Goal: Information Seeking & Learning: Check status

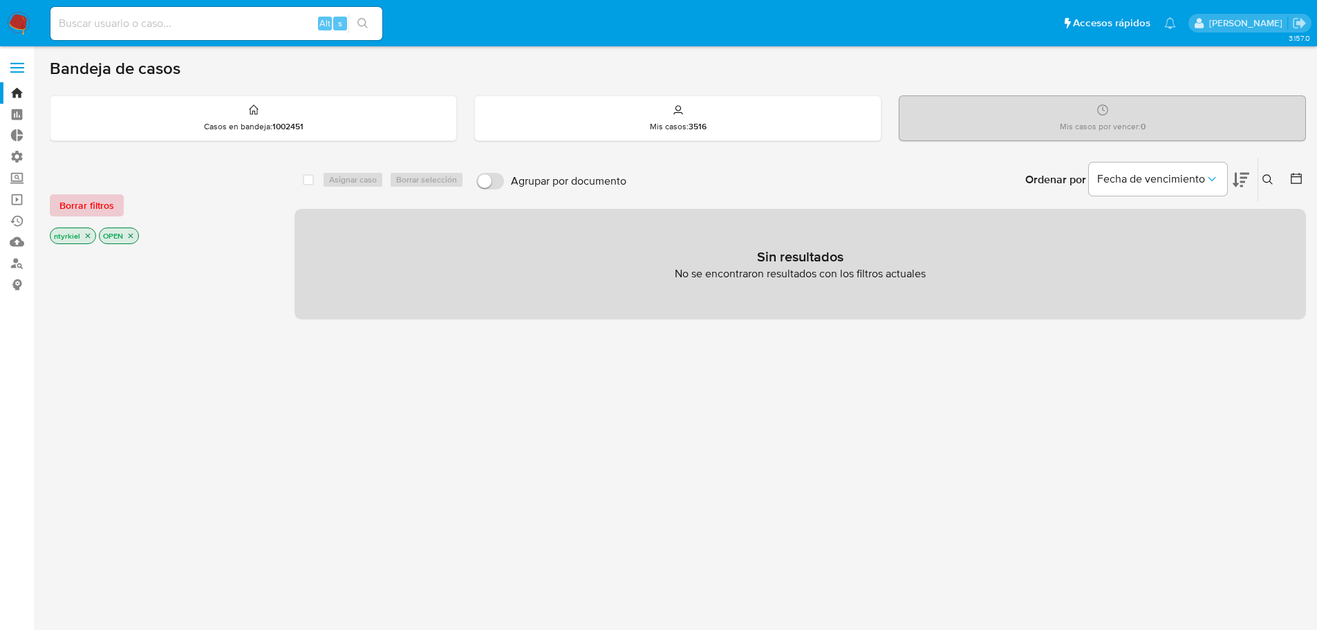
click at [85, 203] on span "Borrar filtros" at bounding box center [86, 205] width 55 height 19
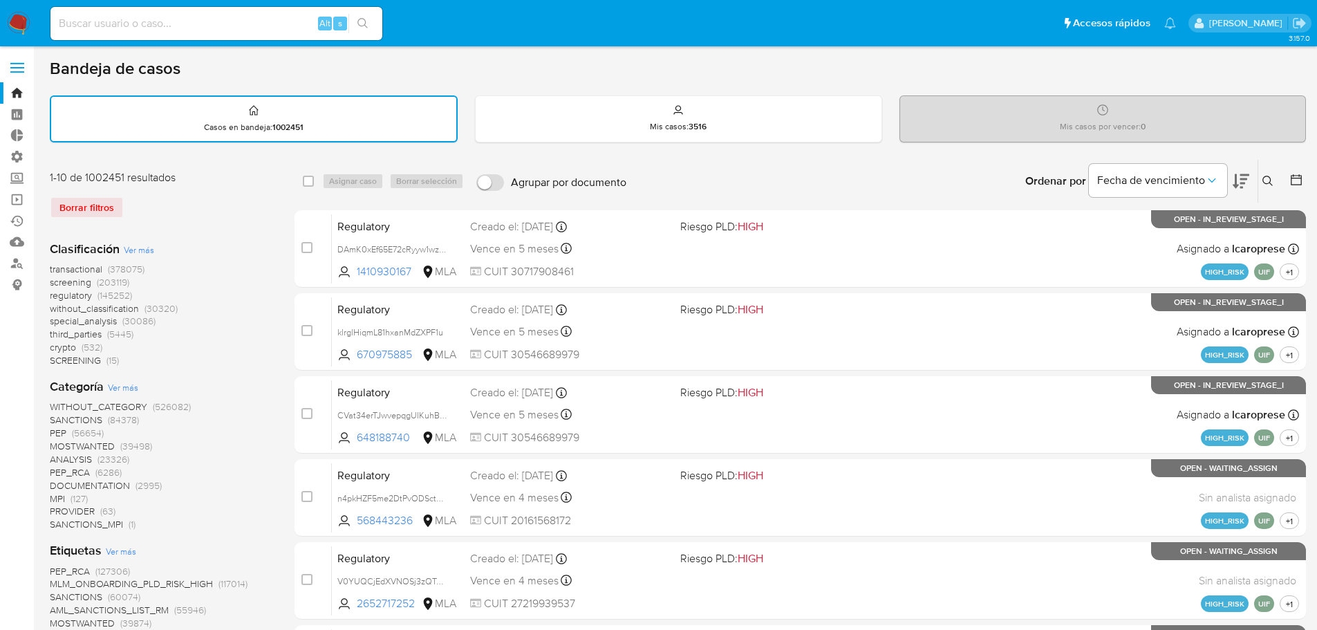
click at [65, 344] on span "crypto" at bounding box center [63, 347] width 26 height 14
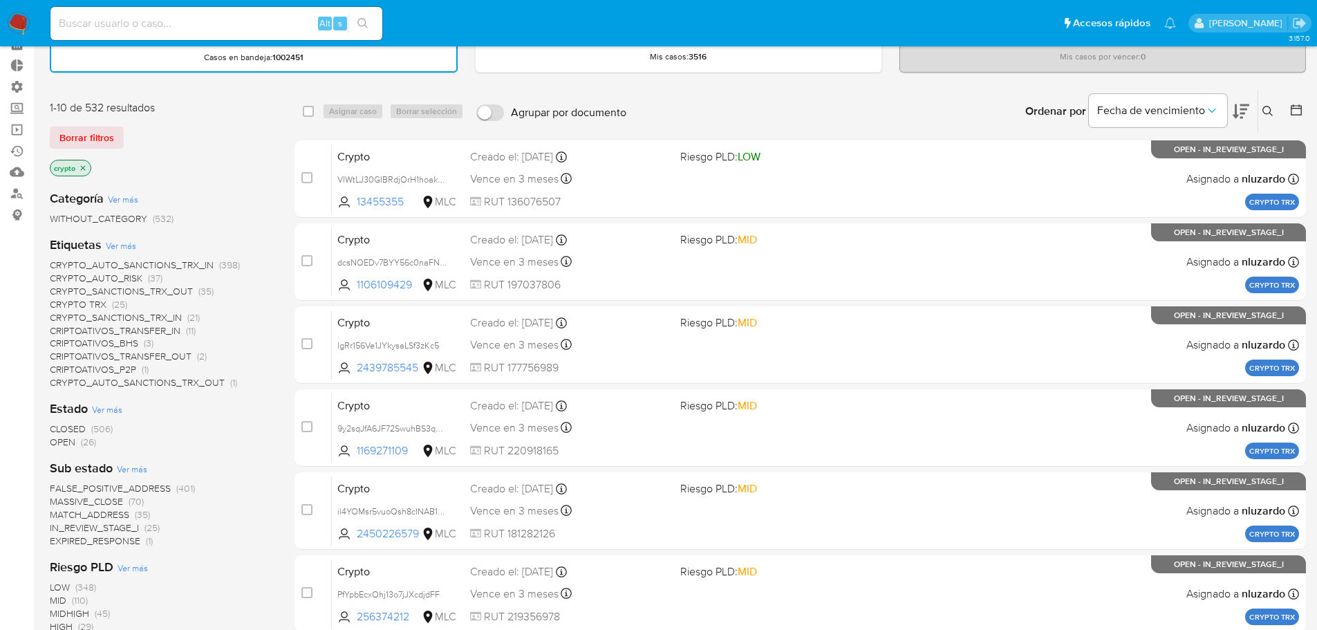
scroll to position [69, 0]
click at [169, 290] on span "CRYPTO_SANCTIONS_TRX_OUT" at bounding box center [121, 292] width 143 height 14
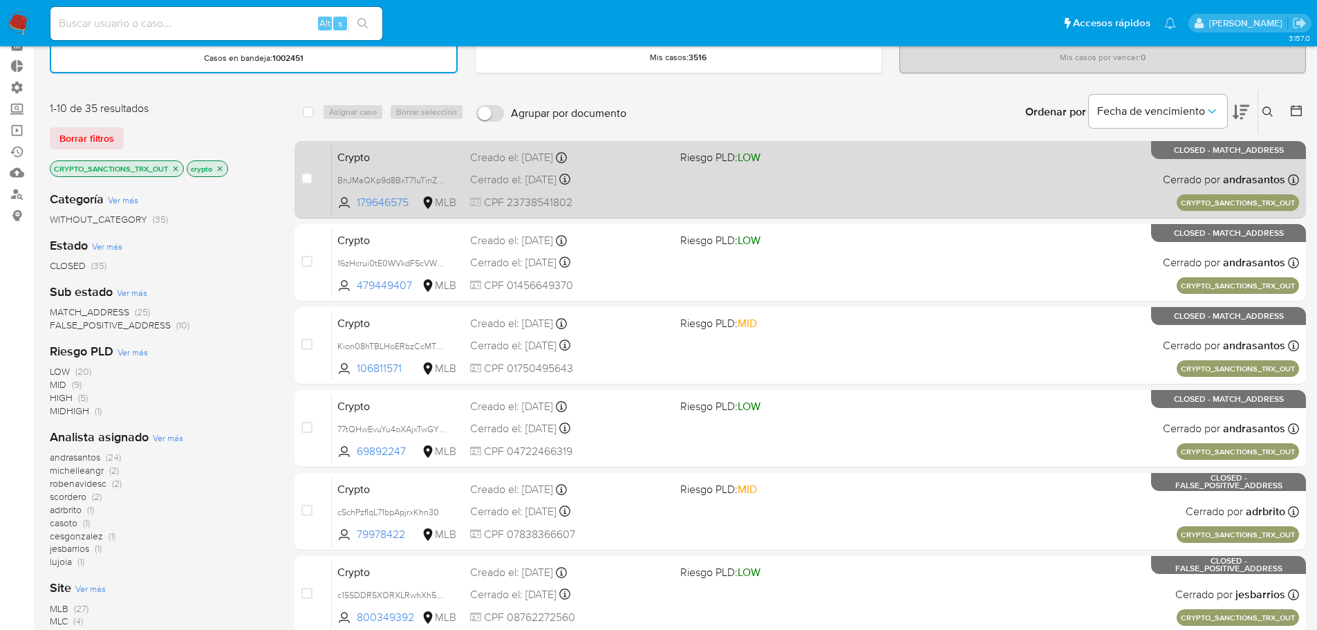
click at [414, 153] on span "Crypto" at bounding box center [398, 156] width 122 height 18
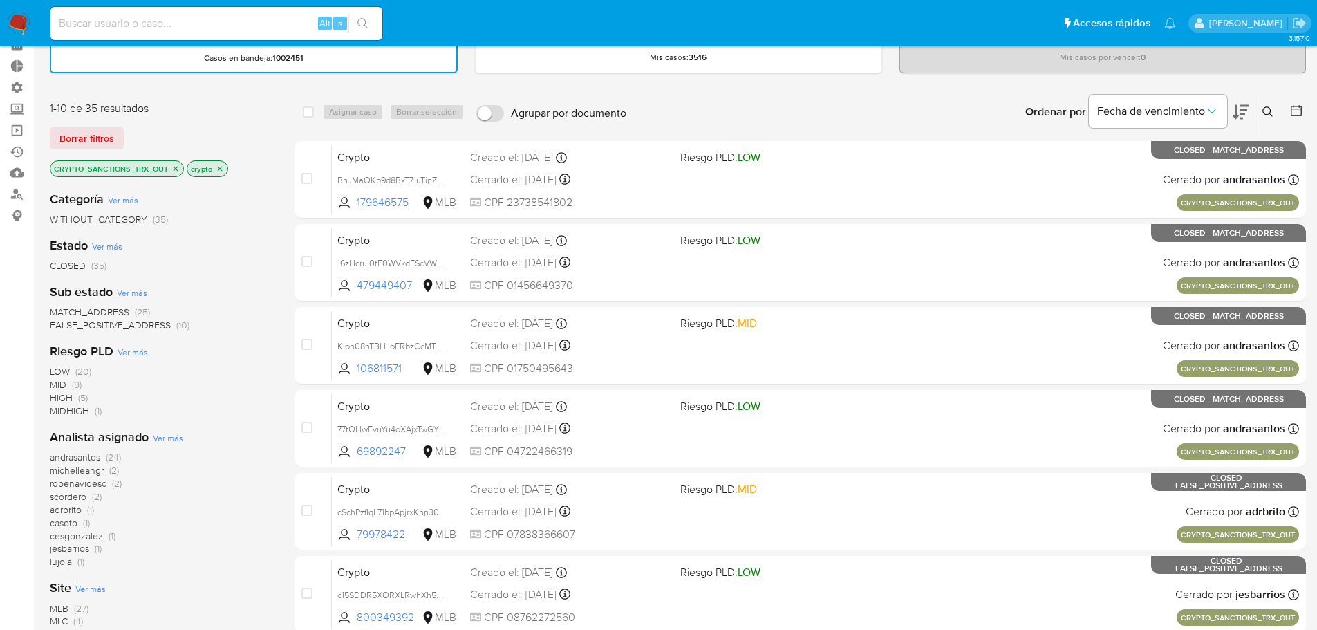
click at [178, 169] on icon "close-filter" at bounding box center [175, 168] width 8 height 8
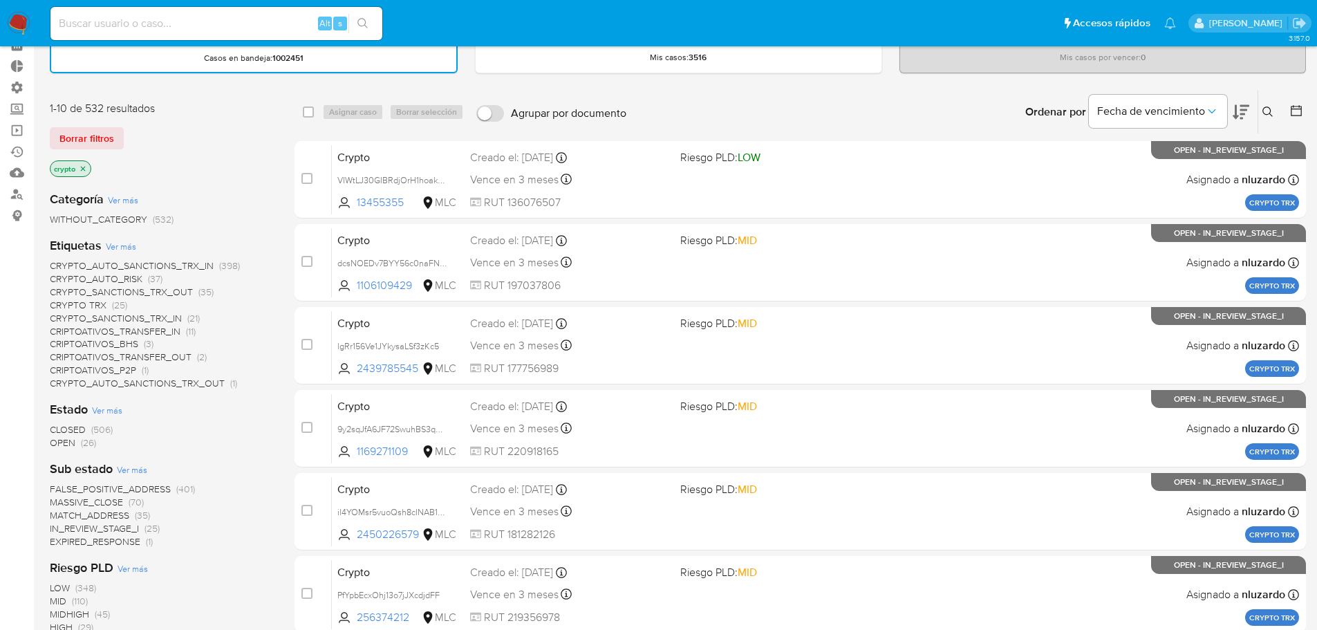
click at [131, 241] on span "Ver más" at bounding box center [121, 246] width 30 height 12
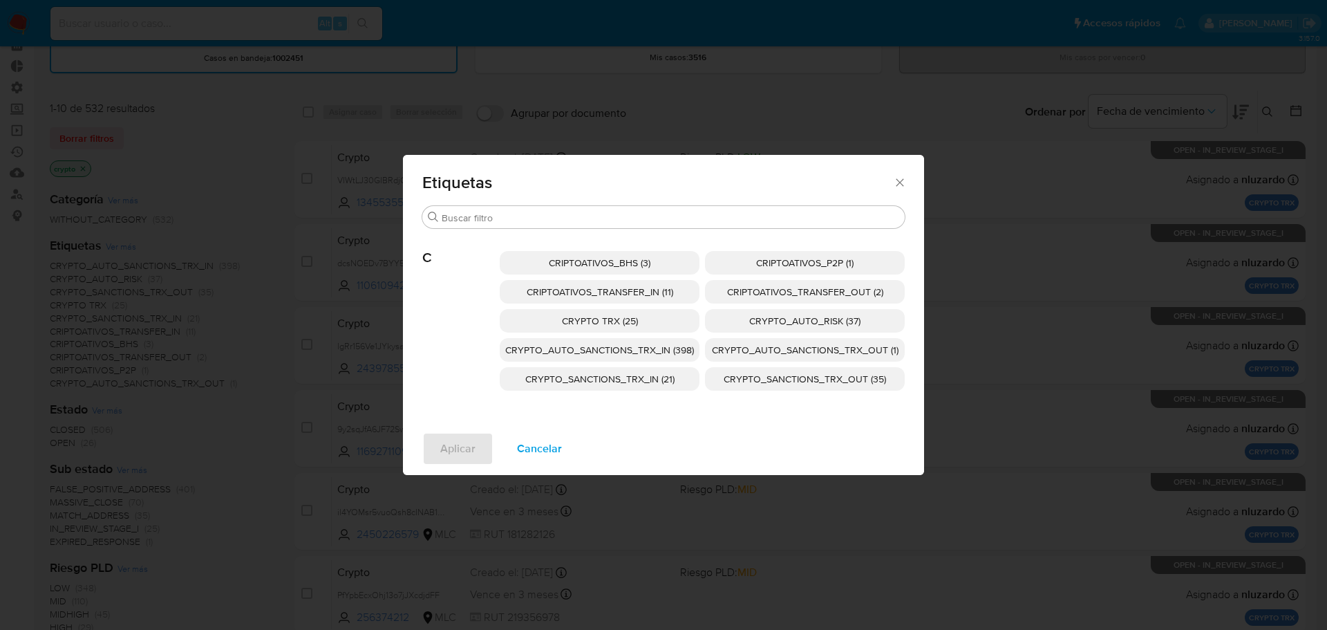
click at [552, 448] on span "Cancelar" at bounding box center [539, 448] width 45 height 30
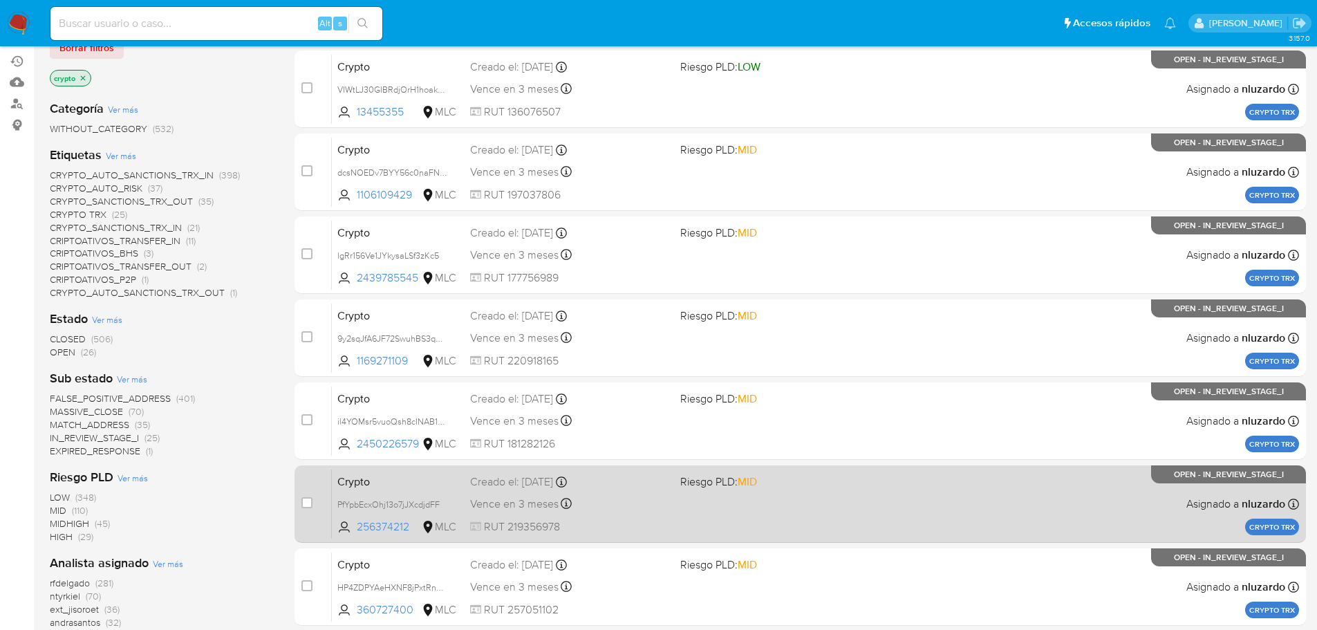
scroll to position [463, 0]
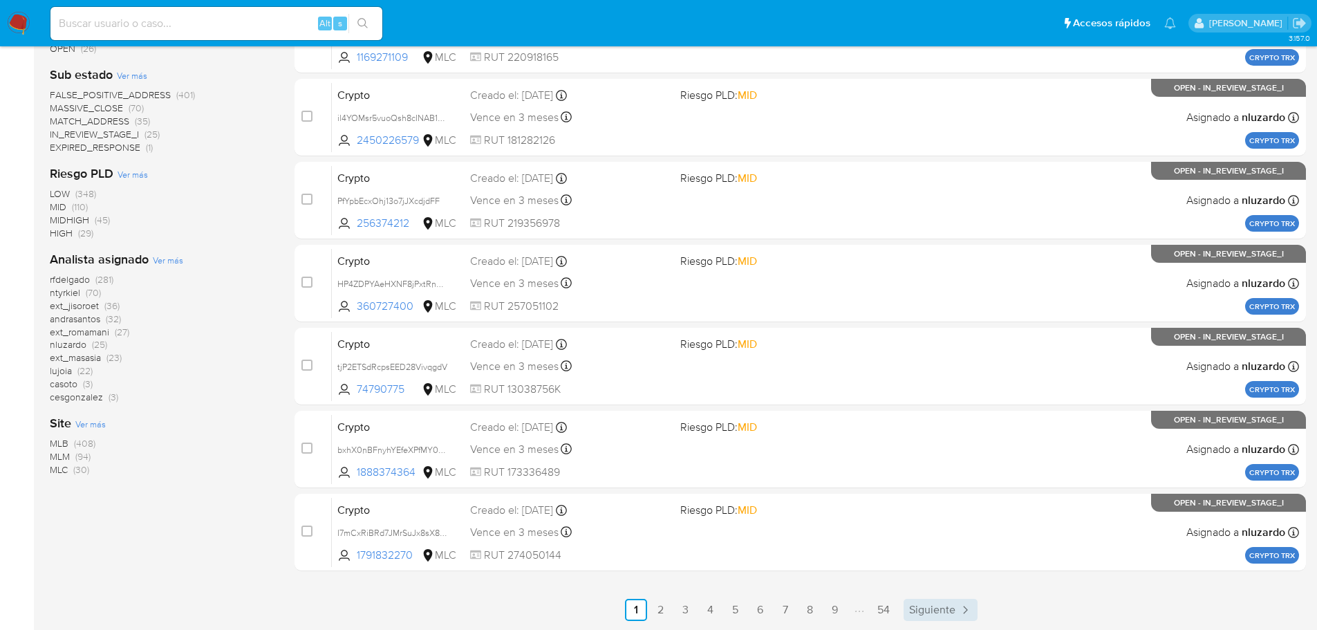
click at [941, 604] on span "Siguiente" at bounding box center [932, 609] width 46 height 11
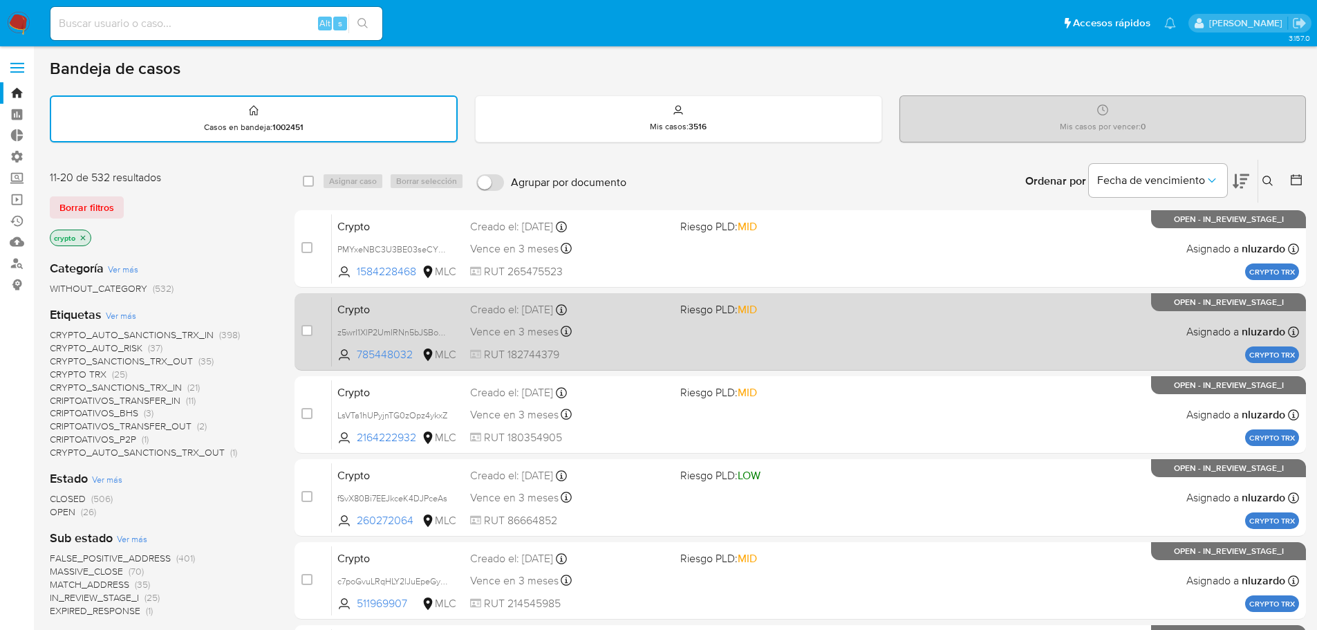
scroll to position [463, 0]
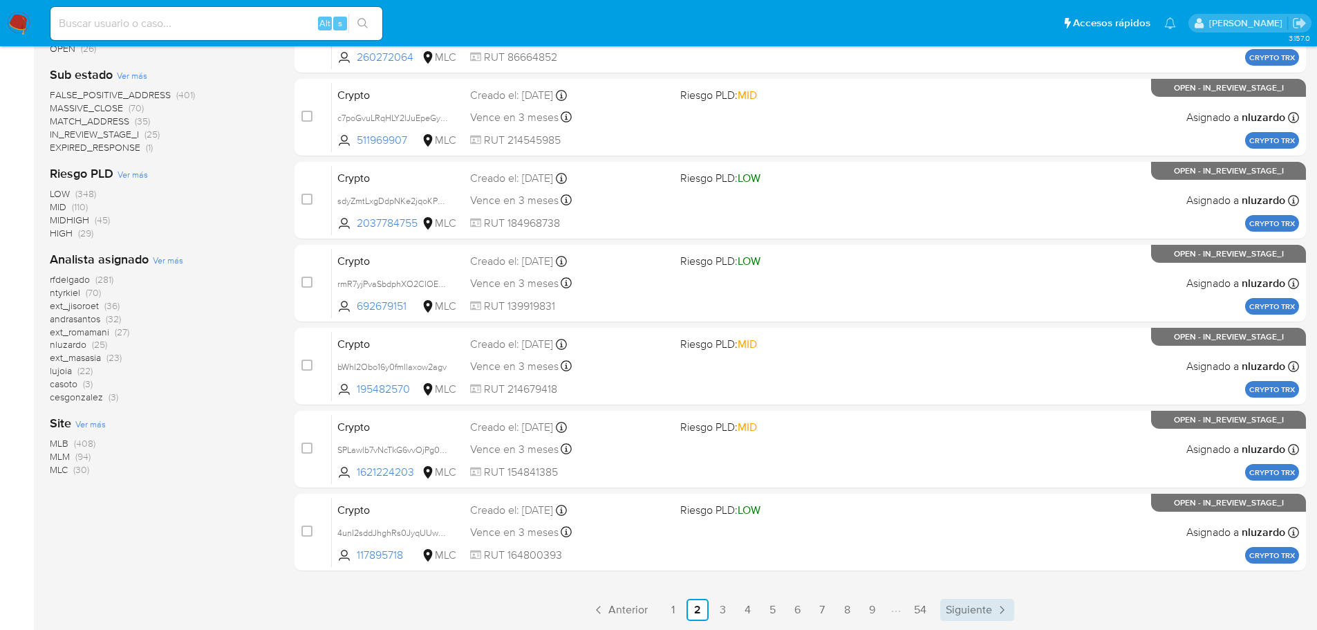
click at [987, 613] on span "Siguiente" at bounding box center [968, 609] width 46 height 11
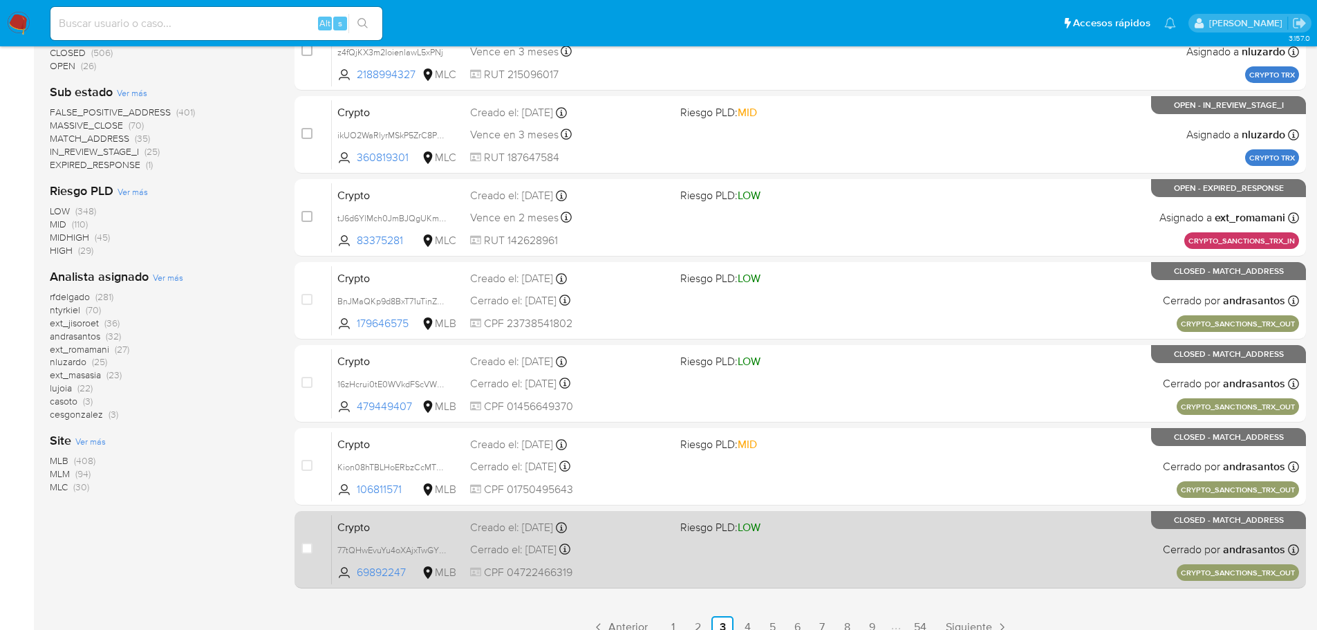
scroll to position [463, 0]
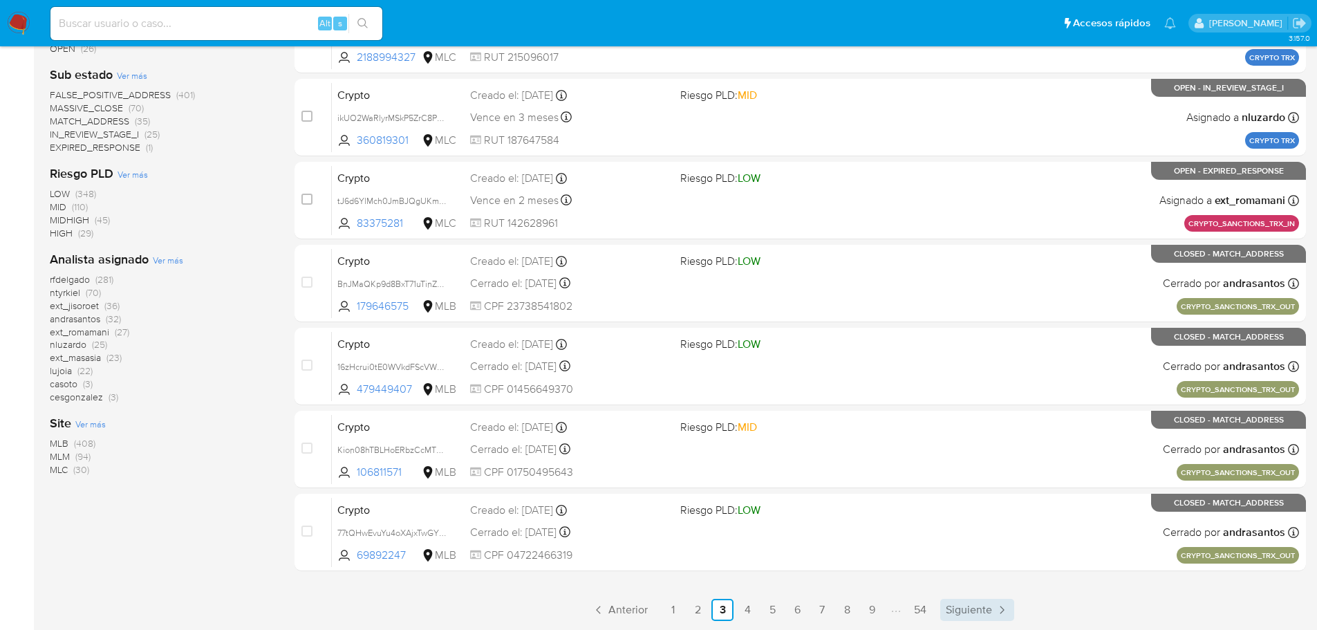
click at [975, 609] on span "Siguiente" at bounding box center [968, 609] width 46 height 11
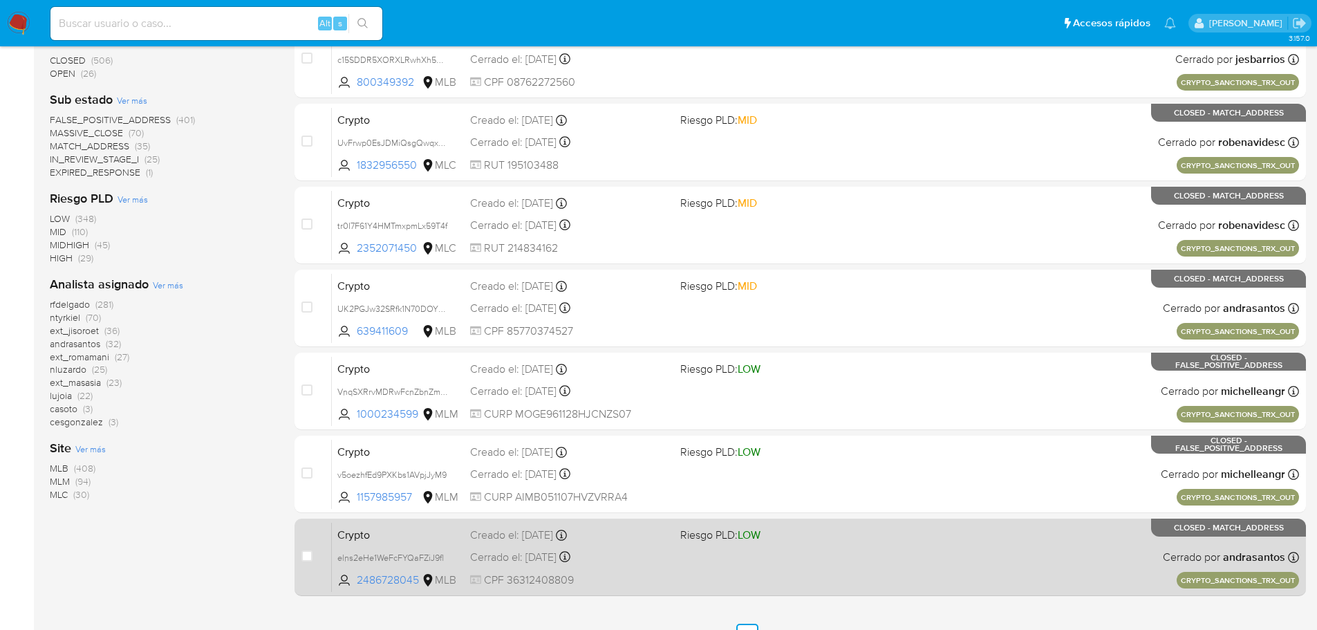
scroll to position [463, 0]
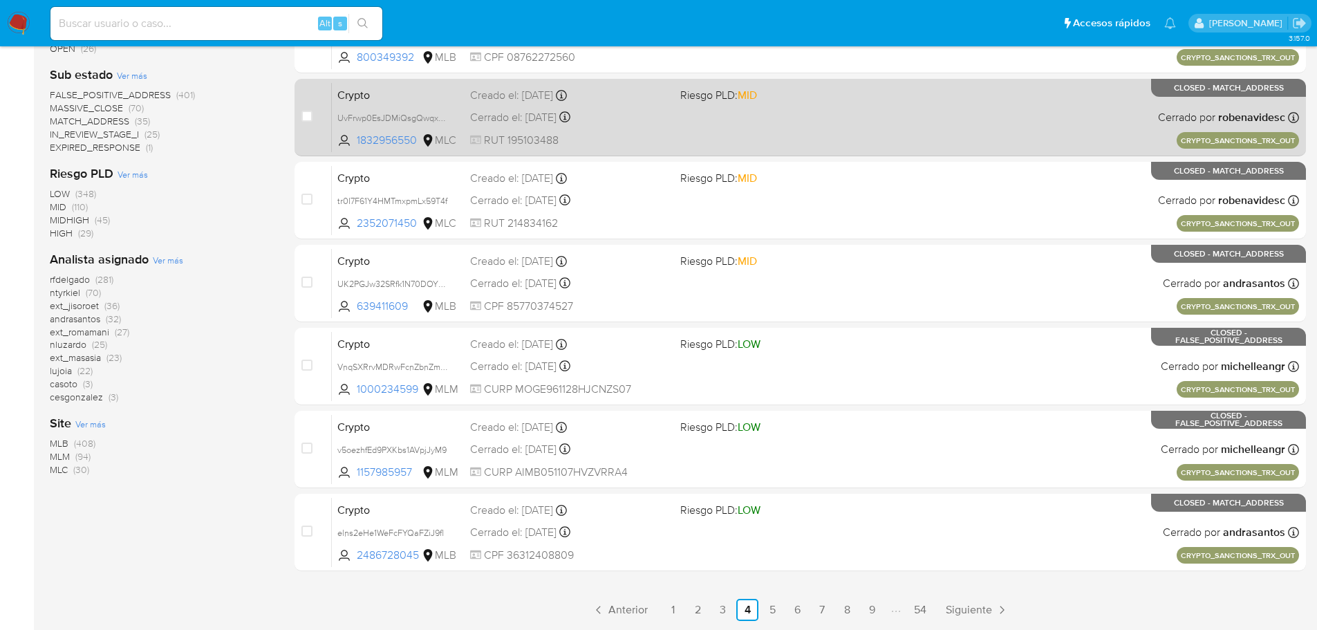
click at [966, 610] on span "Siguiente" at bounding box center [968, 609] width 46 height 11
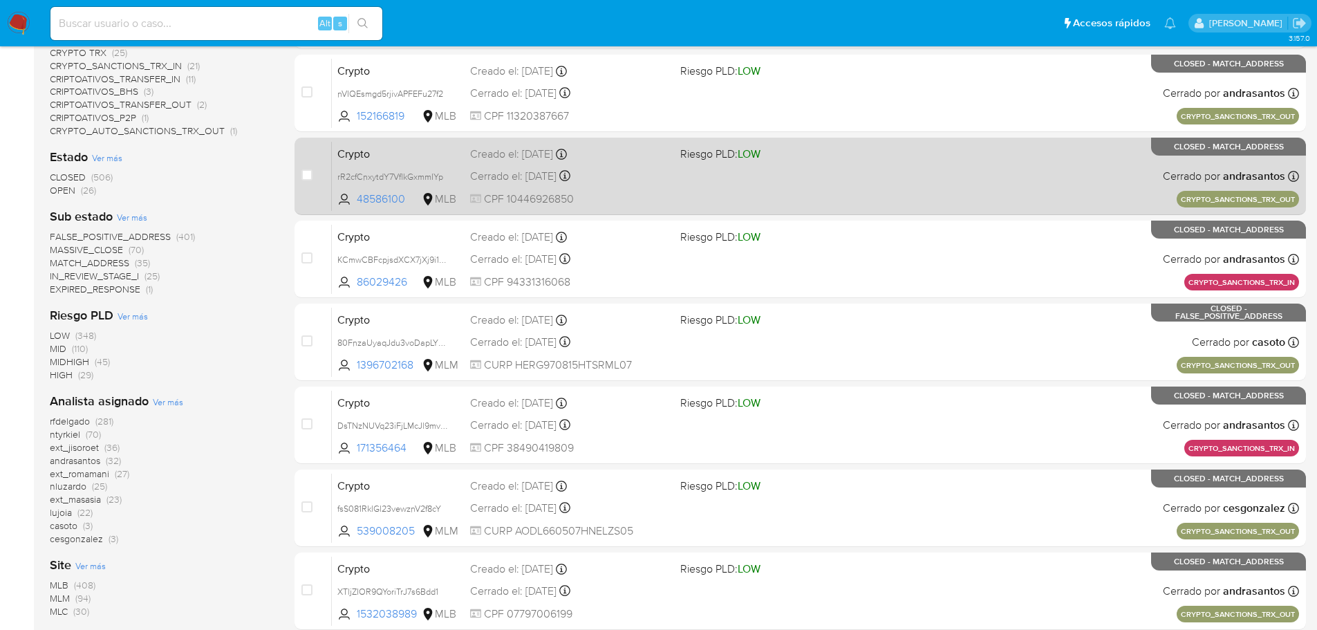
scroll to position [117, 0]
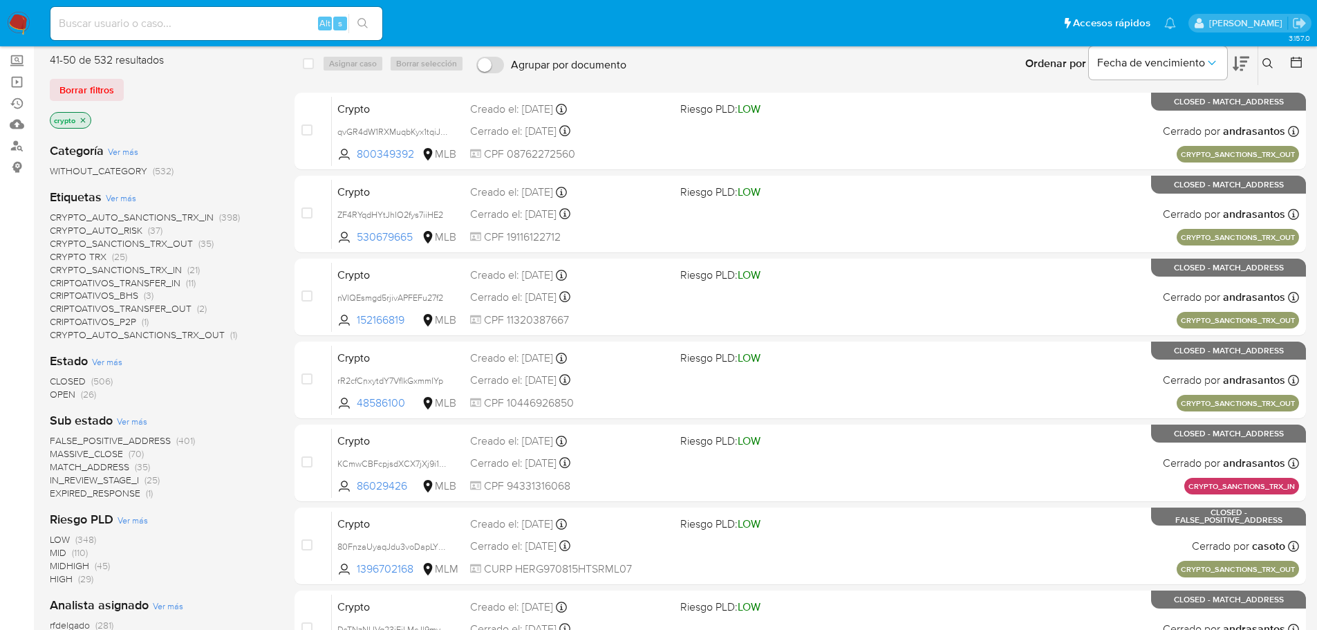
click at [122, 193] on span "Ver más" at bounding box center [121, 197] width 30 height 12
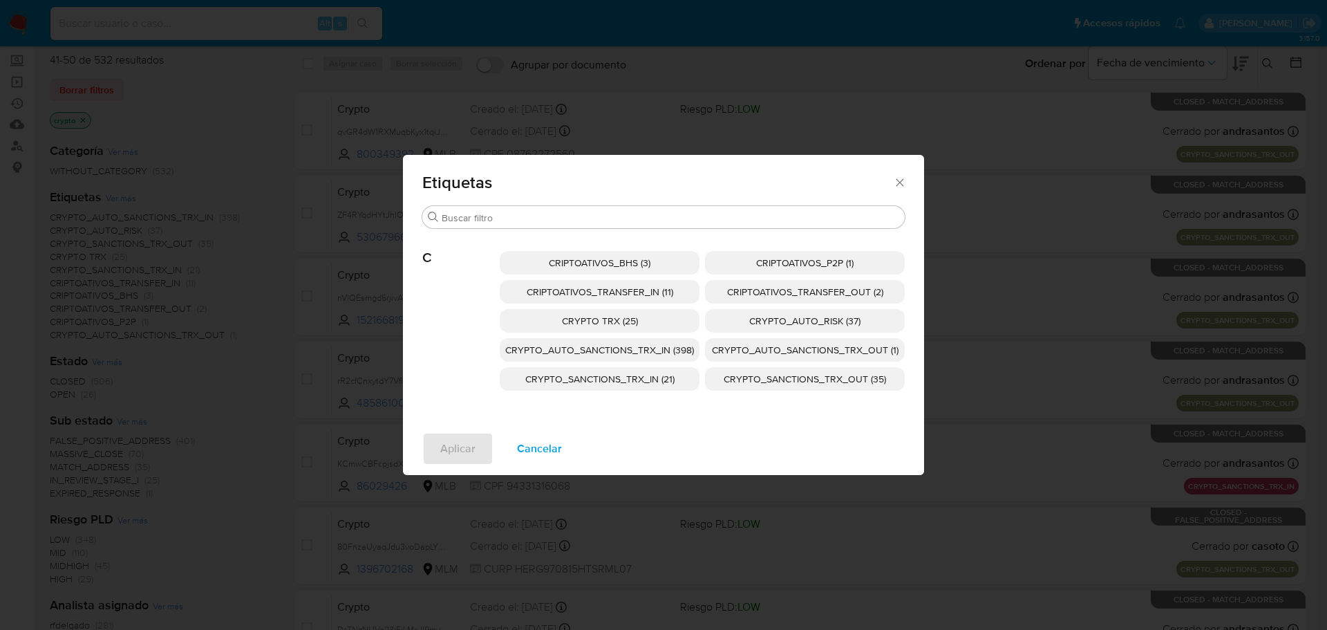
click at [540, 445] on span "Cancelar" at bounding box center [539, 448] width 45 height 30
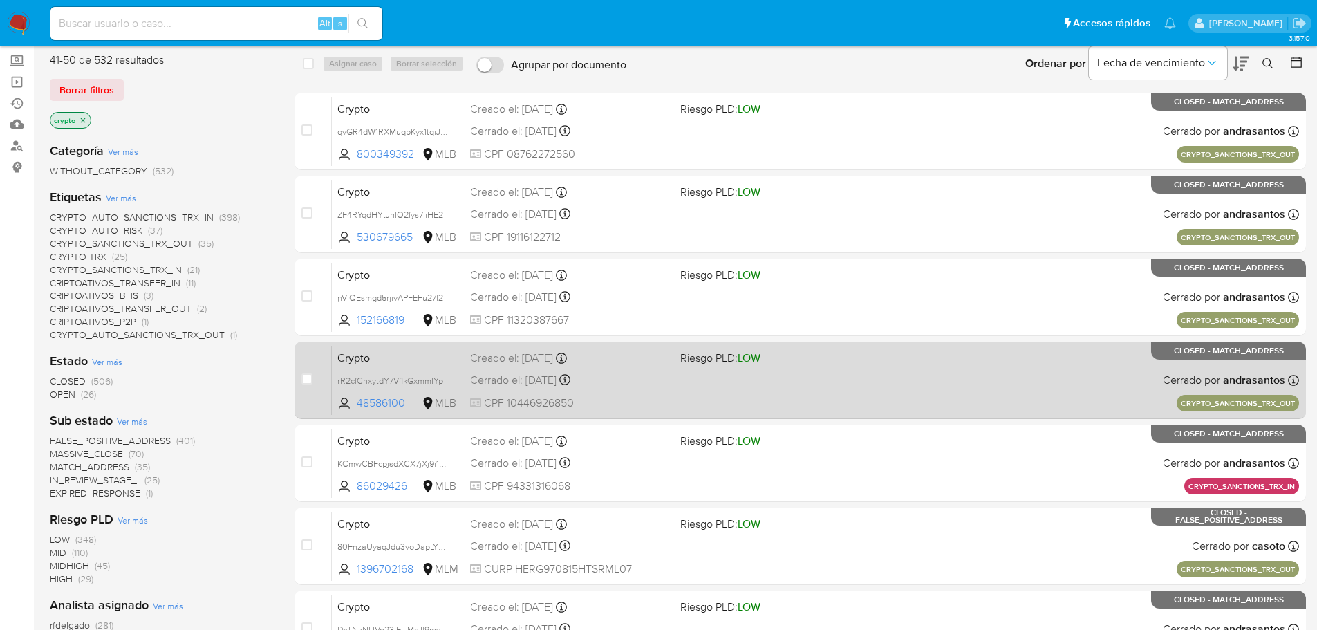
scroll to position [463, 0]
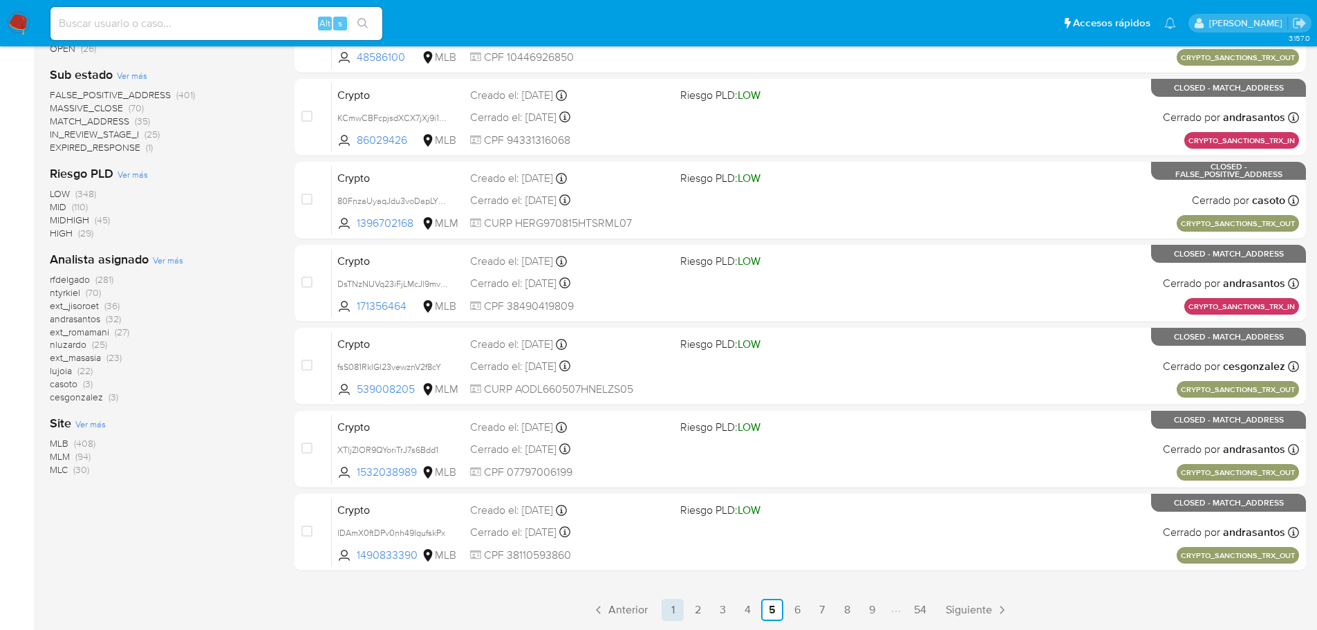
click at [675, 600] on link "1" at bounding box center [672, 610] width 22 height 22
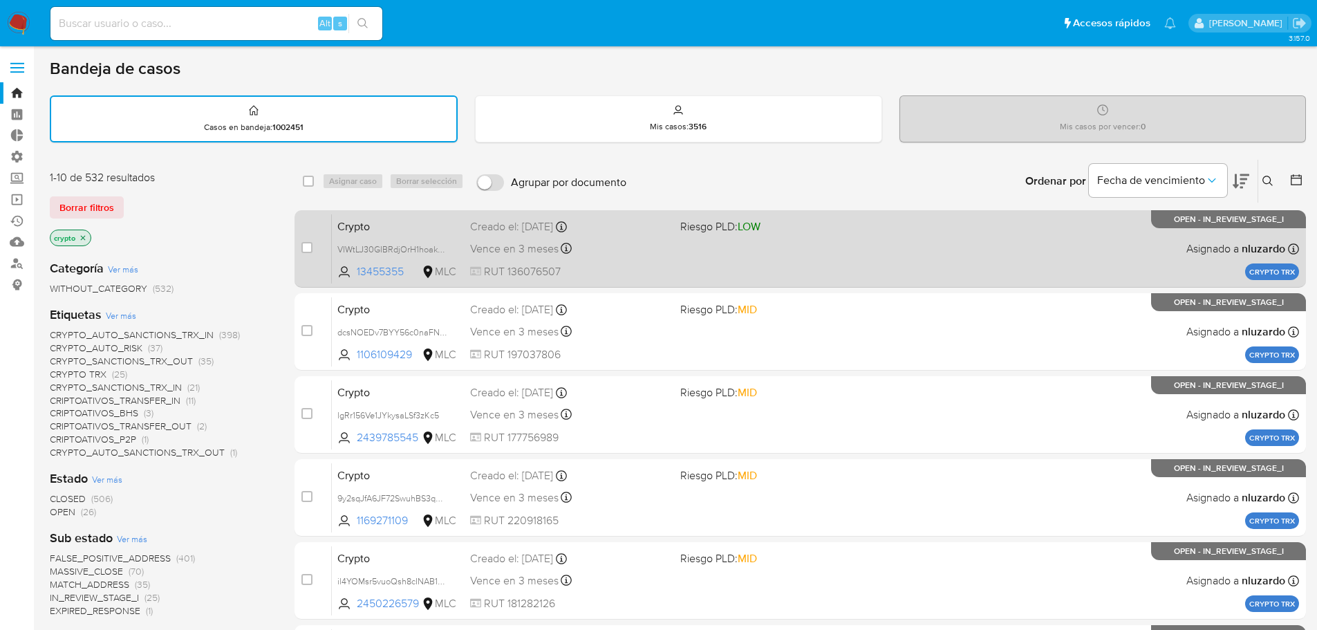
click at [882, 272] on div "Crypto VIWtLJ30GIBRdjOrH1hoak9M 13455355 MLC Riesgo PLD: LOW Creado el: 20/08/2…" at bounding box center [815, 249] width 967 height 70
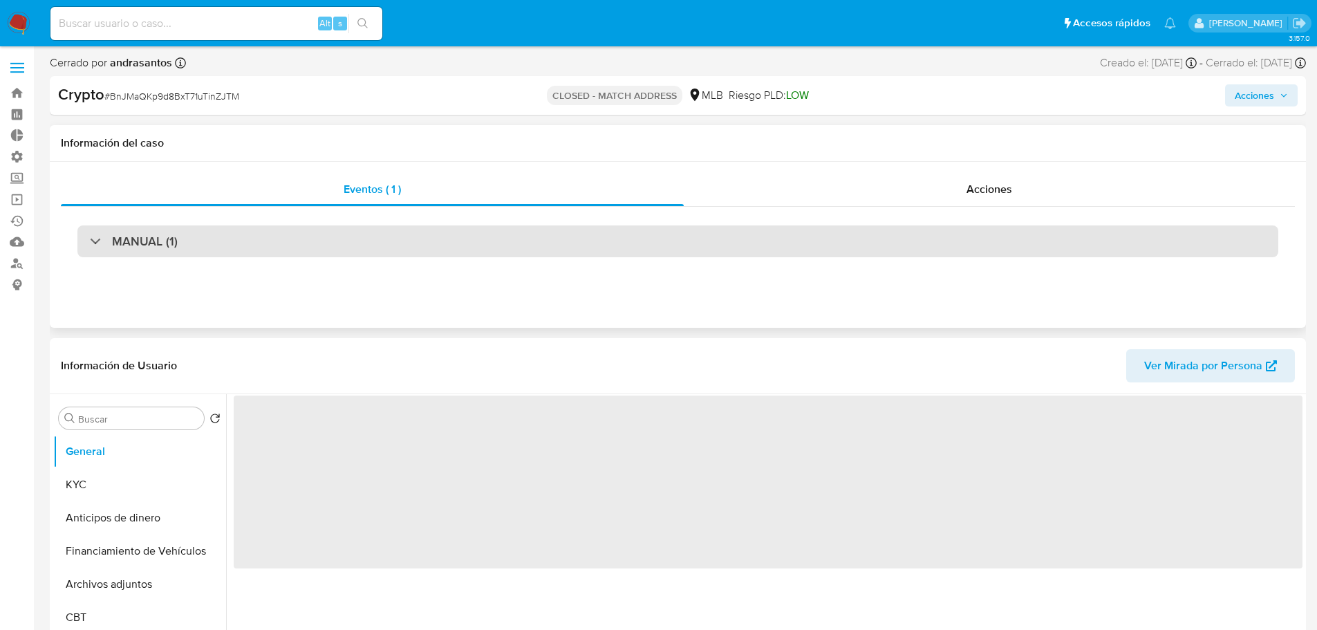
click at [336, 242] on div "MANUAL (1)" at bounding box center [677, 241] width 1201 height 32
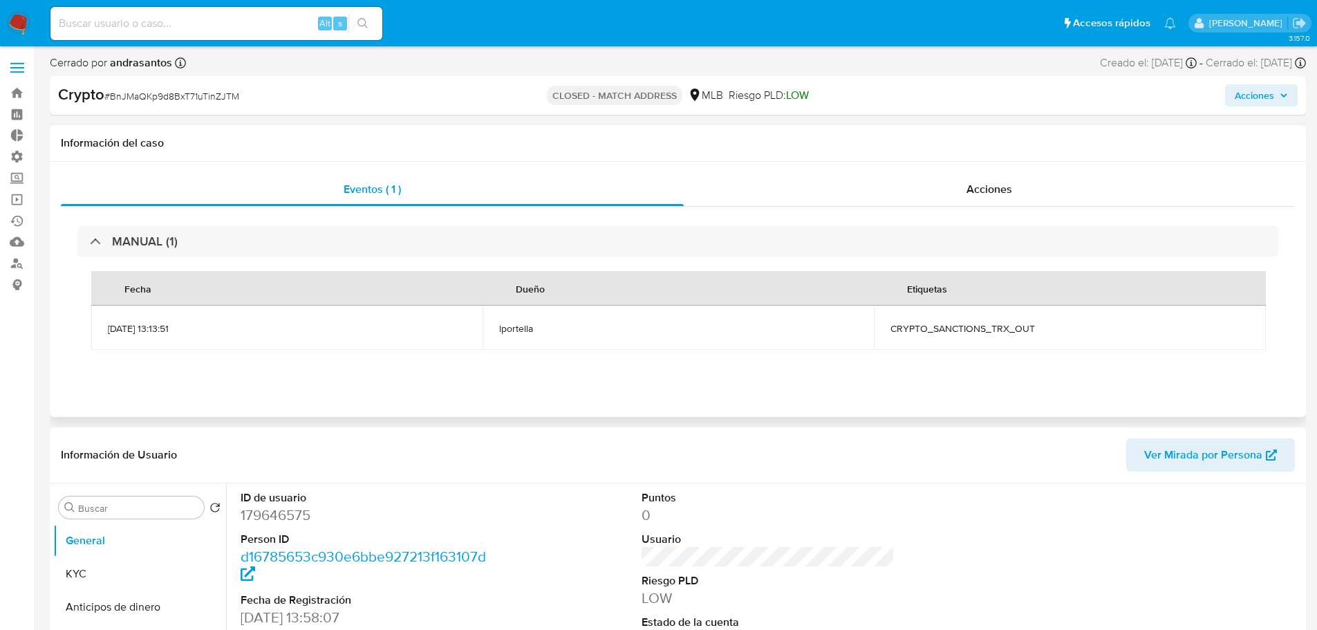
select select "10"
drag, startPoint x: 1060, startPoint y: 331, endPoint x: 894, endPoint y: 333, distance: 166.6
click at [894, 333] on span "CRYPTO_SANCTIONS_TRX_OUT" at bounding box center [1069, 328] width 358 height 12
copy span "CRYPTO_SANCTIONS_TRX_OUT"
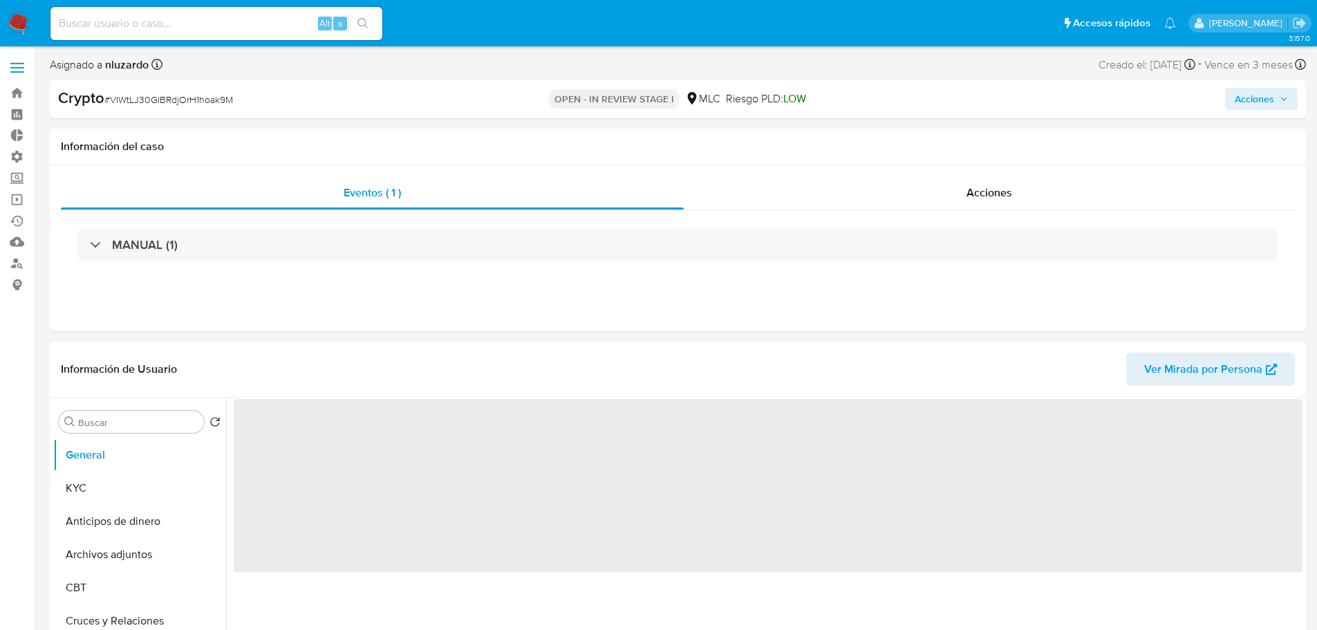
click at [366, 247] on div "MANUAL (1)" at bounding box center [677, 245] width 1201 height 32
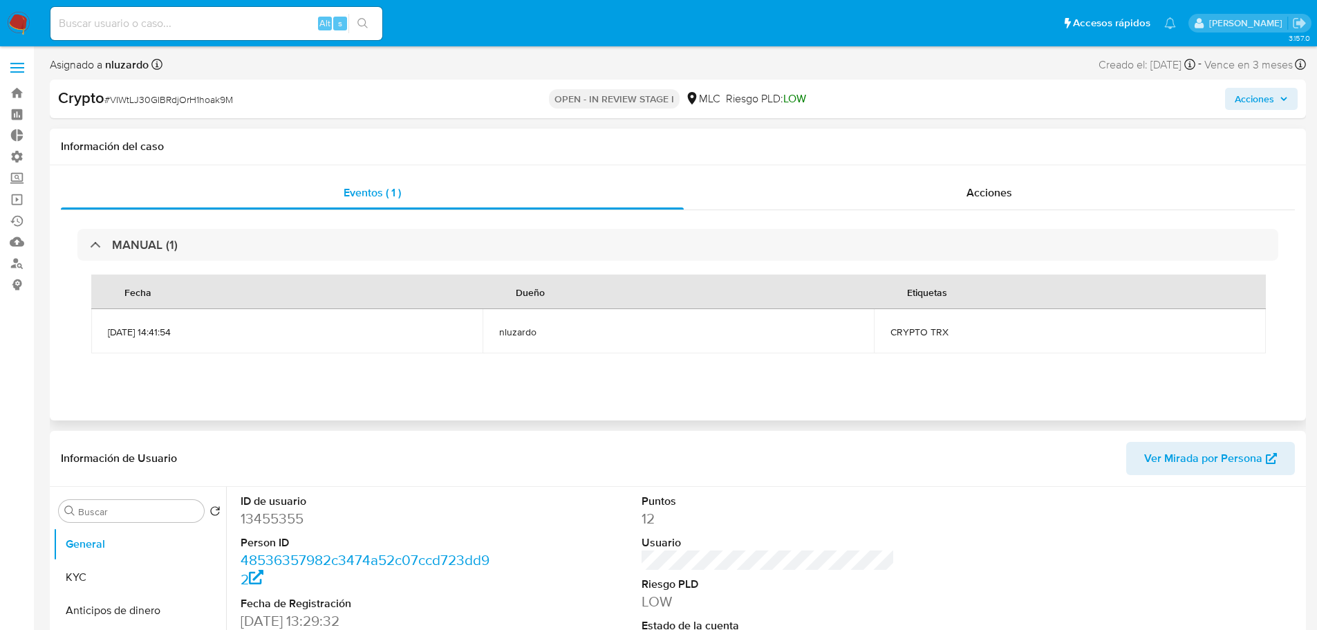
select select "10"
drag, startPoint x: 959, startPoint y: 333, endPoint x: 884, endPoint y: 319, distance: 76.6
click at [884, 319] on td "CRYPTO TRX" at bounding box center [1069, 331] width 391 height 44
copy span "CRYPTO TRX"
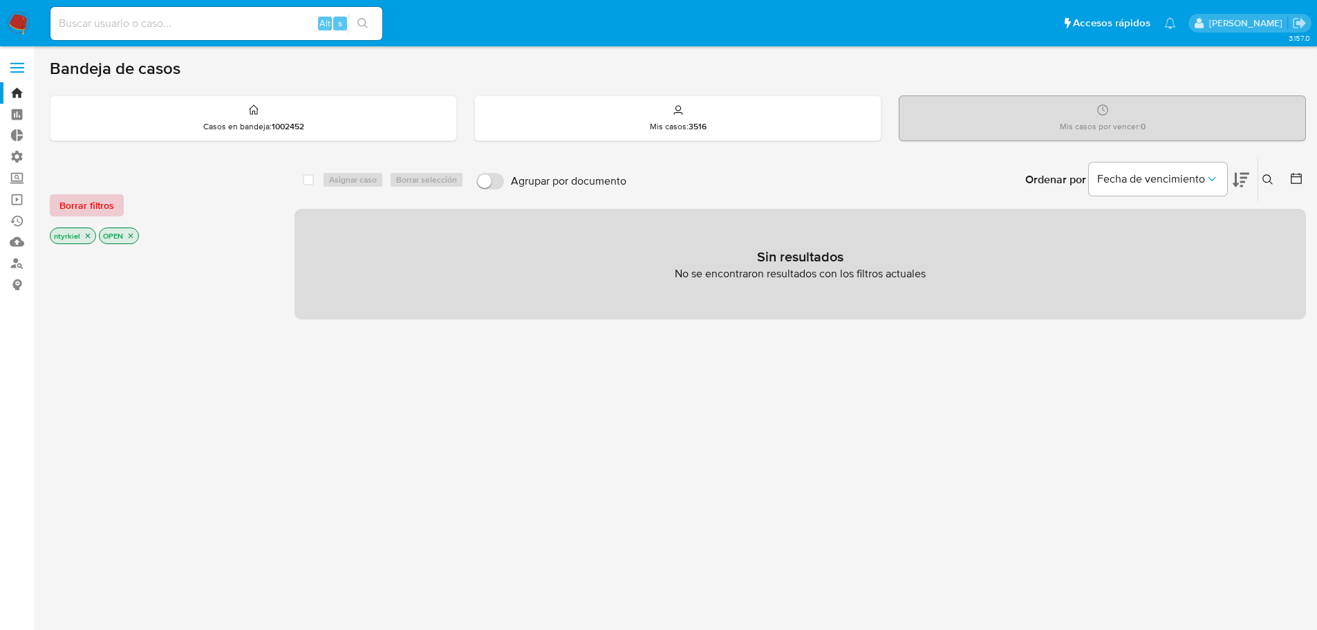
click at [106, 206] on span "Borrar filtros" at bounding box center [86, 205] width 55 height 19
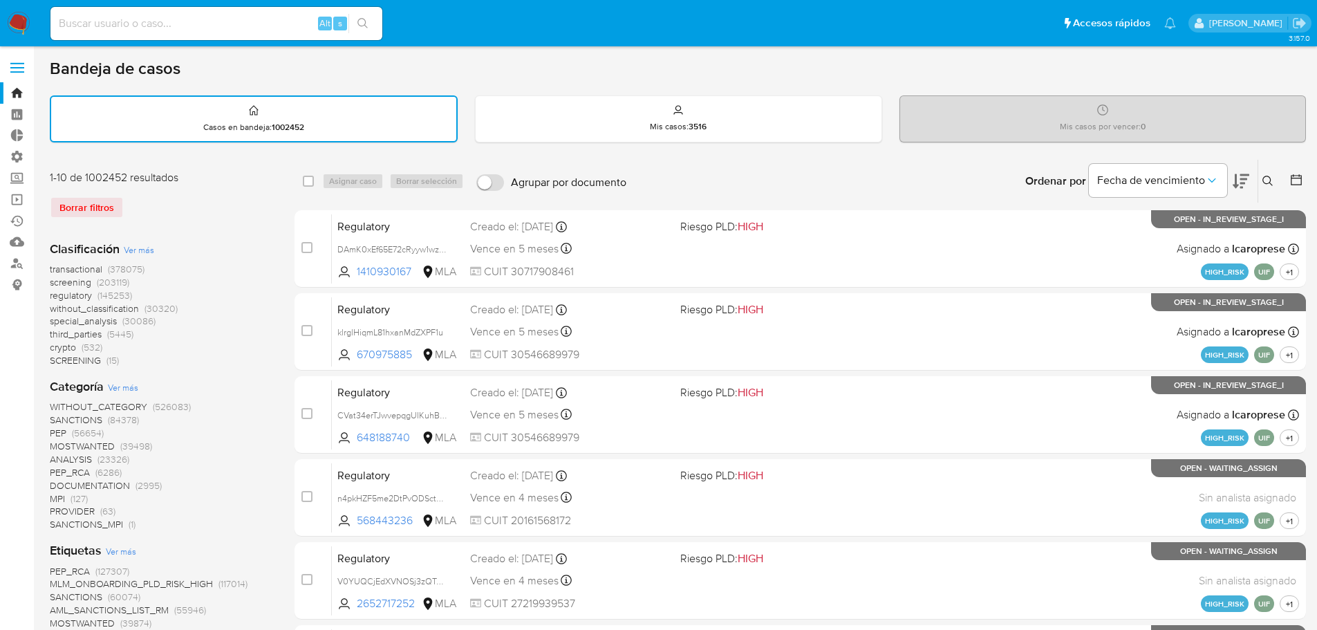
click at [79, 281] on span "screening" at bounding box center [70, 282] width 41 height 14
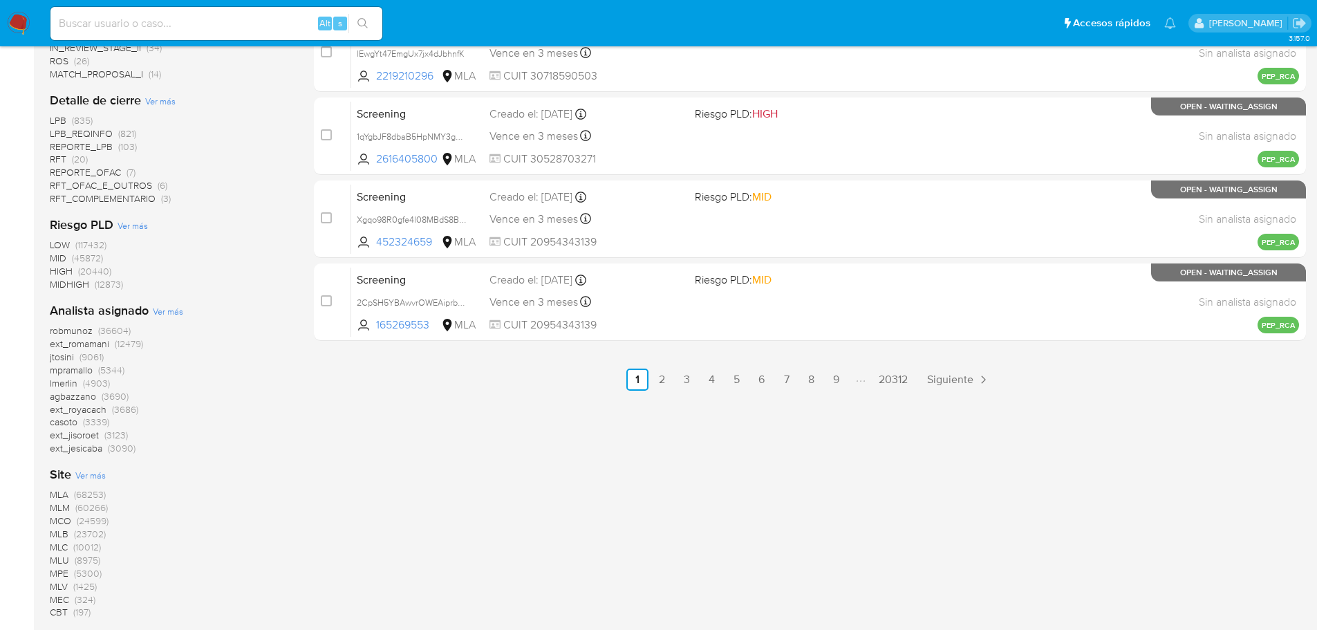
scroll to position [757, 0]
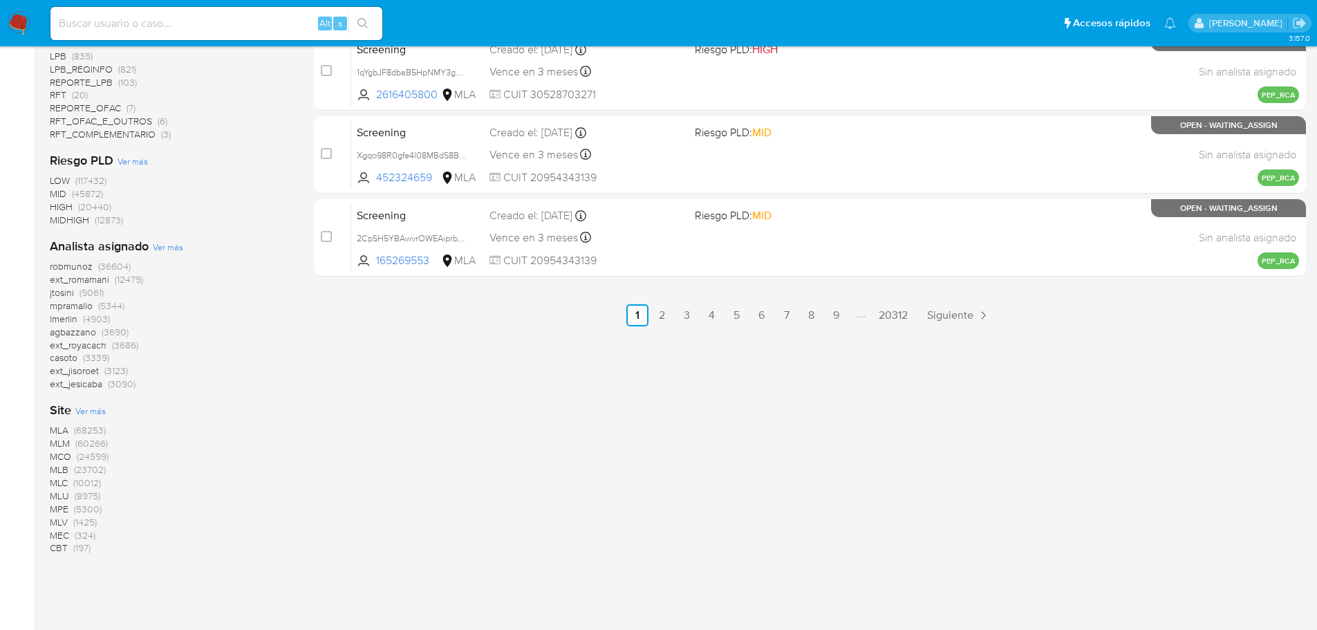
click at [65, 442] on span "MLM" at bounding box center [60, 443] width 20 height 14
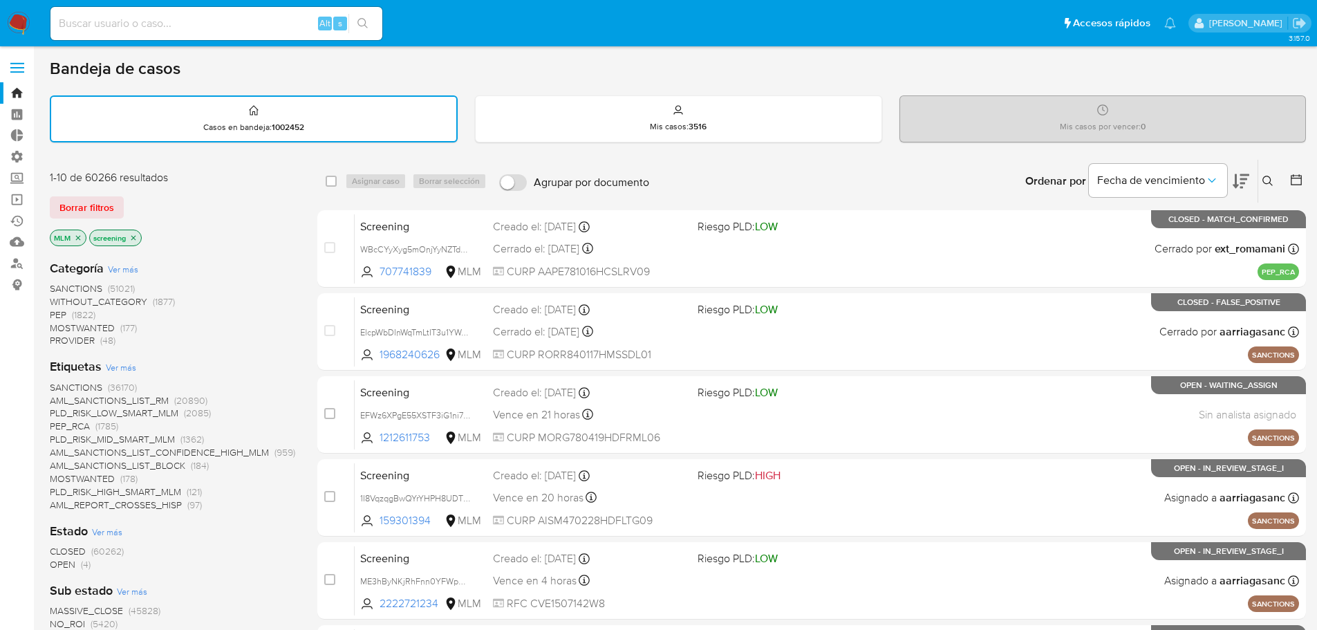
click at [1294, 182] on icon at bounding box center [1296, 180] width 14 height 14
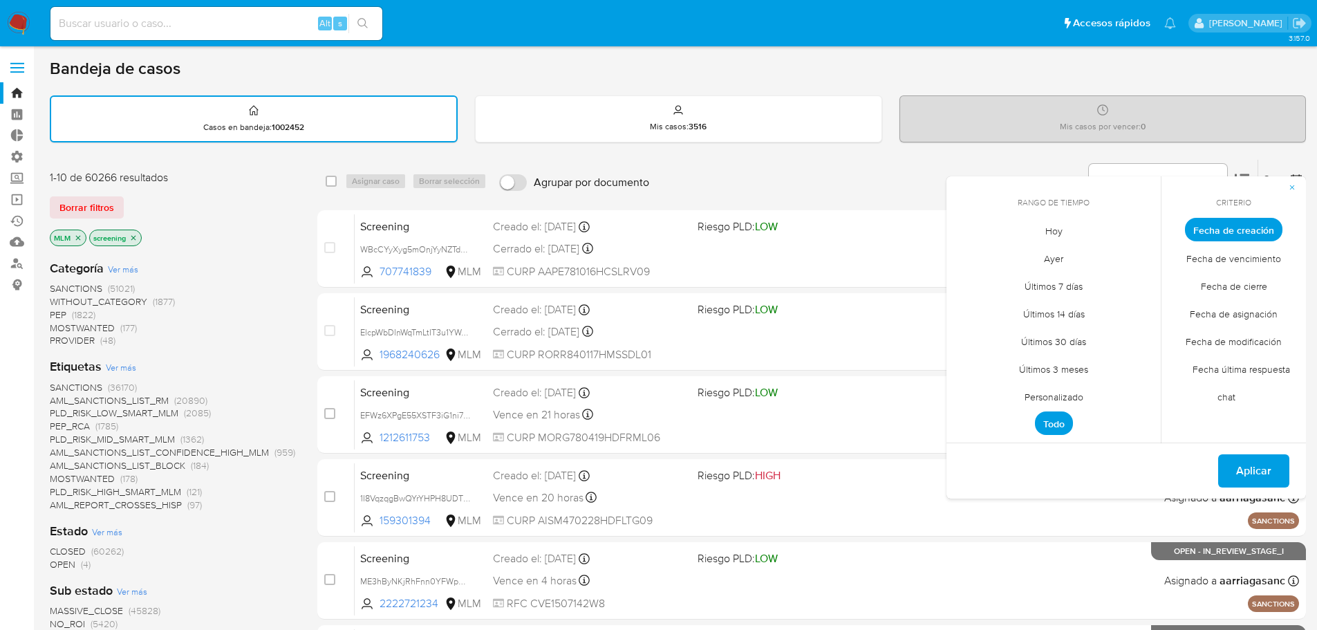
click at [1046, 399] on span "Personalizado" at bounding box center [1054, 396] width 88 height 28
click at [1032, 367] on button "13" at bounding box center [1026, 361] width 22 height 22
click at [1077, 359] on button "15" at bounding box center [1081, 361] width 22 height 22
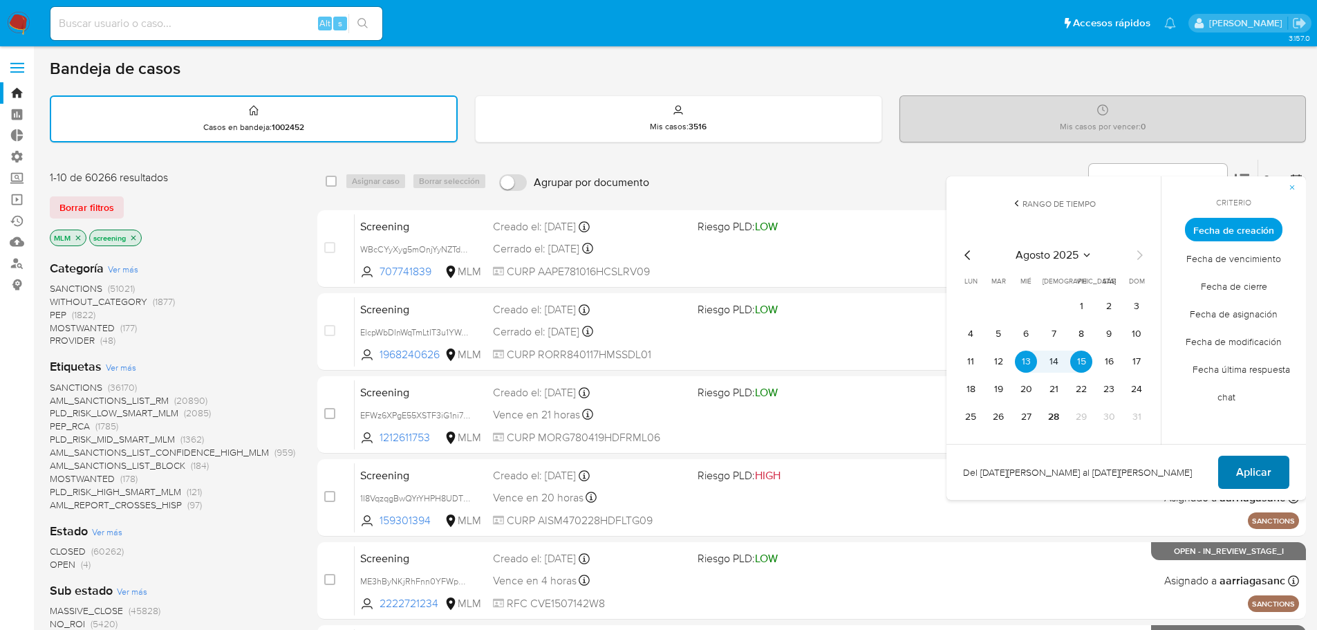
click at [1245, 473] on span "Aplicar" at bounding box center [1253, 472] width 35 height 30
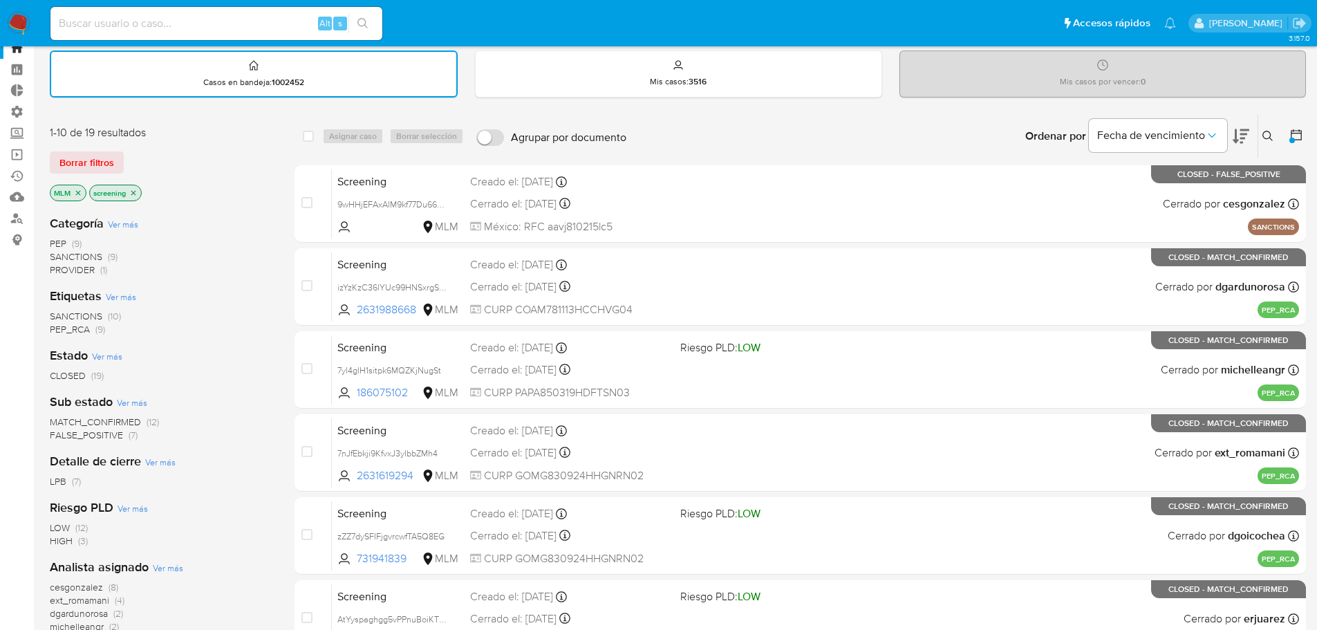
scroll to position [69, 0]
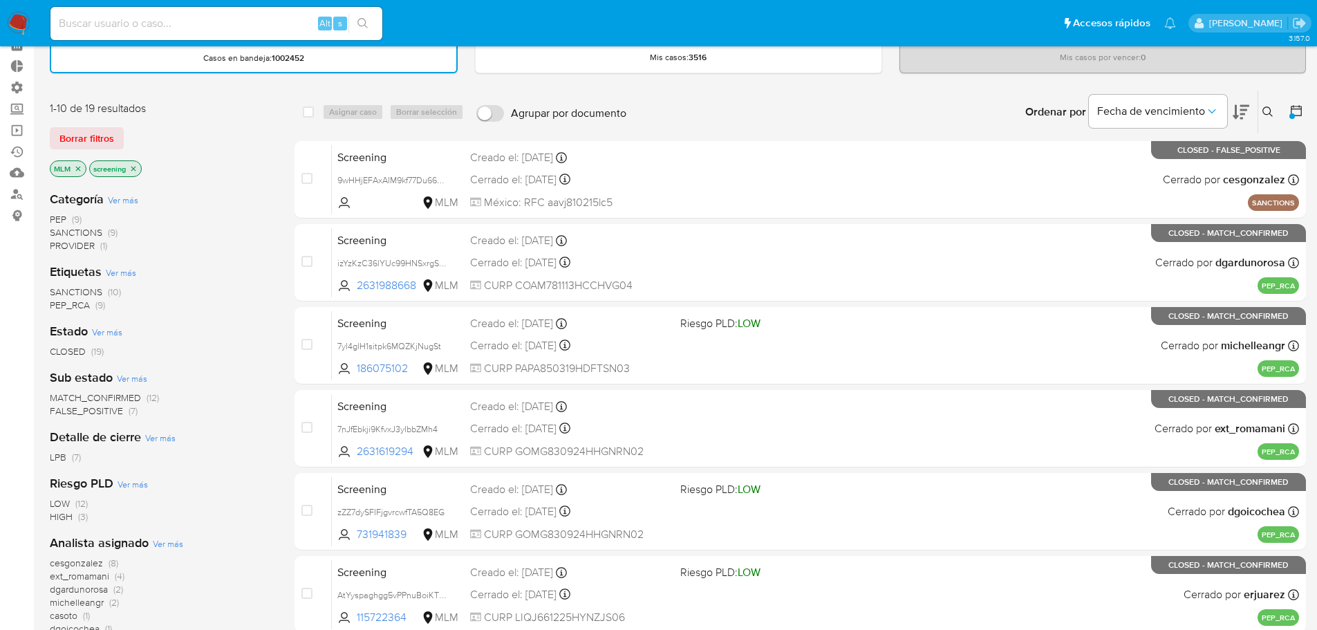
click at [82, 288] on span "SANCTIONS" at bounding box center [76, 292] width 53 height 14
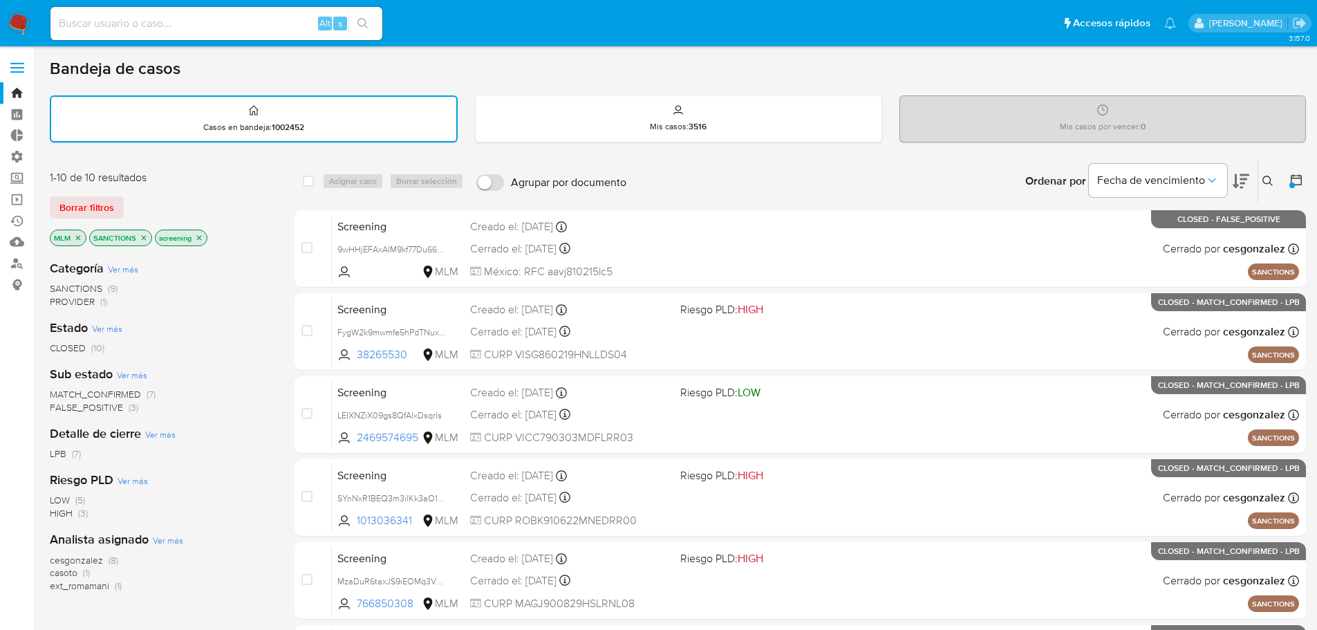
click at [124, 394] on span "MATCH_CONFIRMED" at bounding box center [95, 394] width 91 height 14
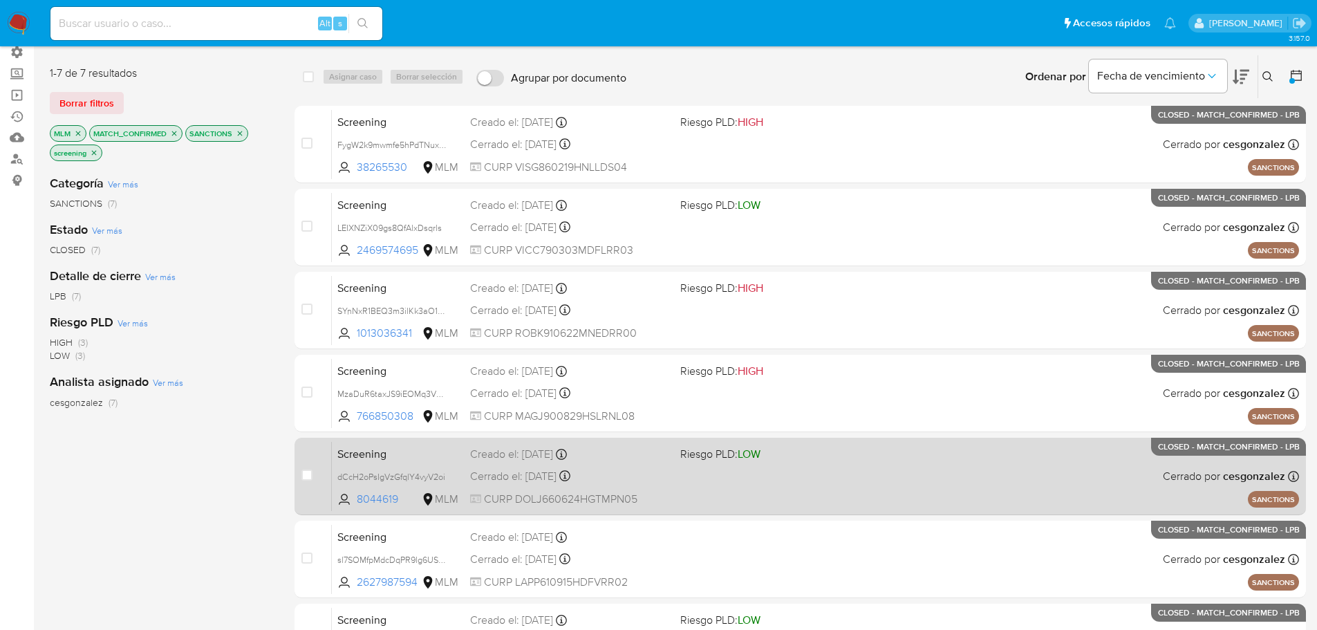
scroll to position [214, 0]
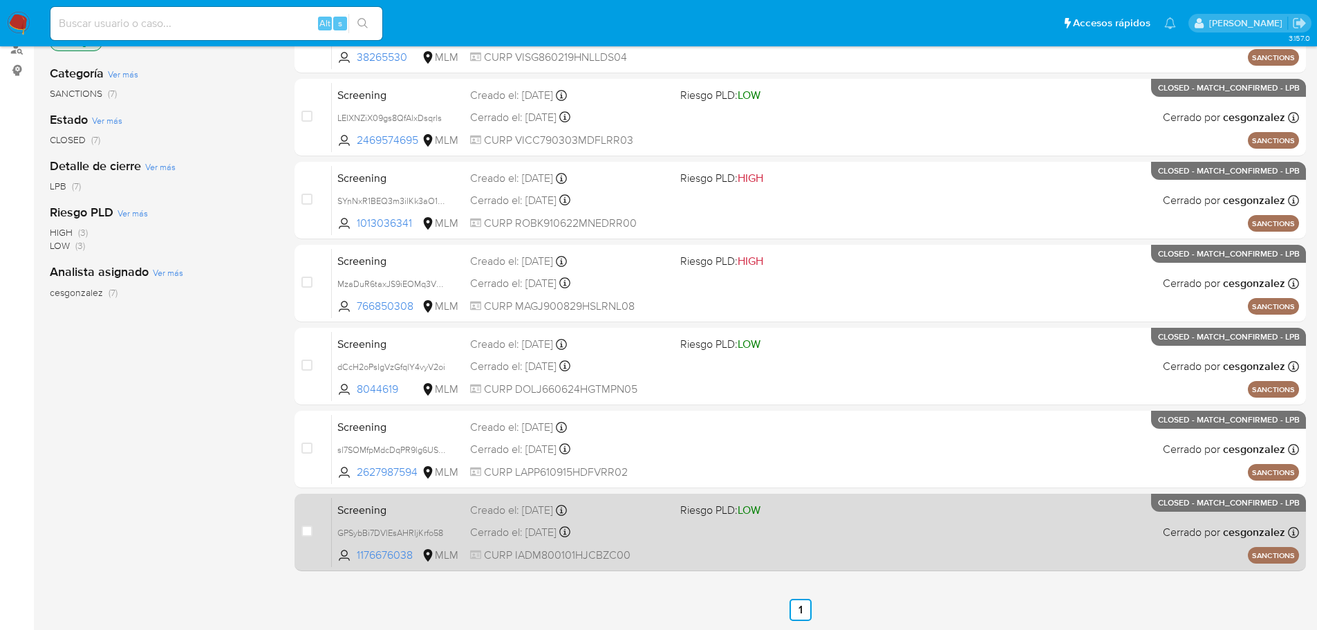
click at [885, 516] on div "Screening GPSybBi7DVlEsAHRljKrfo58 1176676038 MLM Riesgo PLD: LOW Creado el: 13…" at bounding box center [815, 532] width 967 height 70
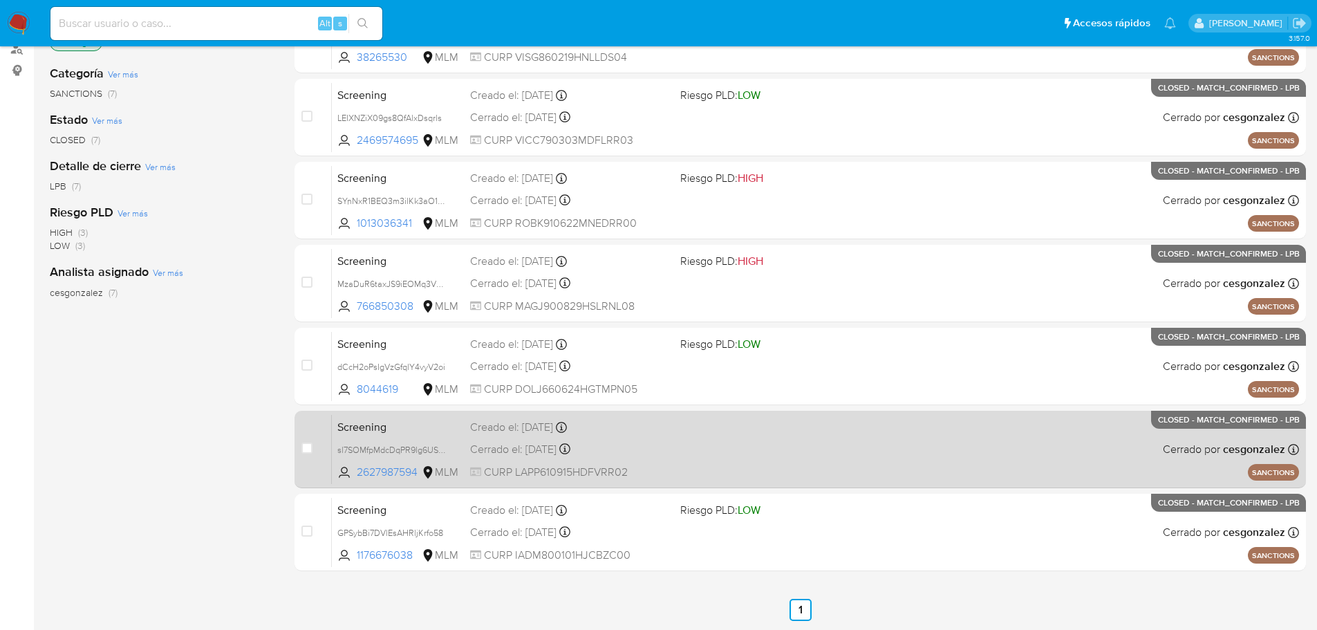
click at [707, 446] on div "Screening sl7SOMfpMdcDqPR9lg6US07Y 2627987594 MLM Creado el: 13/08/2025 Creado …" at bounding box center [815, 449] width 967 height 70
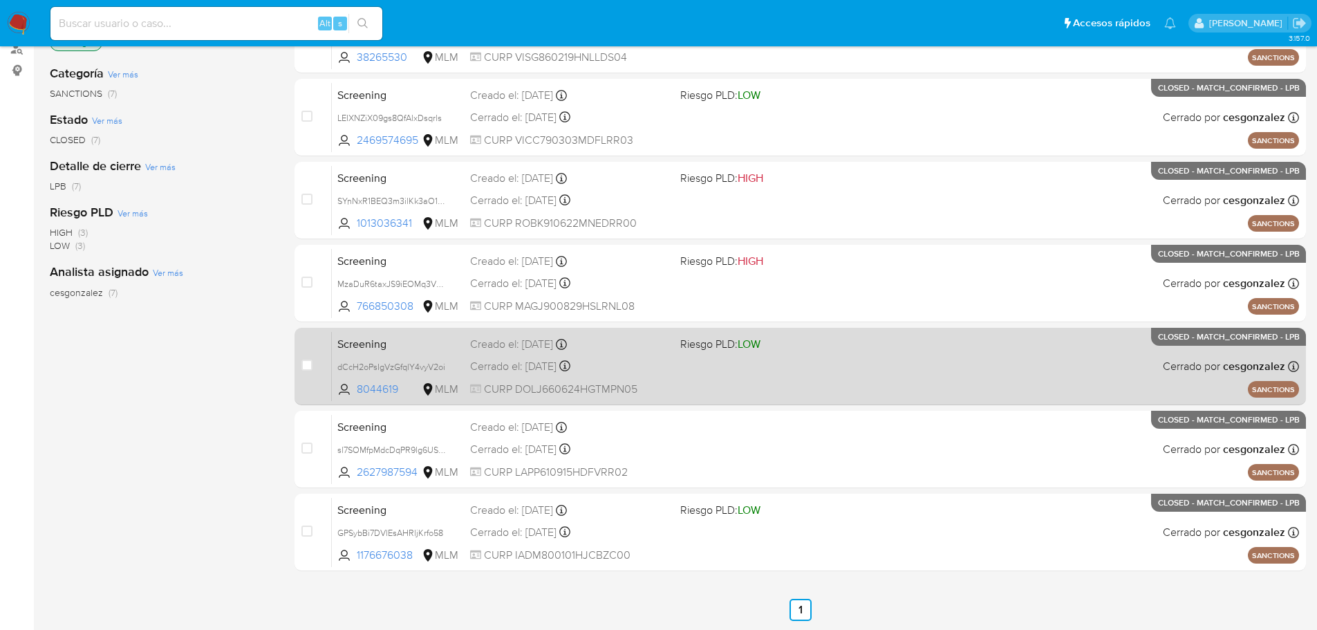
click at [614, 359] on div "Cerrado el: 15/08/2025 Cerrado el: 15/08/2025 14:32:04" at bounding box center [569, 366] width 199 height 15
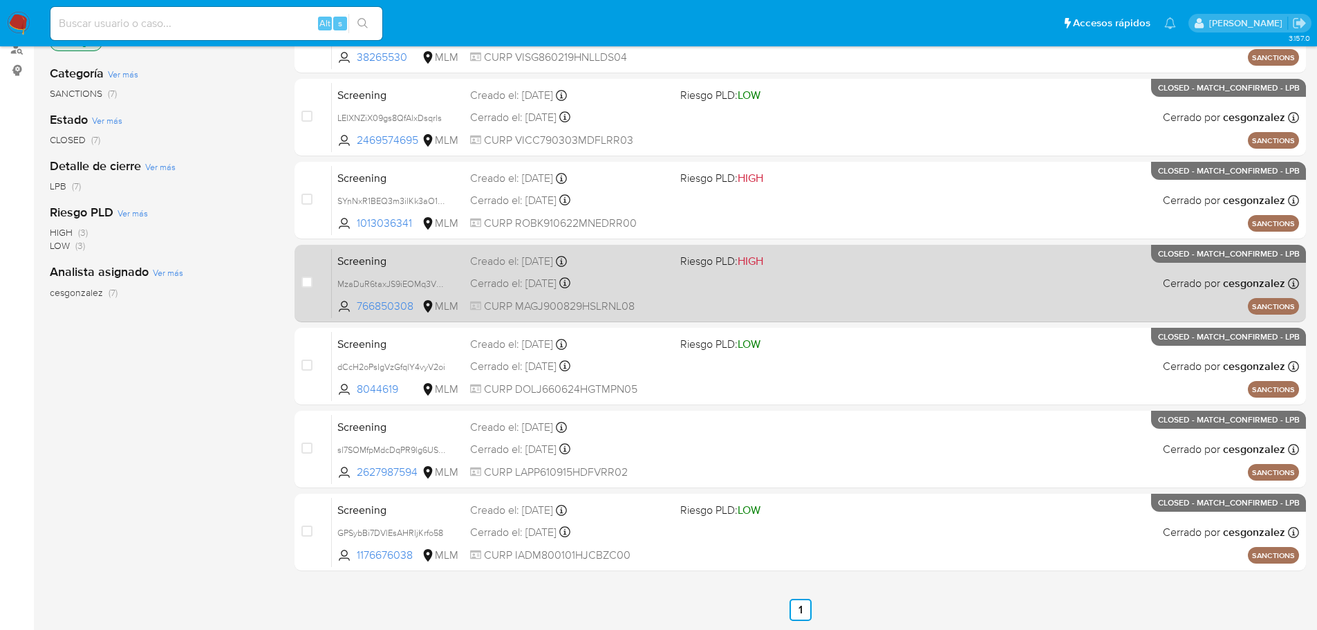
click at [647, 290] on div "Cerrado el: 15/08/2025 Cerrado el: 15/08/2025 14:35:22" at bounding box center [569, 283] width 199 height 15
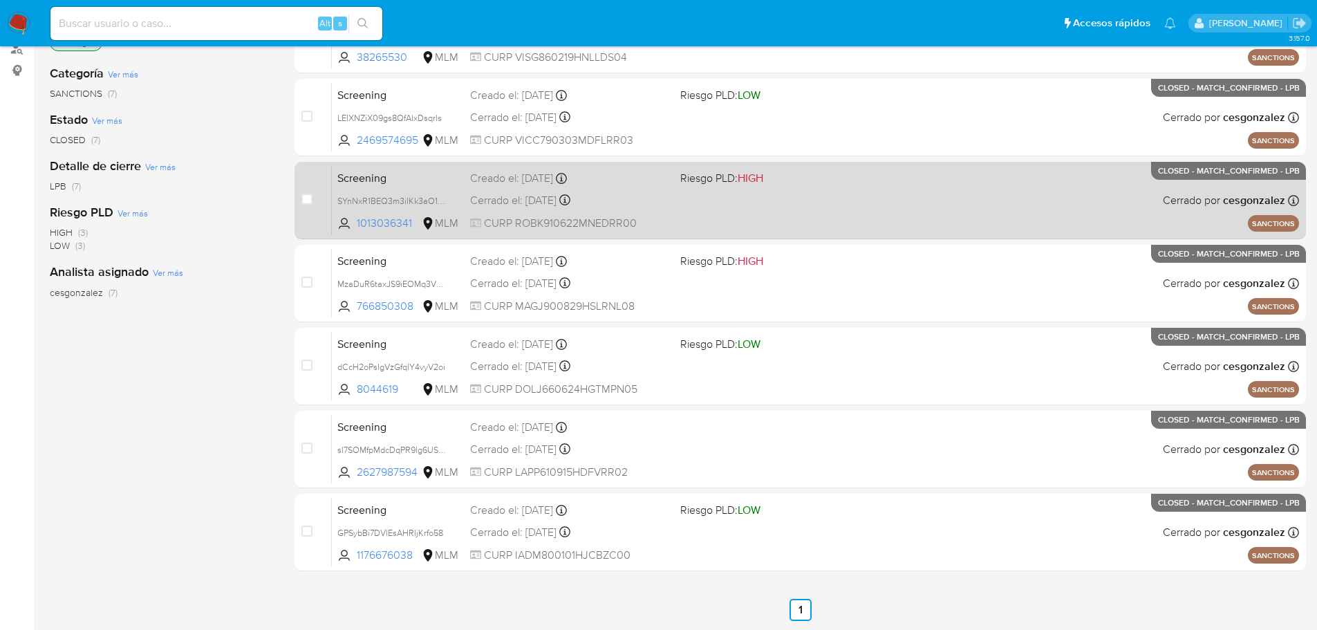
click at [646, 188] on div "Screening SYnNxR1BEQ3m3ilKk3aO1gWn 1013036341 MLM Riesgo PLD: HIGH Creado el: 1…" at bounding box center [815, 200] width 967 height 70
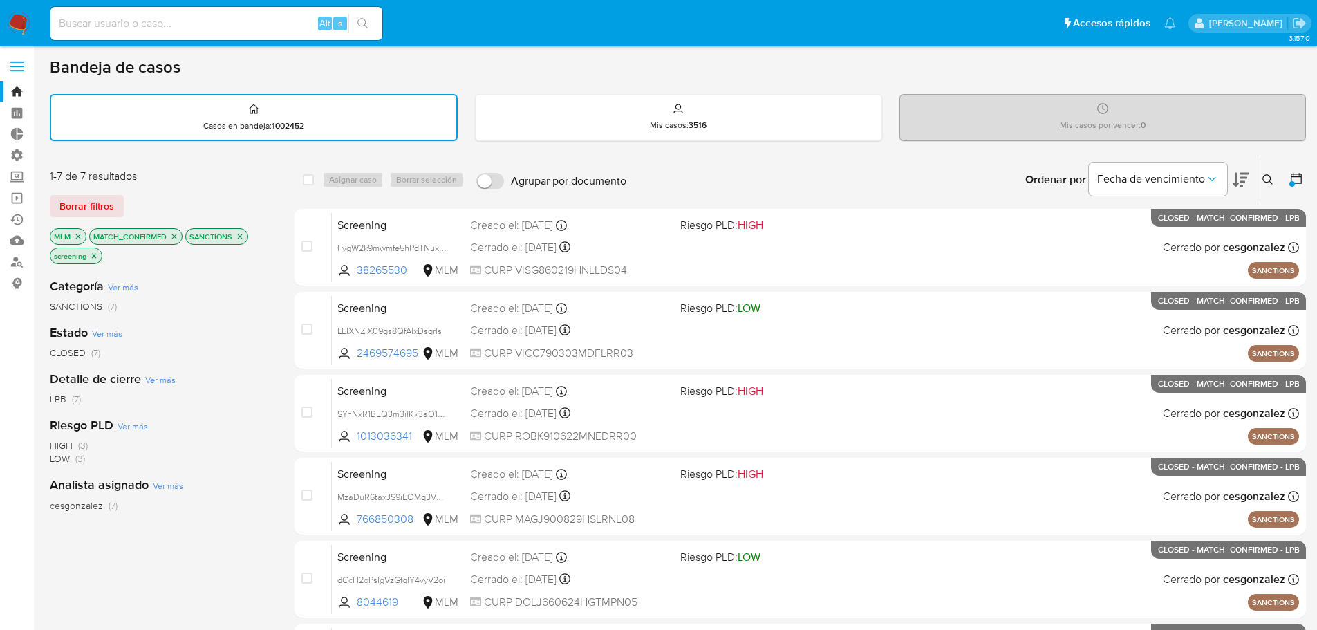
scroll to position [0, 0]
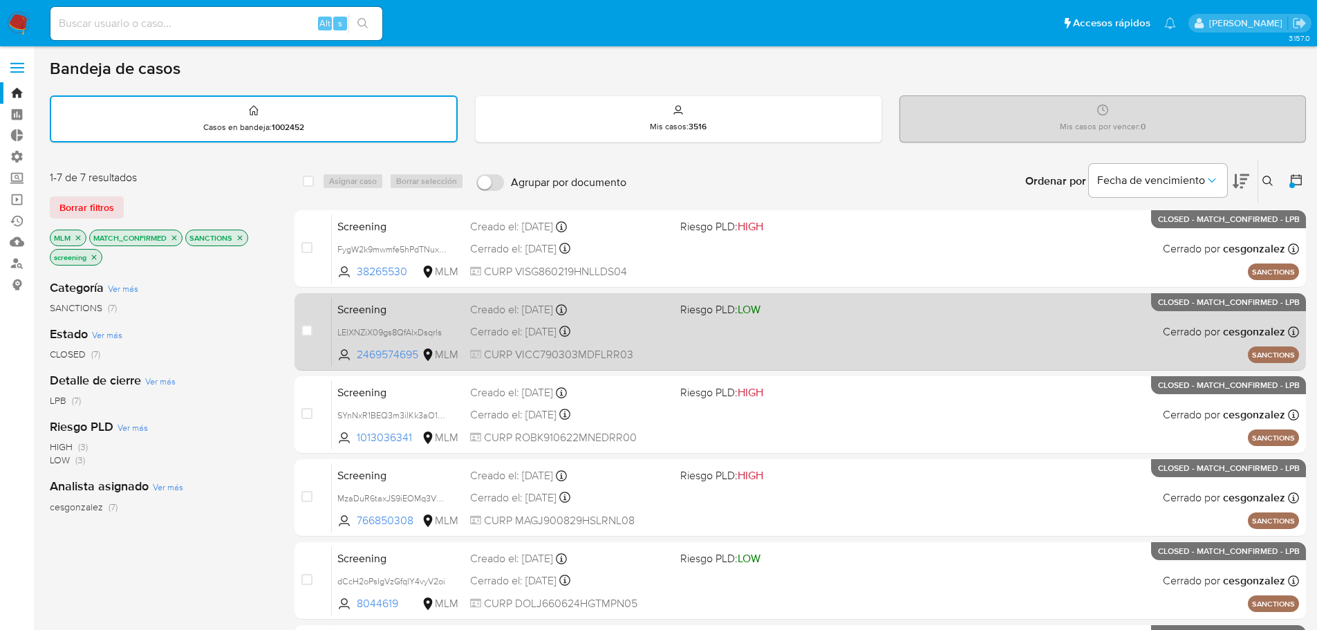
click at [657, 308] on div "Creado el: 15/08/2025 Creado el: 15/08/2025 13:45:18" at bounding box center [569, 309] width 199 height 15
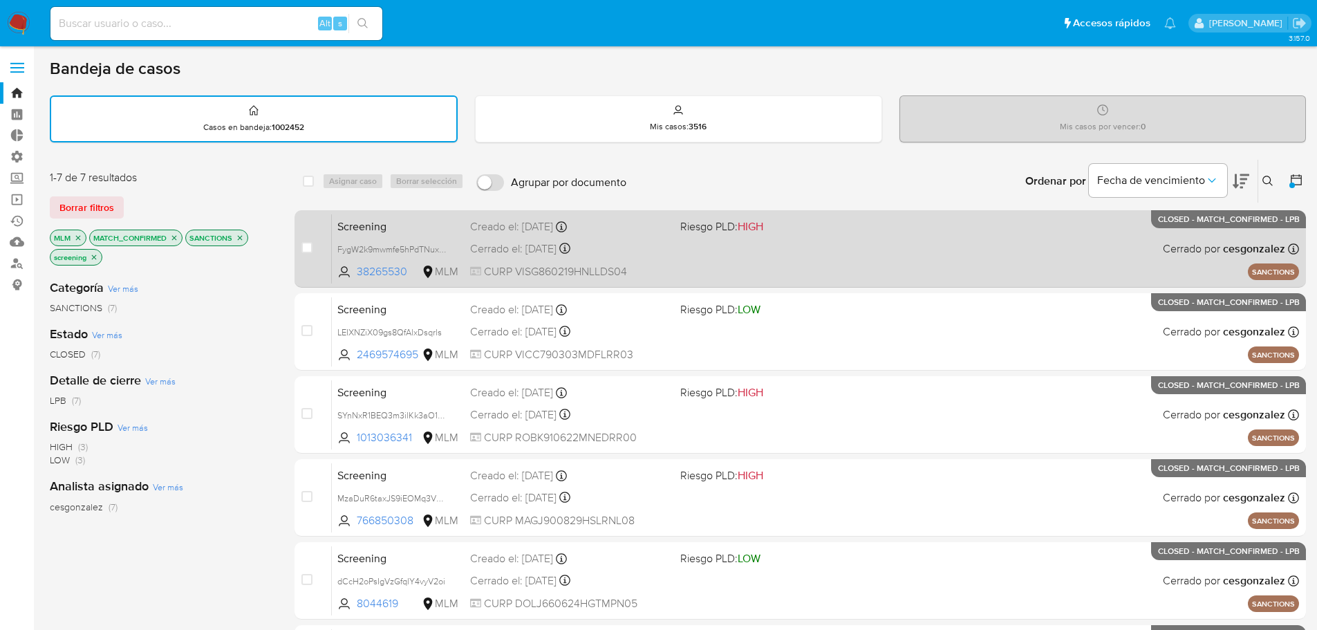
click at [671, 246] on div "Screening FygW2k9mwmfe5hPdTNuxVGVe 38265530 MLM Riesgo PLD: HIGH Creado el: 15/…" at bounding box center [815, 249] width 967 height 70
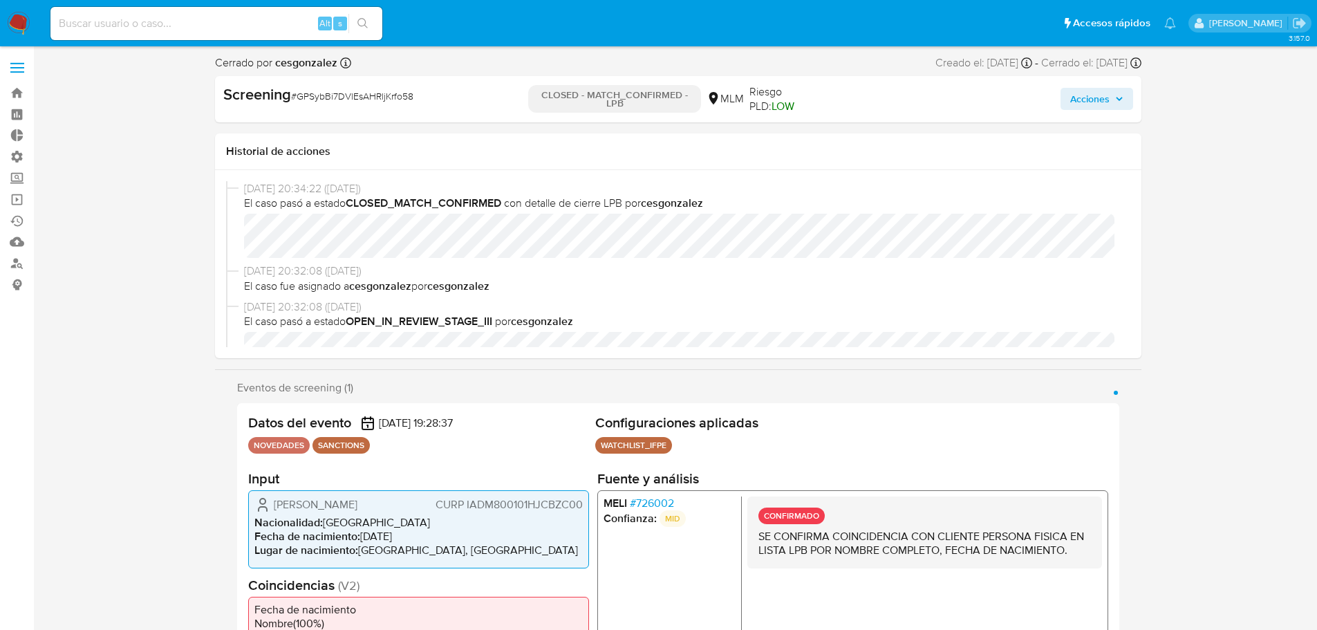
select select "10"
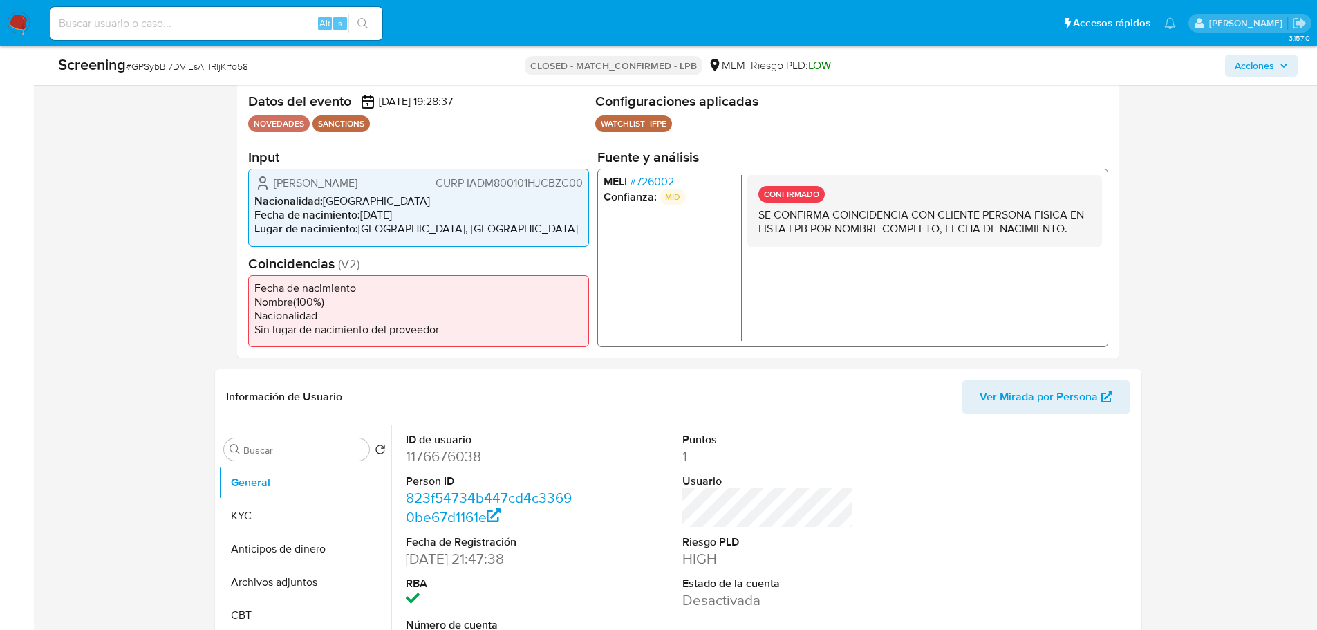
scroll to position [276, 0]
click at [655, 182] on span "# 726002" at bounding box center [651, 180] width 44 height 14
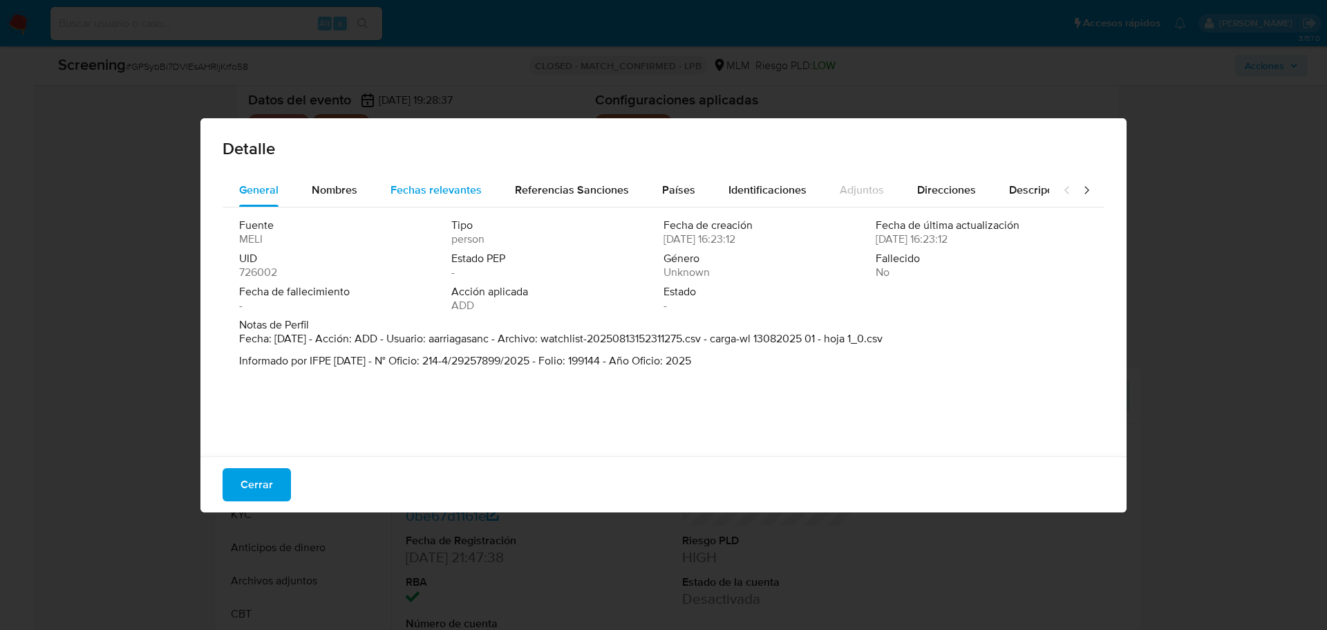
click at [439, 185] on span "Fechas relevantes" at bounding box center [435, 190] width 91 height 16
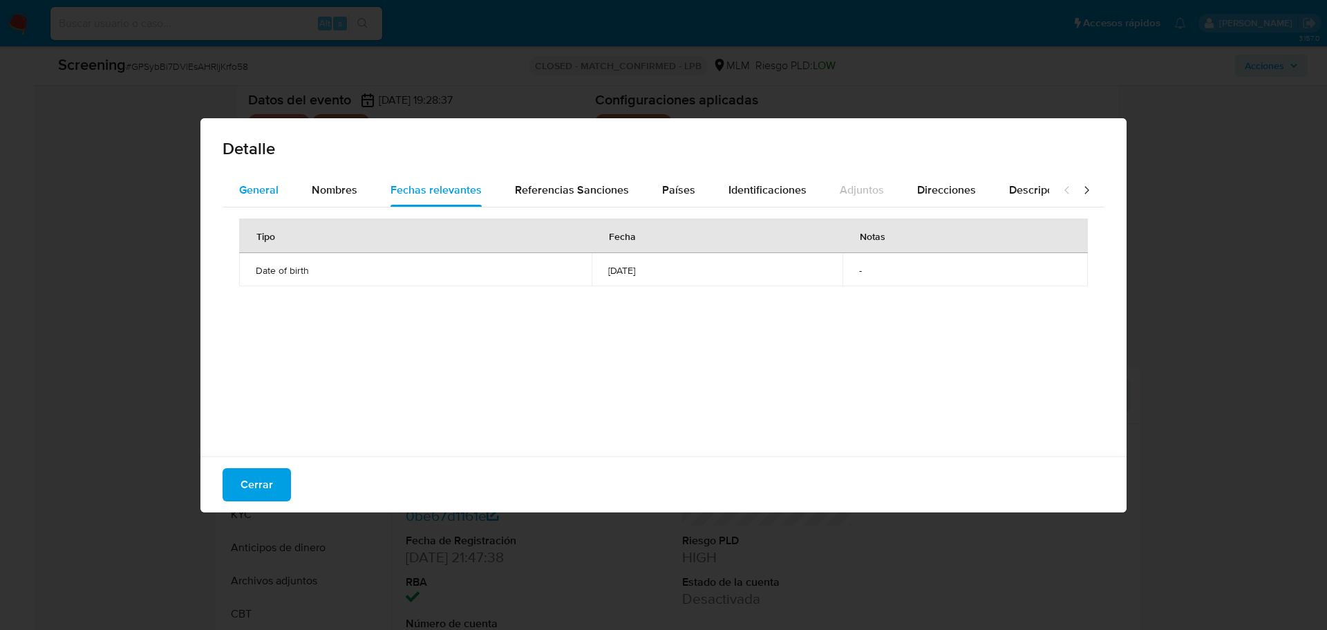
click at [275, 184] on span "General" at bounding box center [258, 190] width 39 height 16
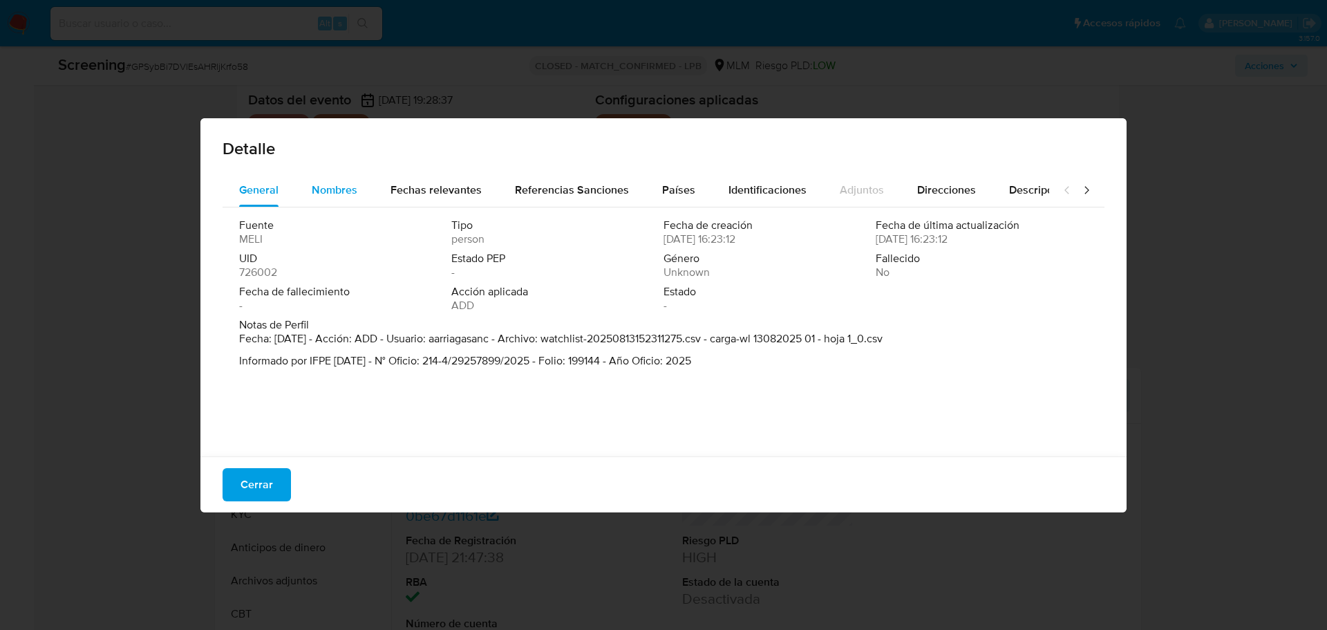
click at [332, 189] on span "Nombres" at bounding box center [335, 190] width 46 height 16
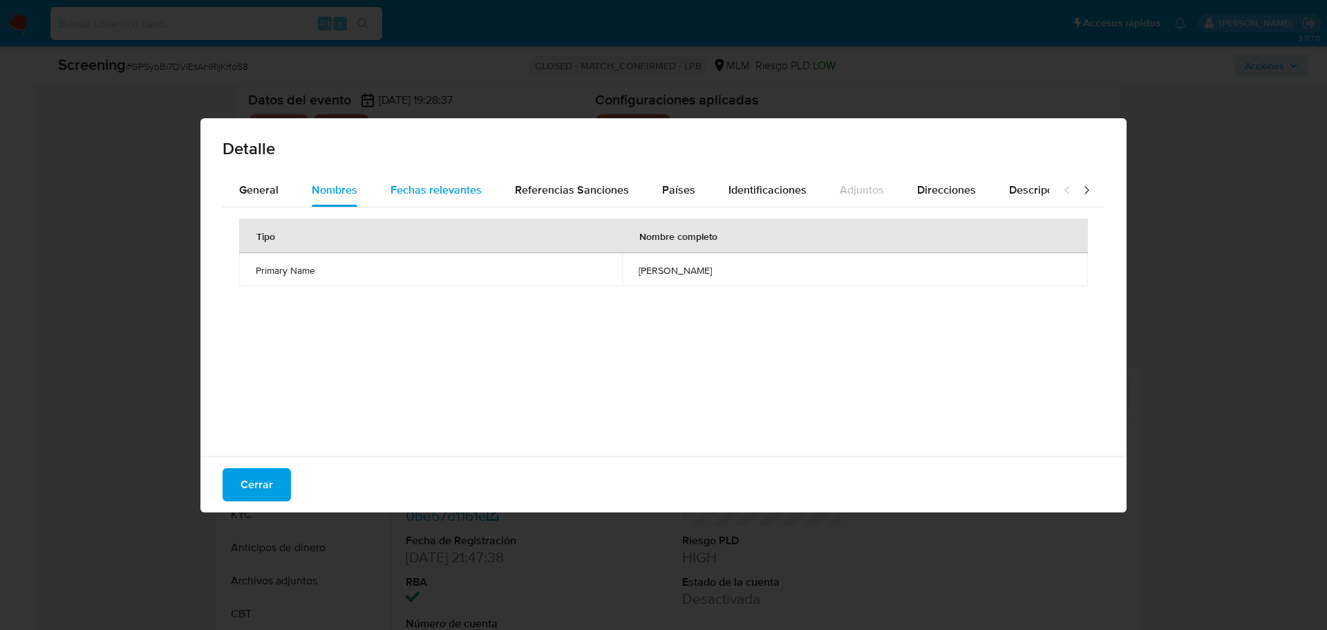
click at [434, 196] on span "Fechas relevantes" at bounding box center [435, 190] width 91 height 16
click at [601, 191] on span "Referencias Sanciones" at bounding box center [572, 190] width 114 height 16
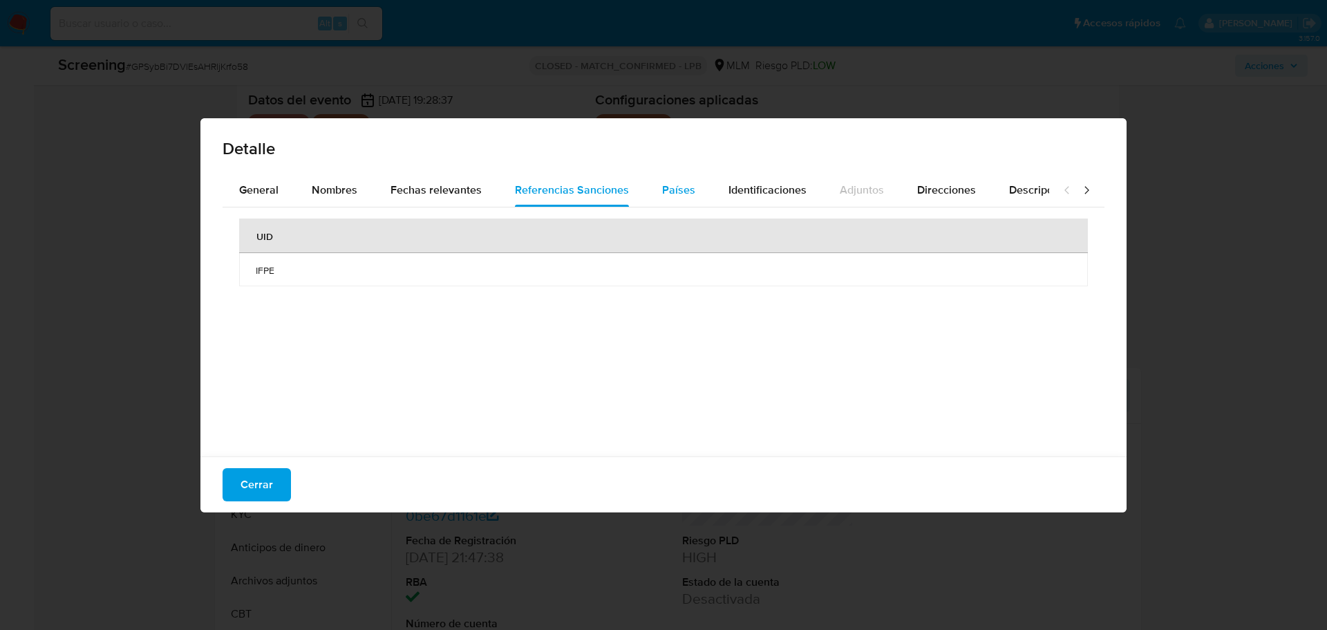
click at [684, 191] on span "Países" at bounding box center [678, 190] width 33 height 16
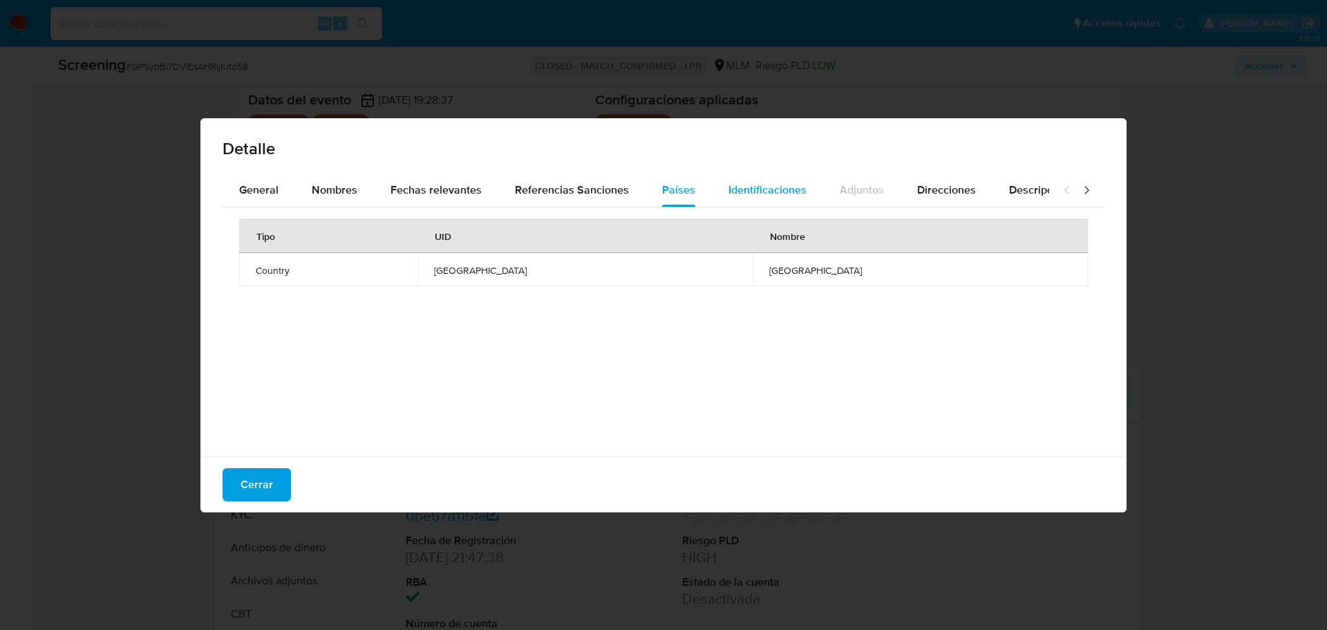
click at [746, 187] on span "Identificaciones" at bounding box center [767, 190] width 78 height 16
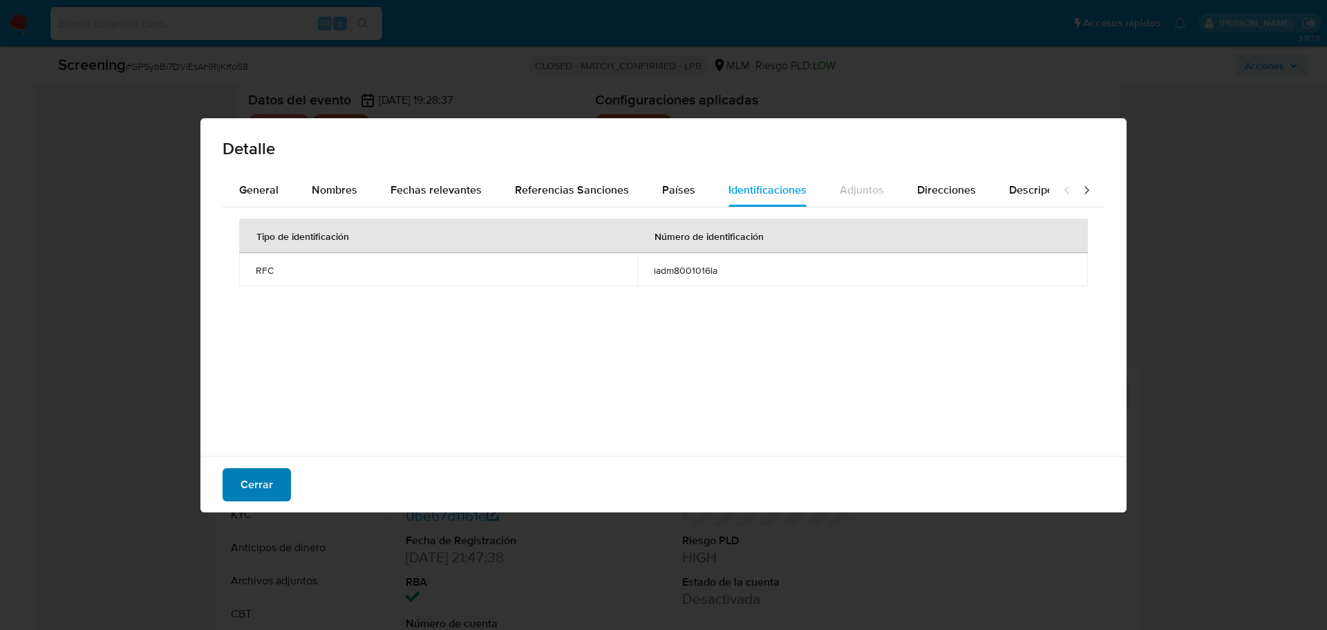
click at [267, 476] on span "Cerrar" at bounding box center [257, 484] width 32 height 30
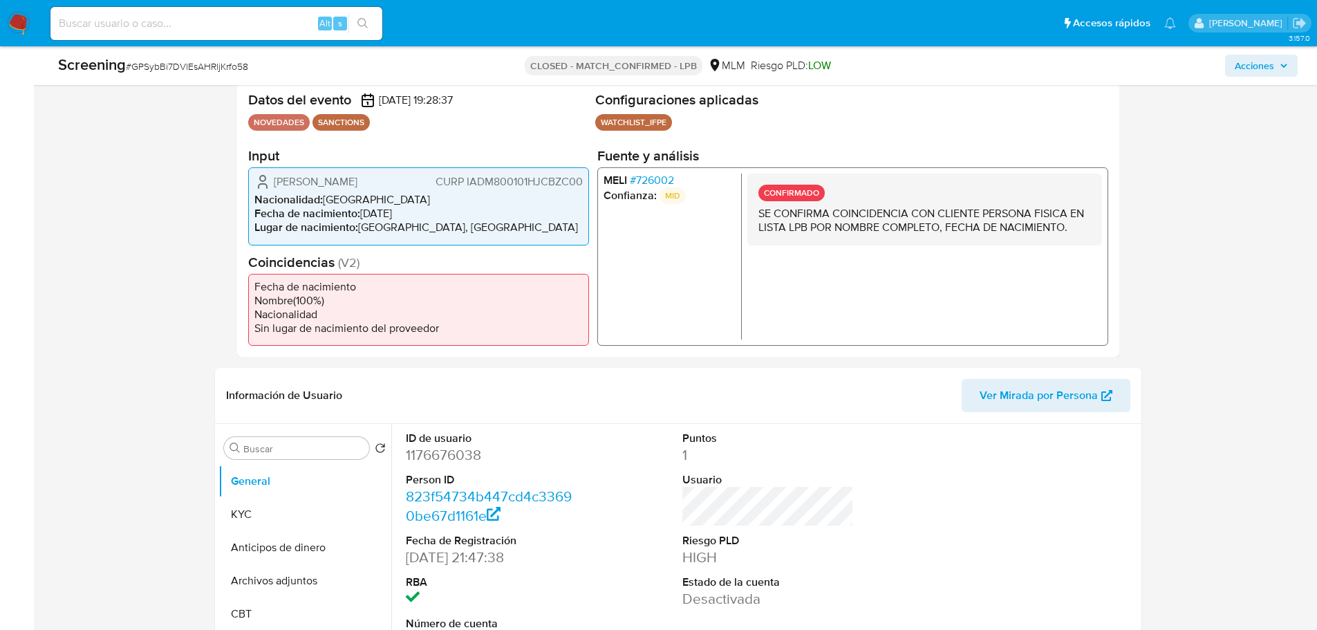
click at [654, 187] on span "# 726002" at bounding box center [651, 180] width 44 height 14
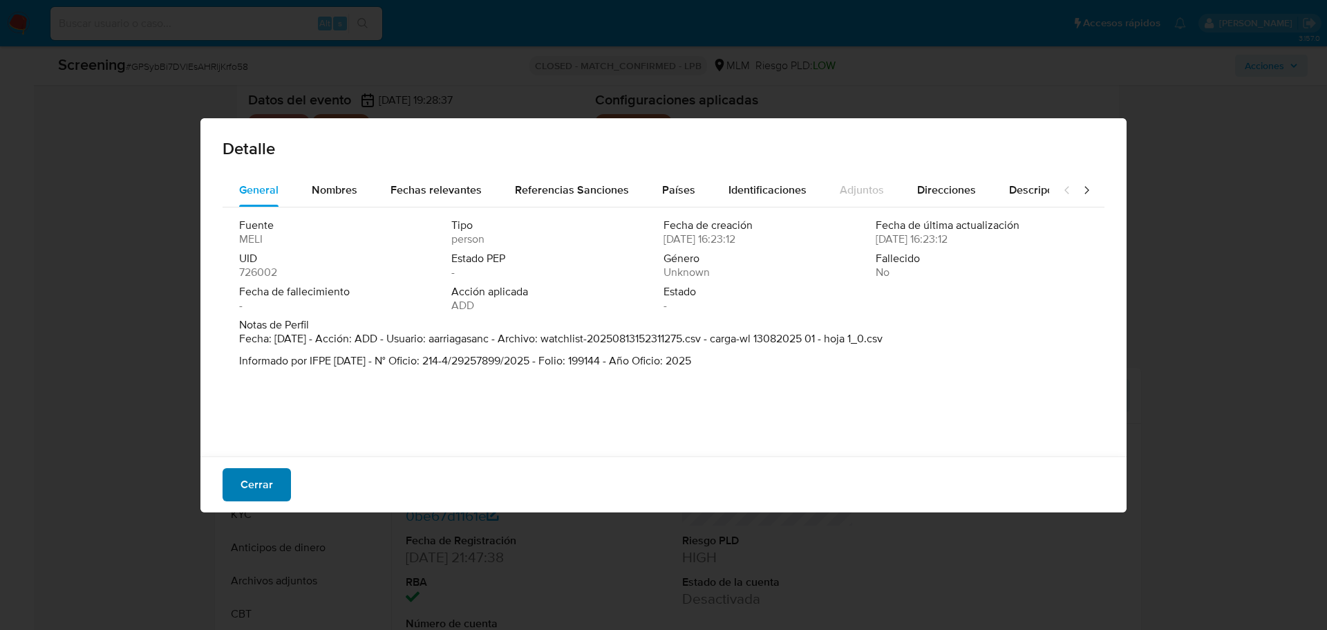
click at [265, 486] on span "Cerrar" at bounding box center [257, 484] width 32 height 30
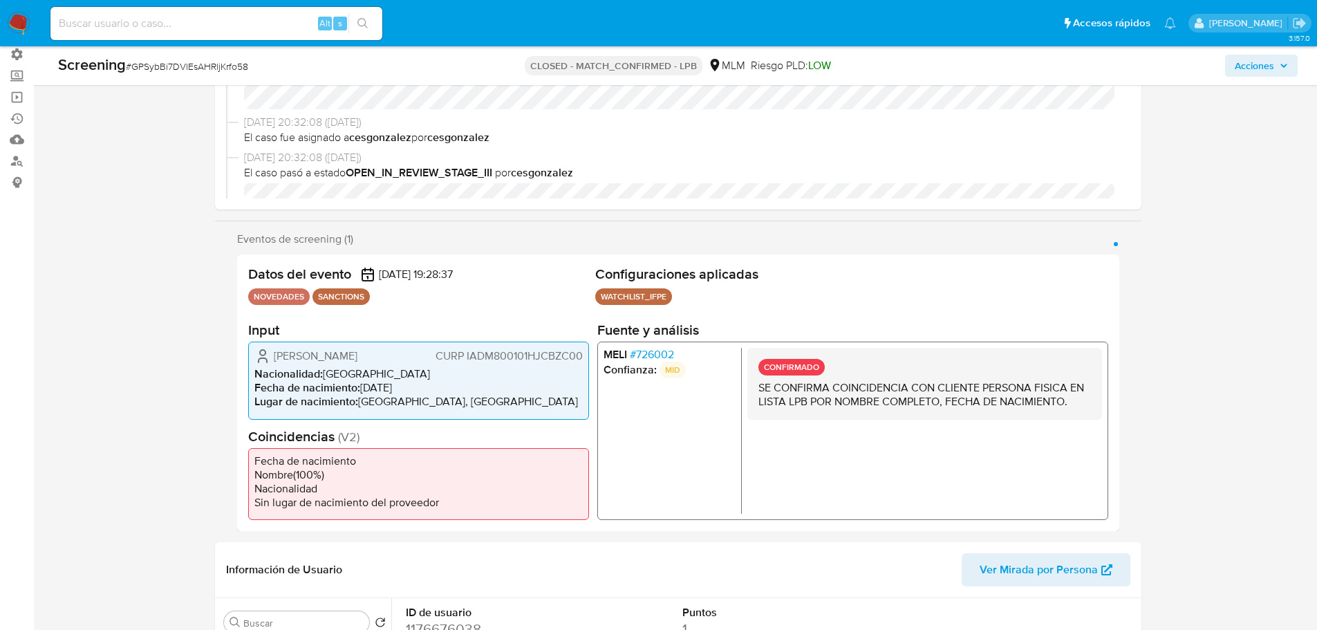
scroll to position [0, 0]
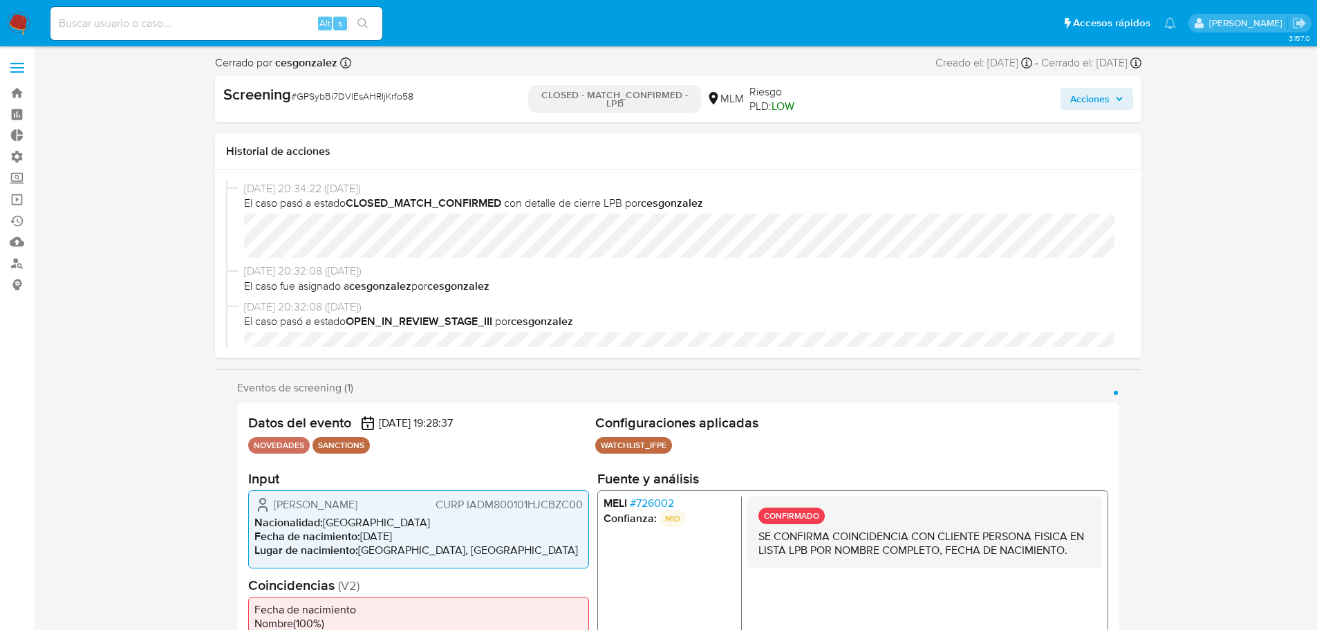
drag, startPoint x: 383, startPoint y: 499, endPoint x: 277, endPoint y: 510, distance: 106.3
click at [277, 510] on div "Michael Ibarra Diaz CURP IADM800101HJCBZC00" at bounding box center [418, 504] width 328 height 17
click at [505, 505] on span "CURP IADM800101HJCBZC00" at bounding box center [508, 505] width 147 height 14
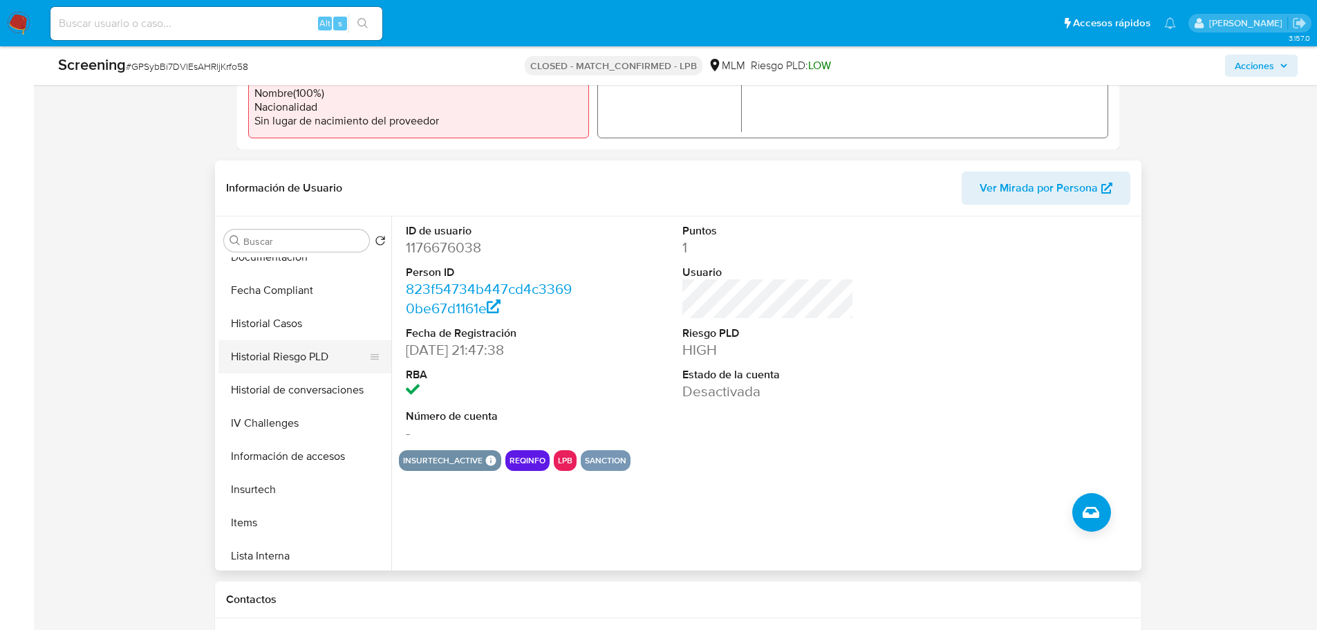
scroll to position [584, 0]
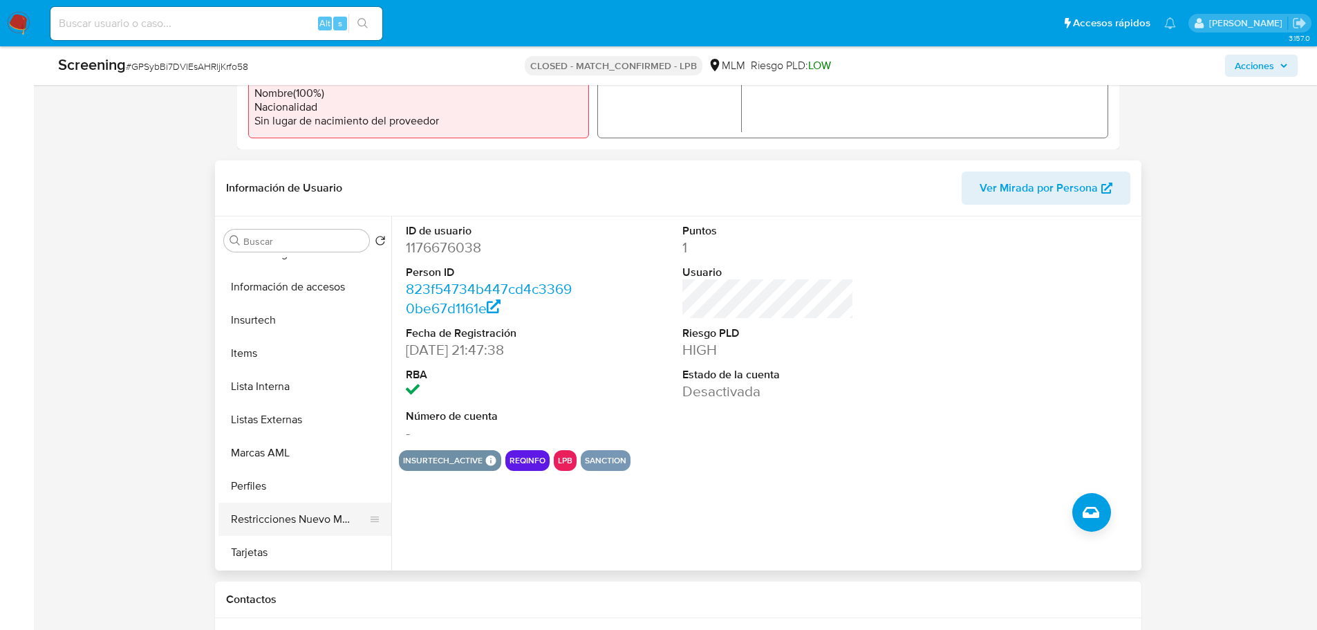
click at [326, 509] on button "Restricciones Nuevo Mundo" at bounding box center [299, 518] width 162 height 33
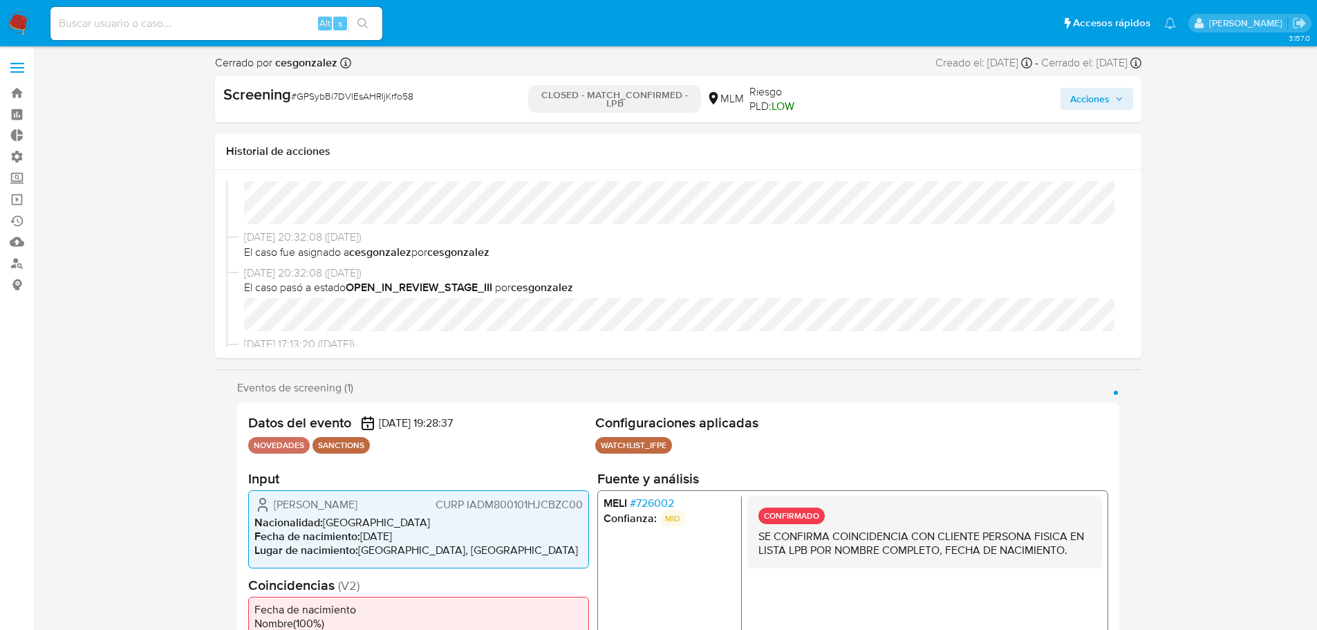
scroll to position [0, 0]
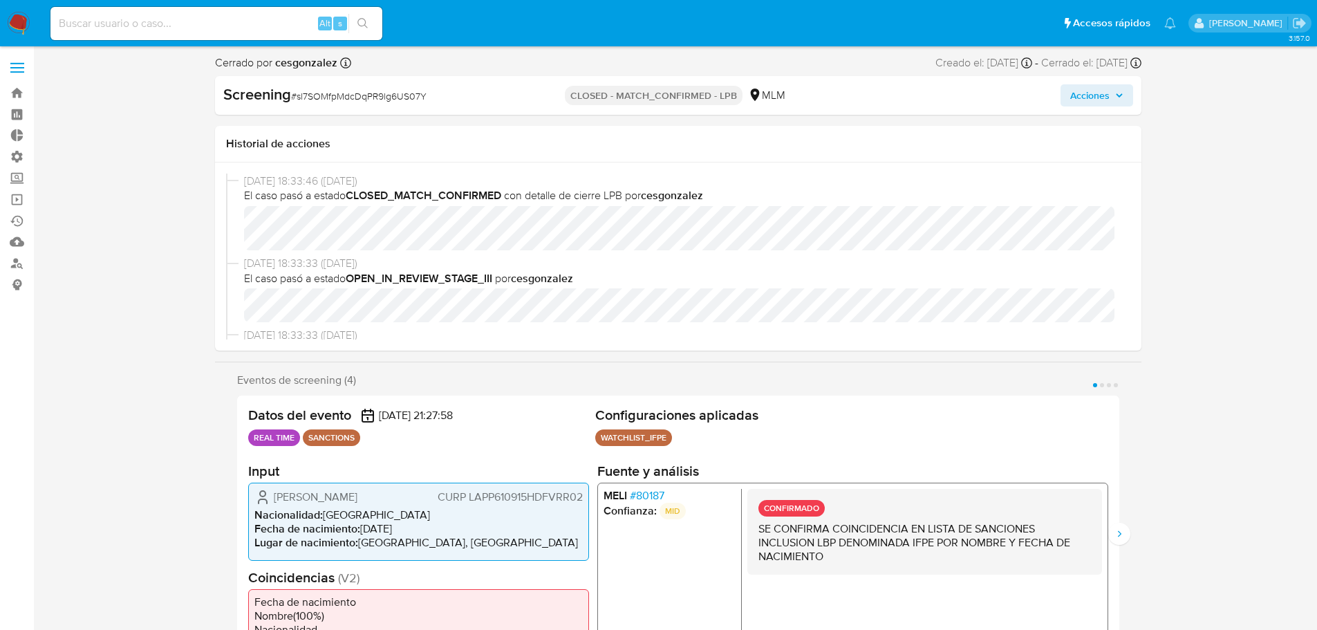
select select "10"
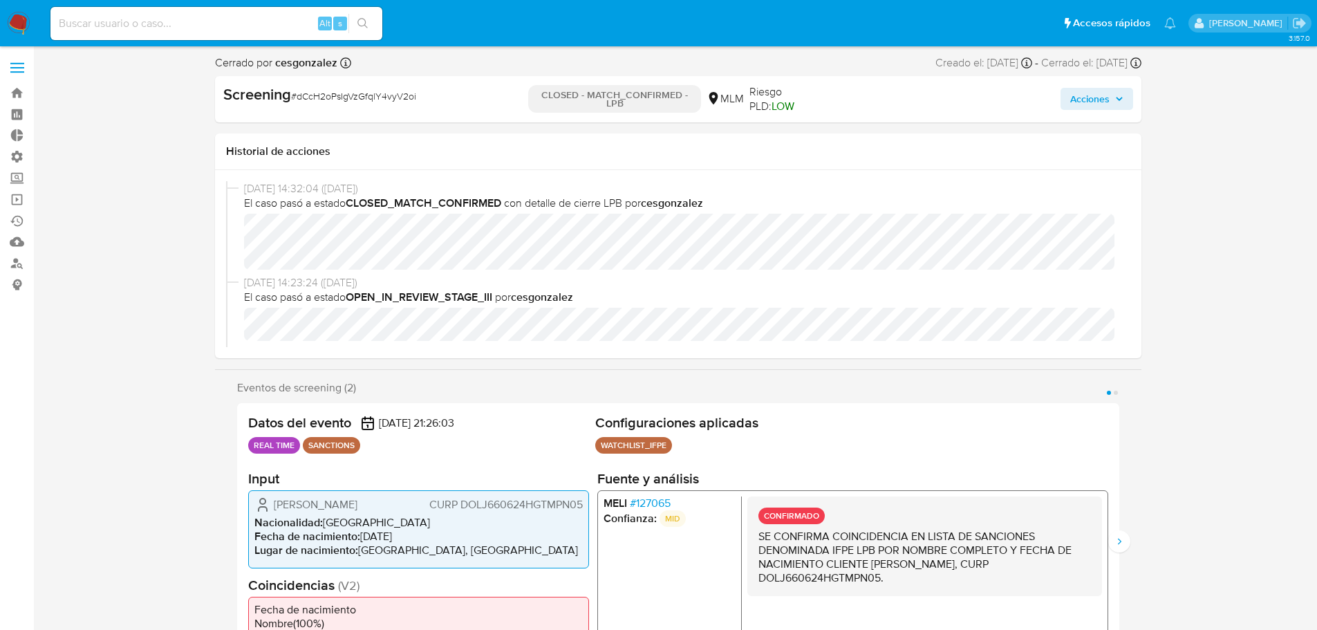
select select "10"
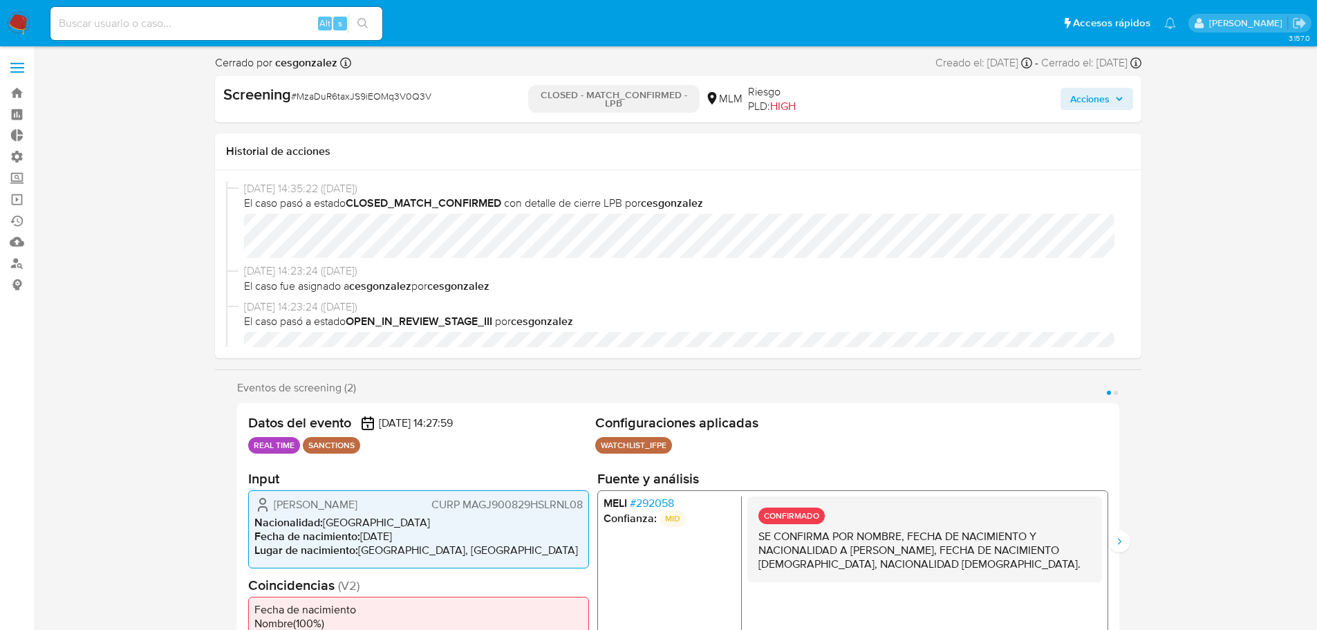
select select "10"
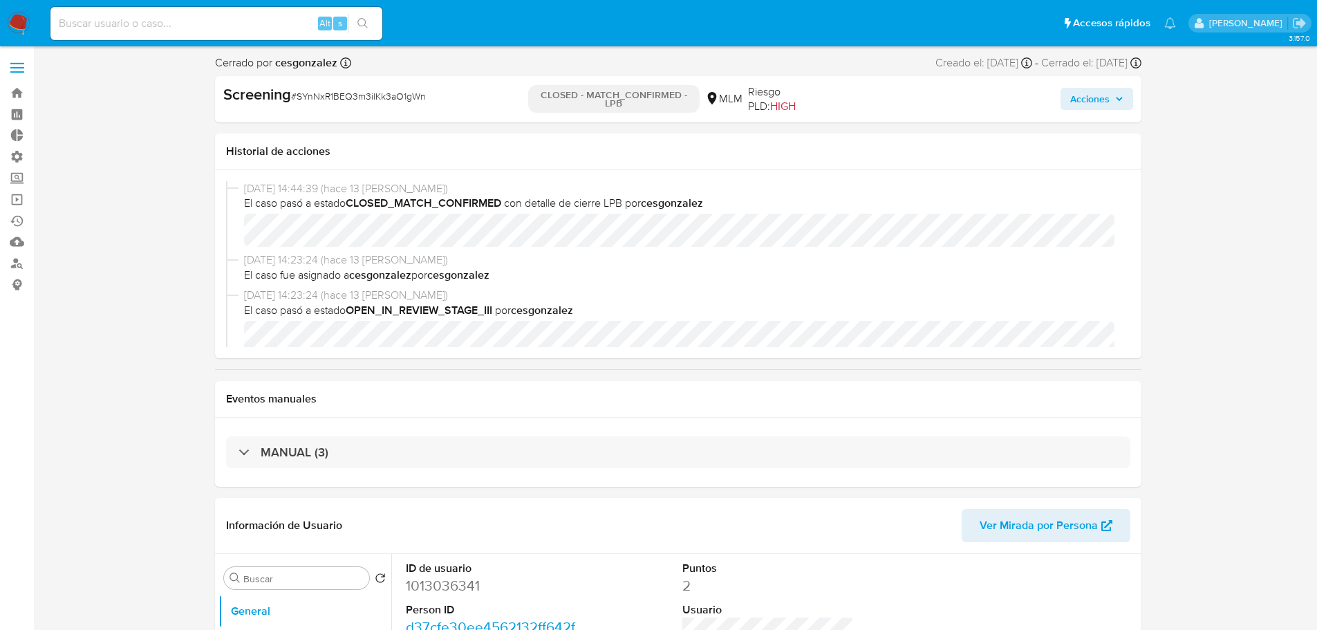
select select "10"
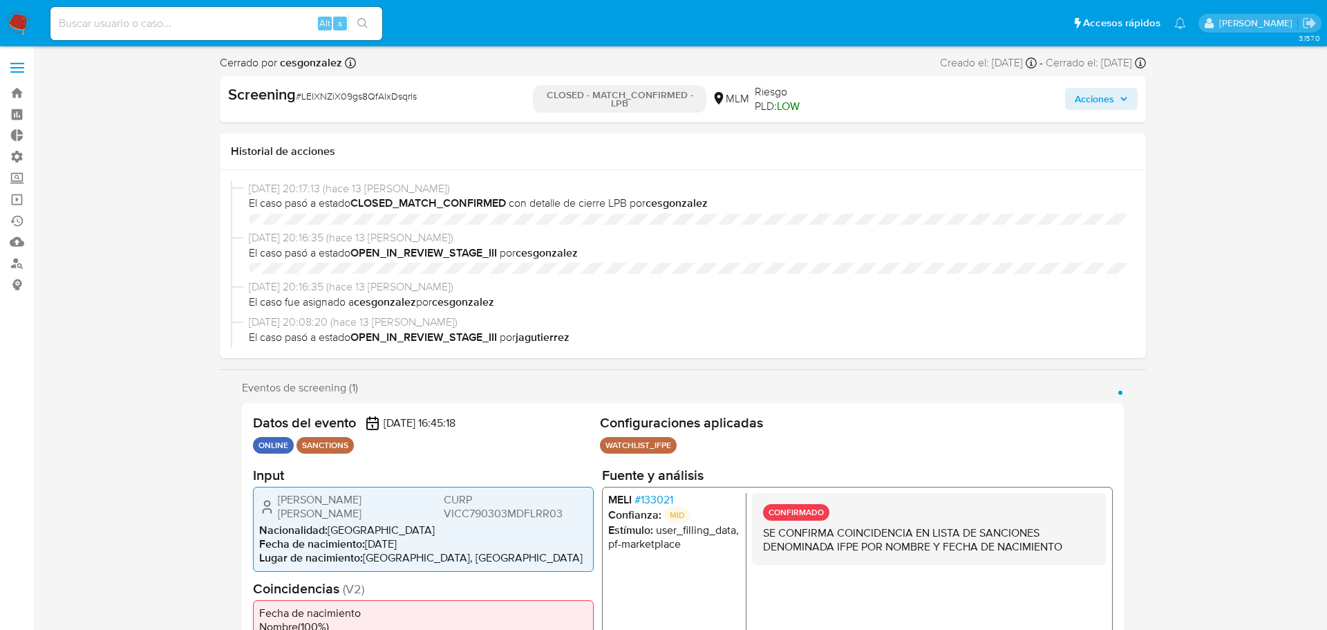
select select "10"
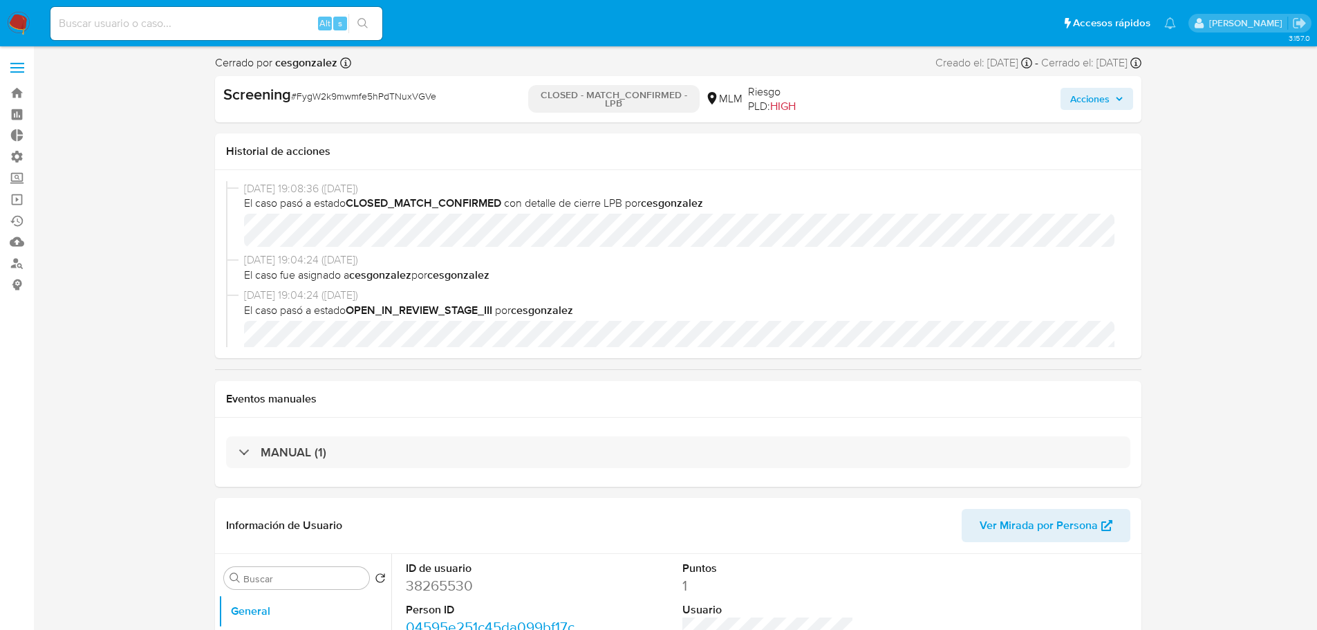
select select "10"
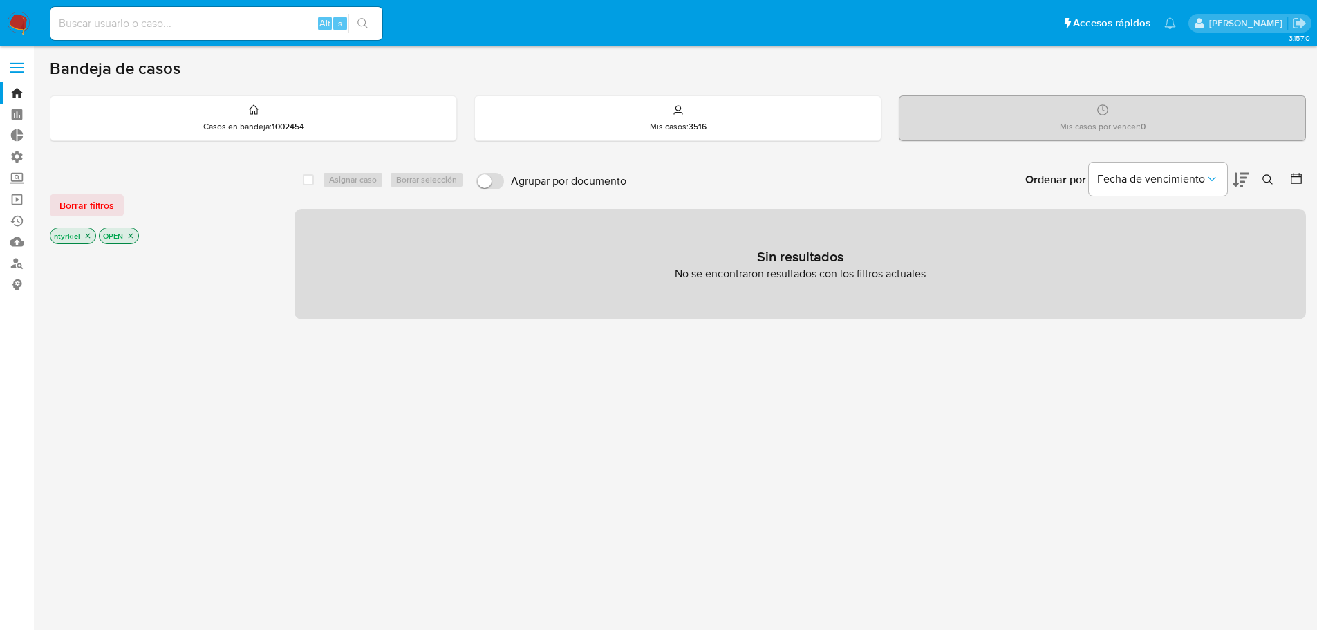
click at [17, 73] on label at bounding box center [17, 67] width 35 height 29
click at [0, 0] on input "checkbox" at bounding box center [0, 0] width 0 height 0
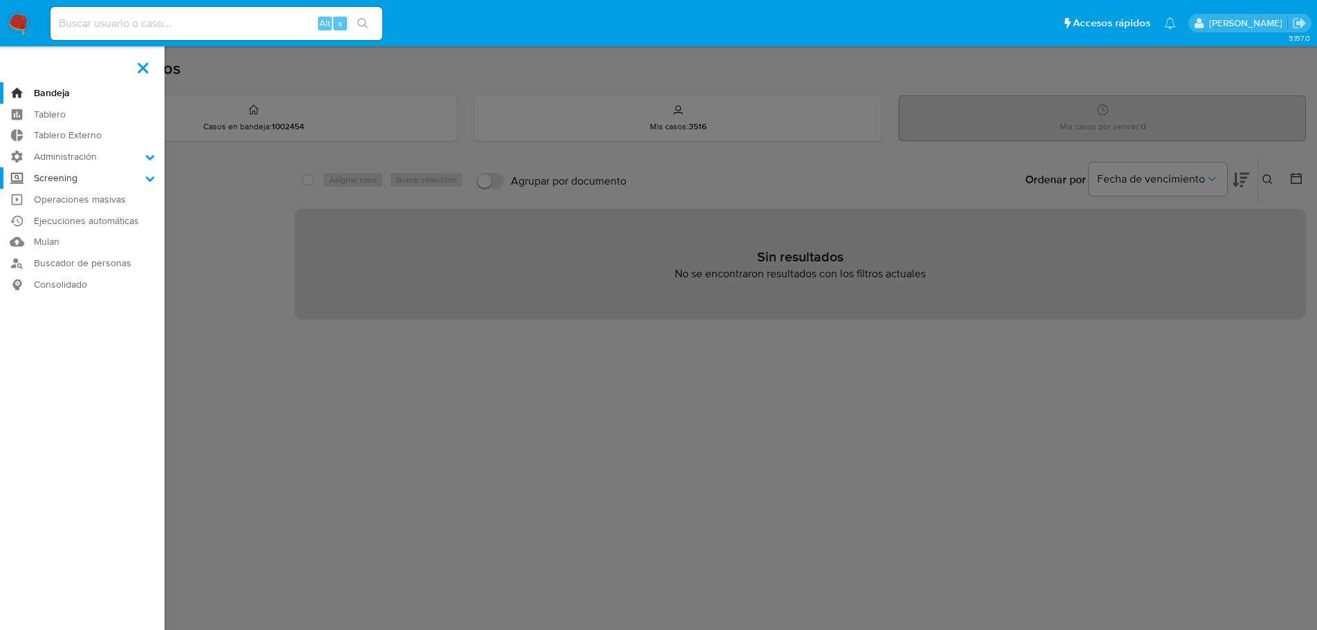
click at [80, 179] on label "Screening" at bounding box center [82, 177] width 164 height 21
click at [0, 0] on input "Screening" at bounding box center [0, 0] width 0 height 0
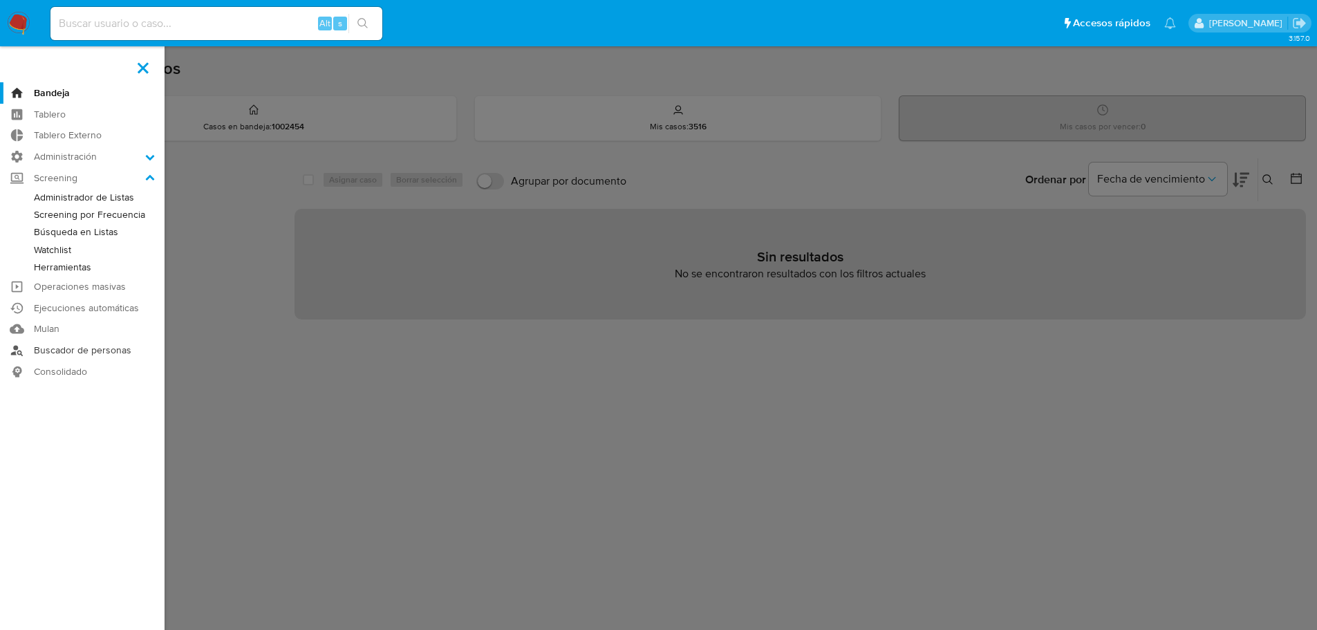
click at [99, 355] on link "Buscador de personas" at bounding box center [82, 349] width 164 height 21
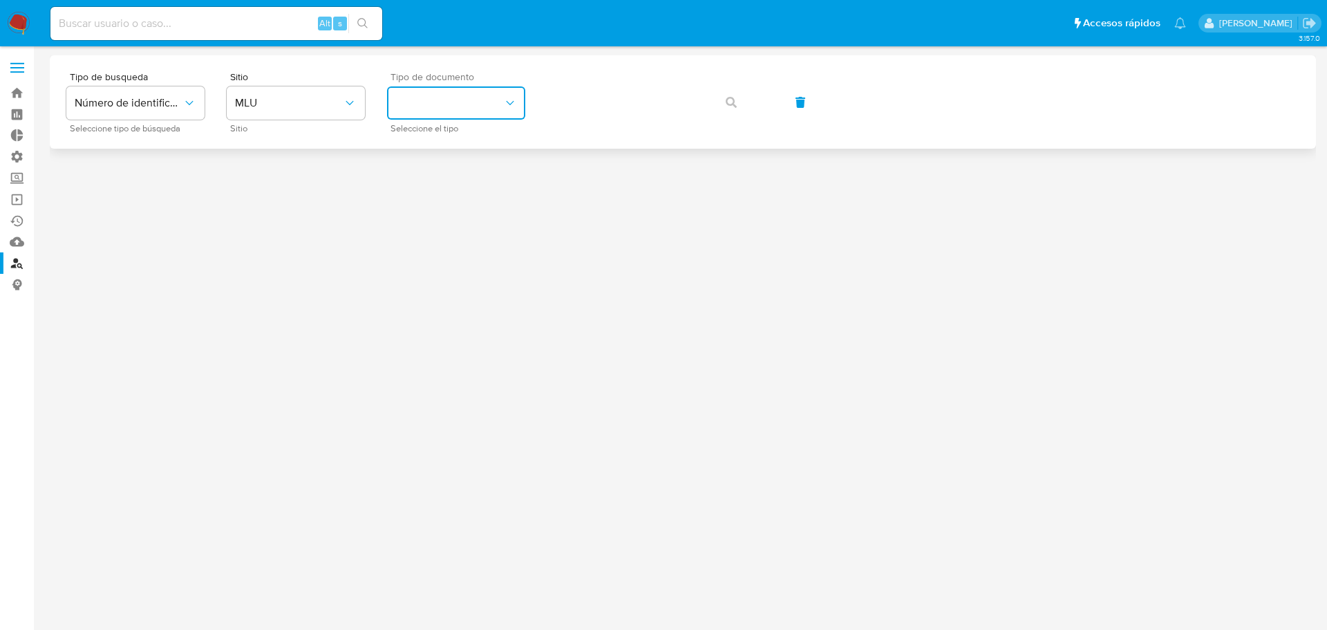
click at [472, 105] on button "identificationType" at bounding box center [456, 102] width 138 height 33
click at [290, 109] on span "MLU" at bounding box center [289, 103] width 108 height 14
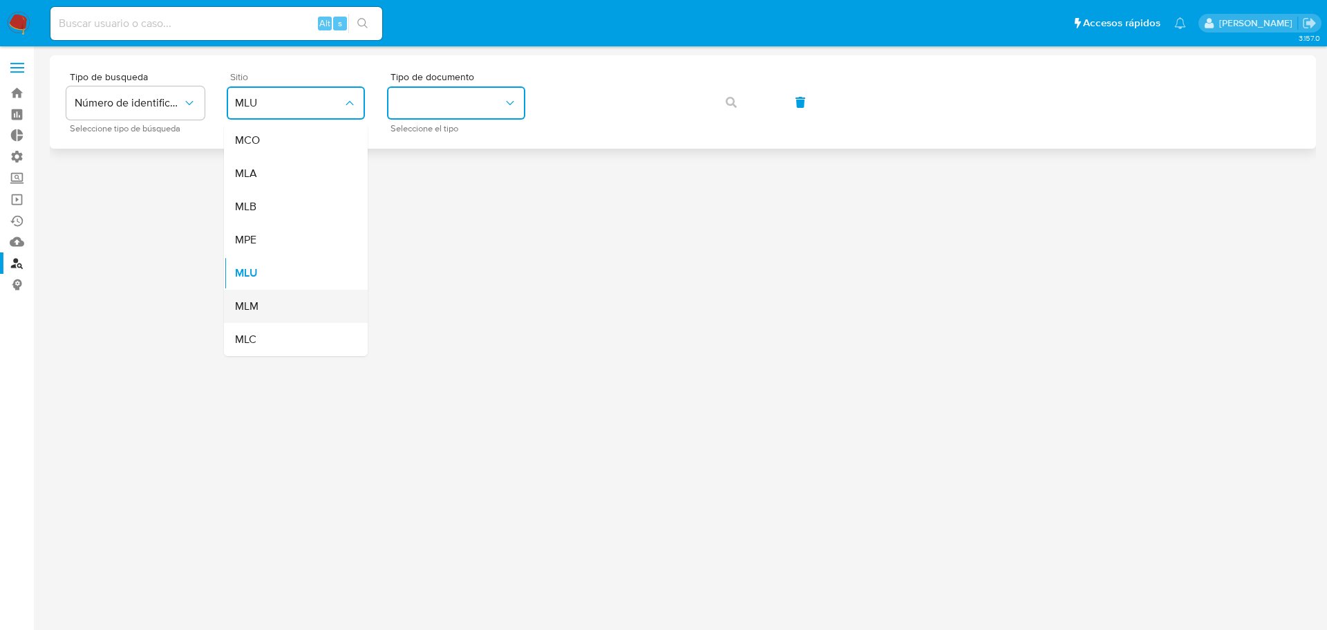
click at [269, 303] on div "MLM" at bounding box center [291, 306] width 113 height 33
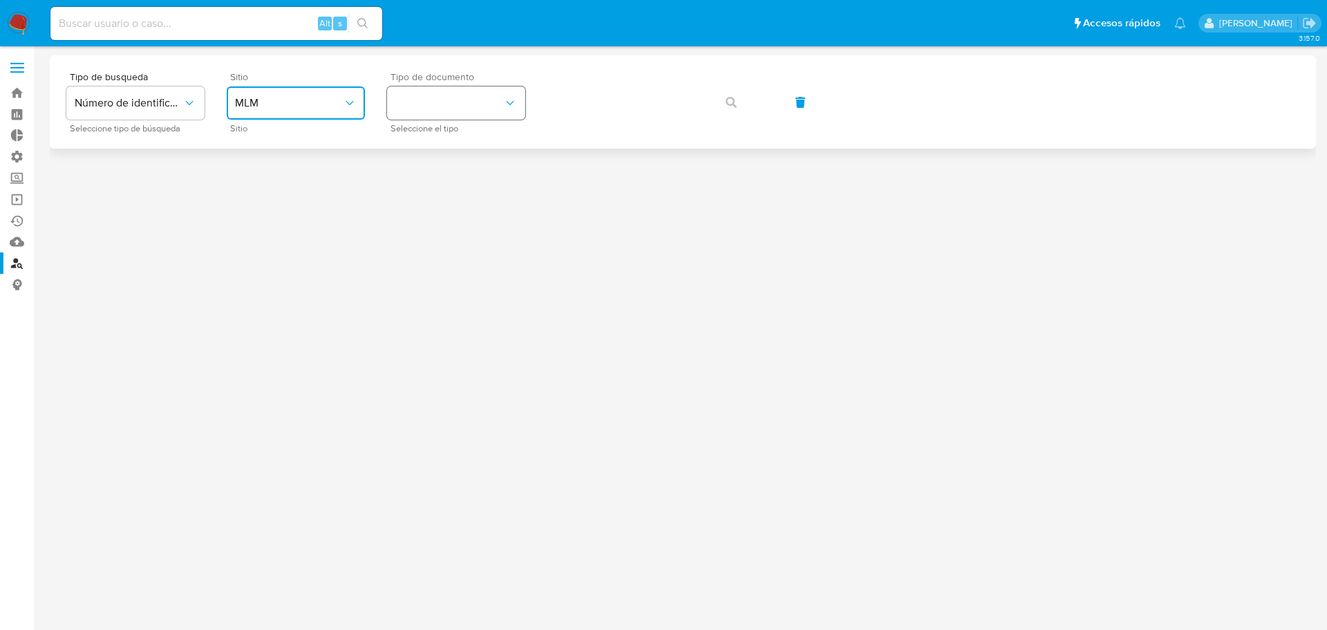
click at [439, 89] on button "identificationType" at bounding box center [456, 102] width 138 height 33
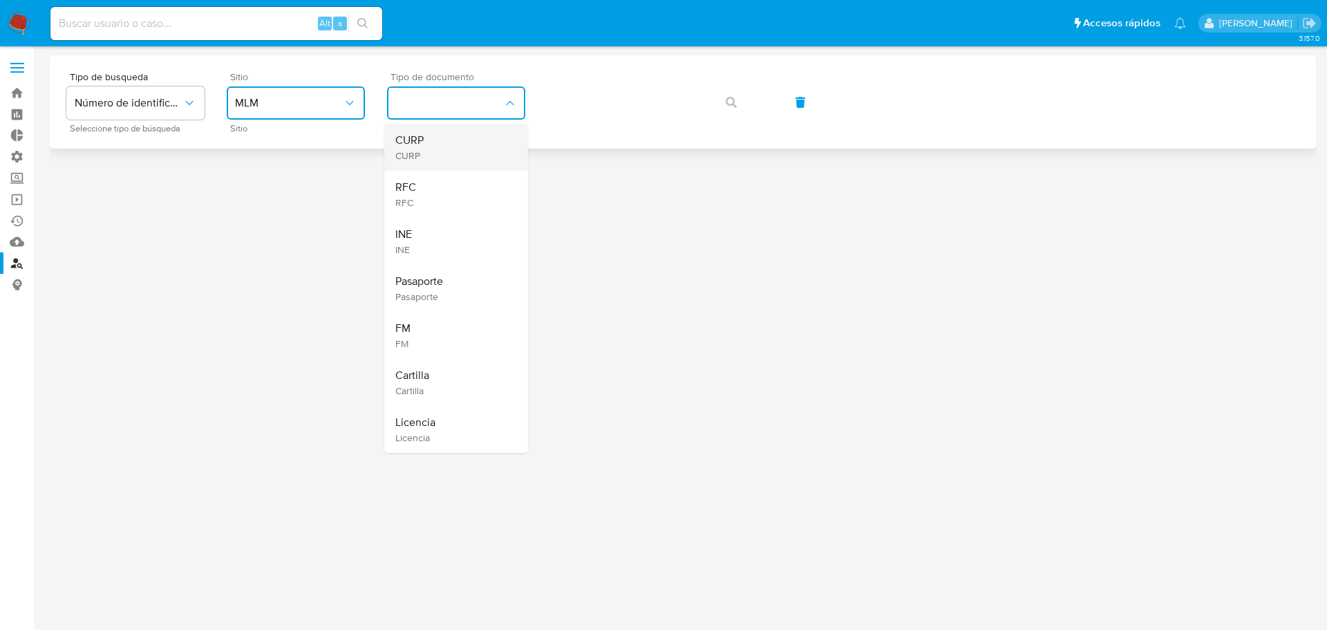
click at [433, 146] on div "CURP CURP" at bounding box center [451, 147] width 113 height 47
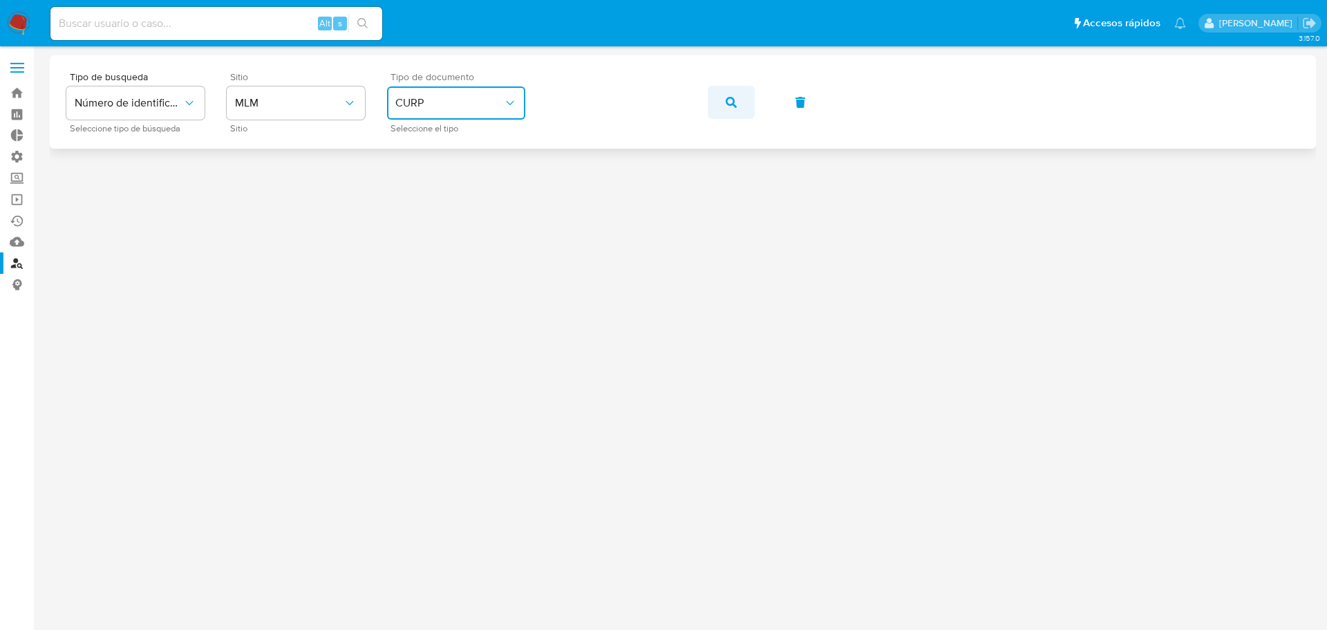
click at [731, 101] on icon "button" at bounding box center [731, 102] width 11 height 11
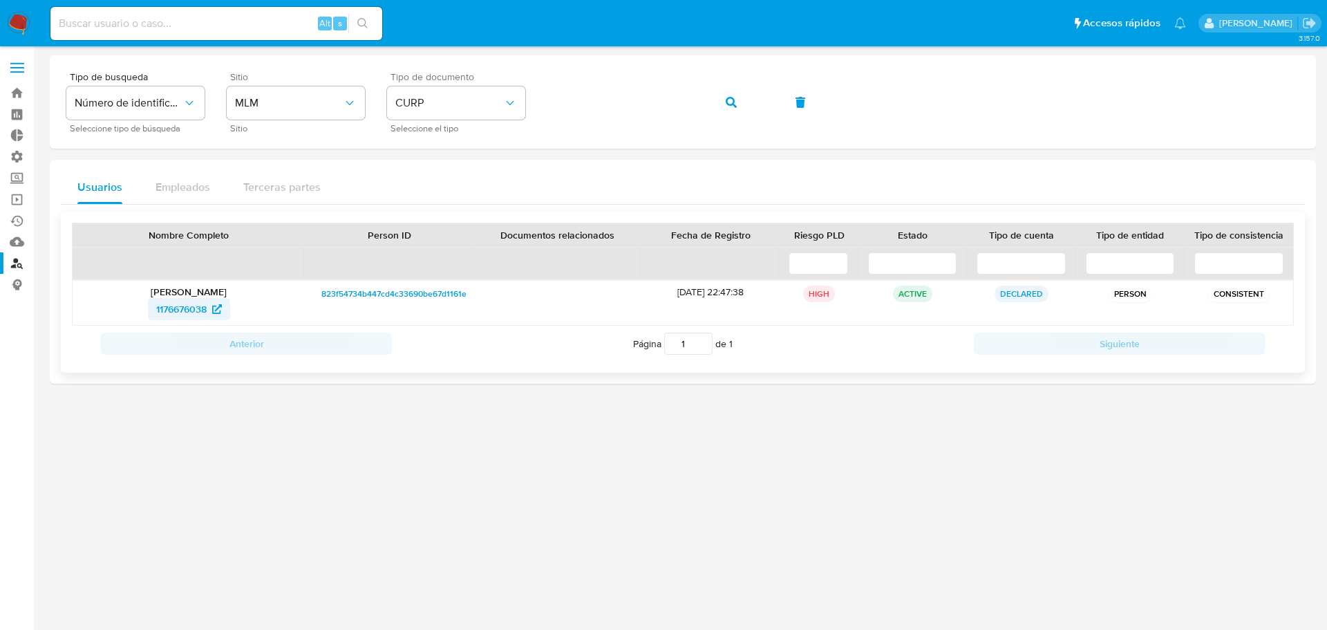
click at [176, 307] on span "1176676038" at bounding box center [181, 309] width 50 height 22
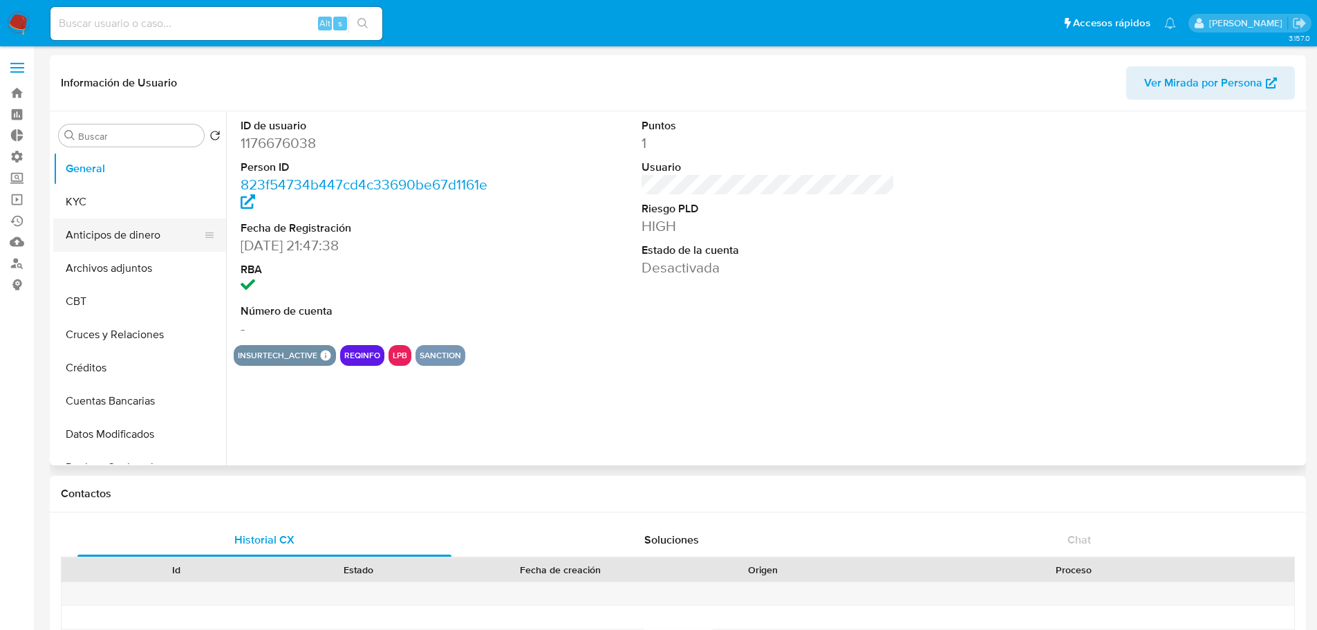
select select "10"
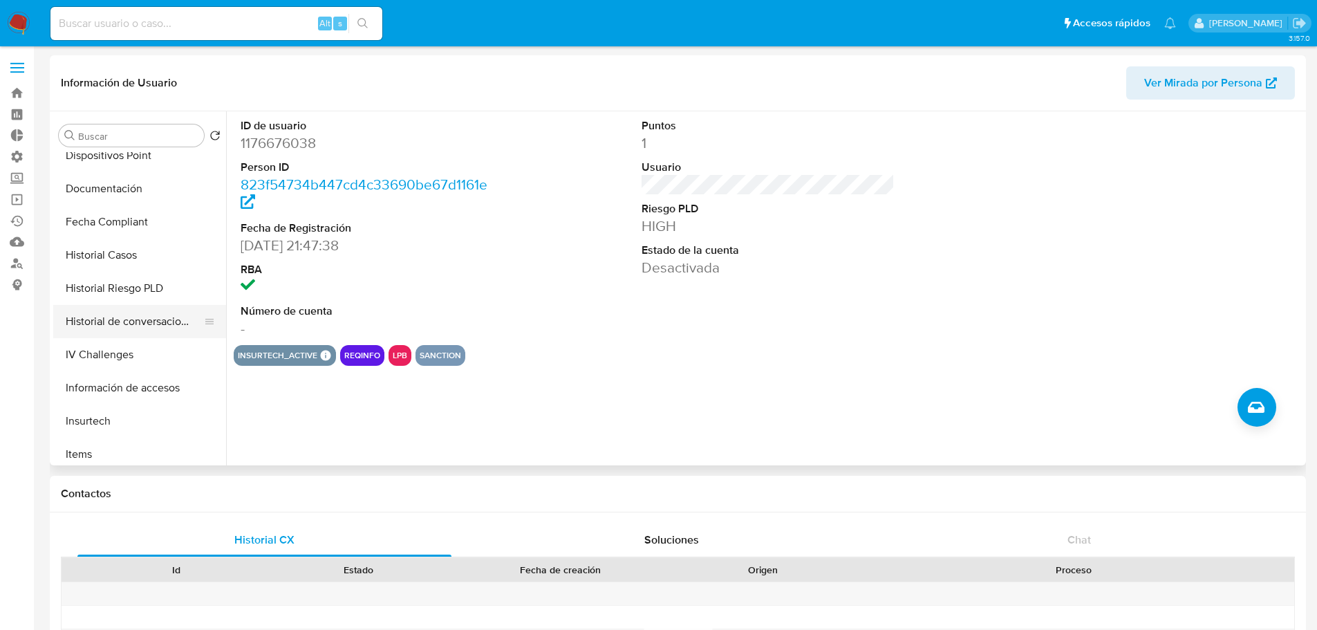
scroll to position [415, 0]
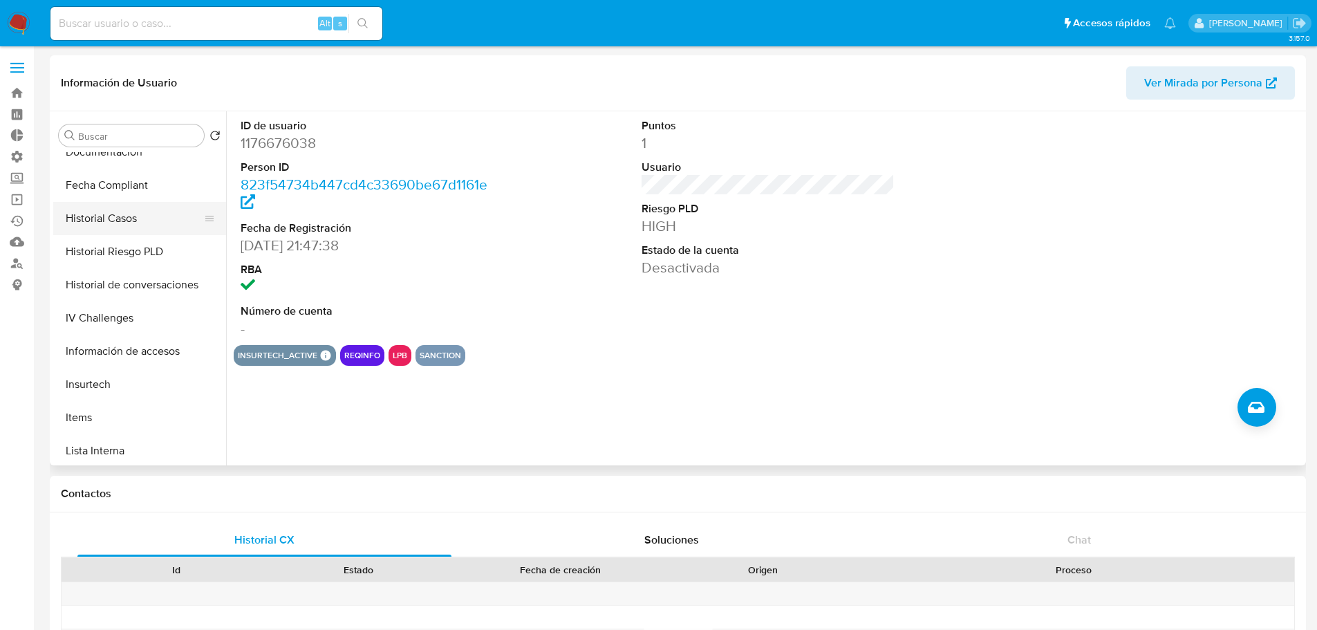
click at [120, 208] on button "Historial Casos" at bounding box center [134, 218] width 162 height 33
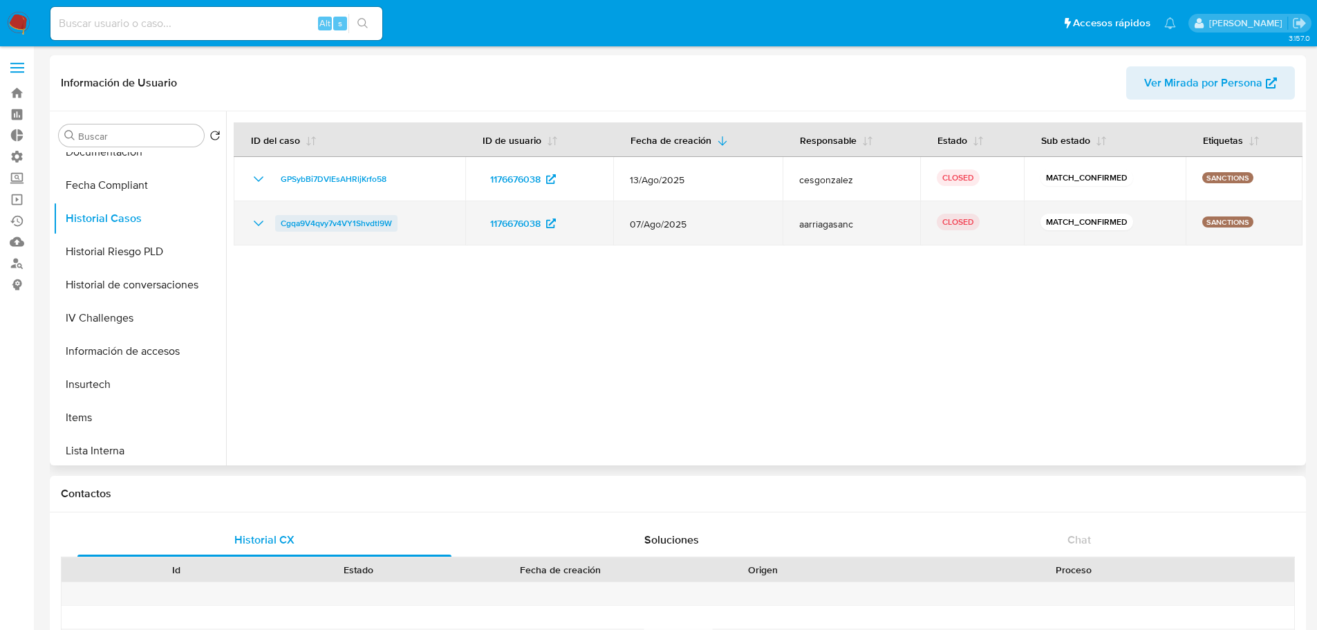
click at [368, 228] on span "Cgqa9V4qvy7v4VY1Shvdtl9W" at bounding box center [336, 223] width 111 height 17
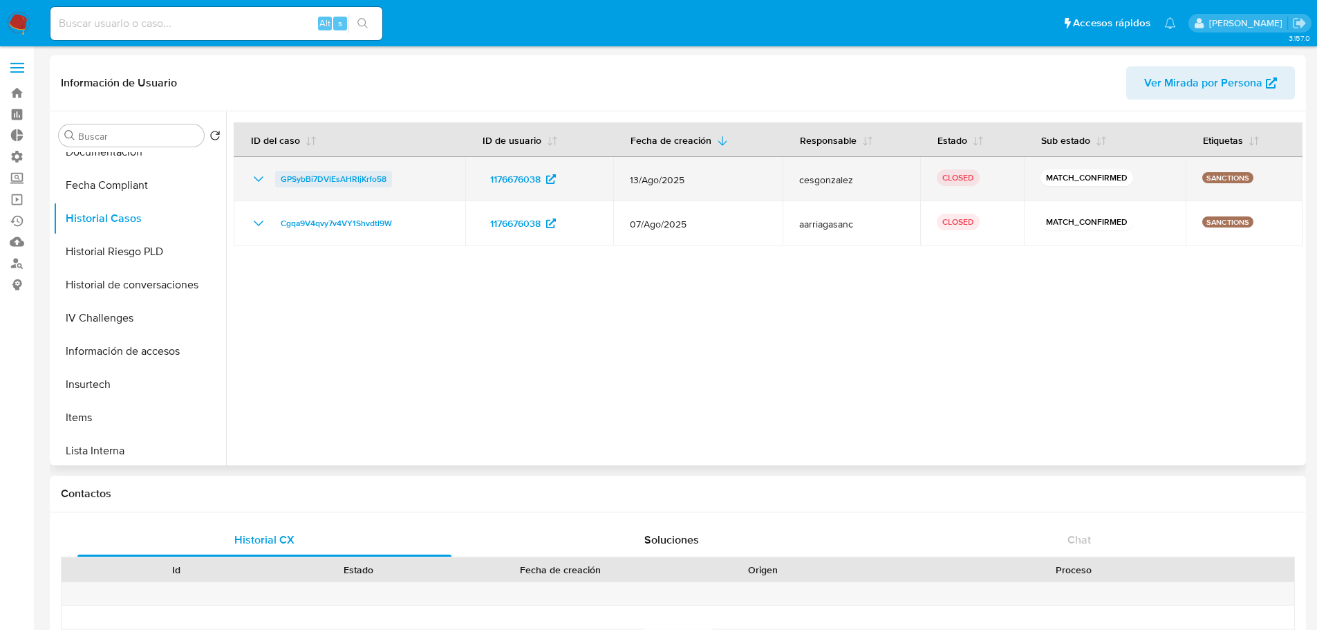
click at [375, 180] on span "GPSybBi7DVlEsAHRljKrfo58" at bounding box center [334, 179] width 106 height 17
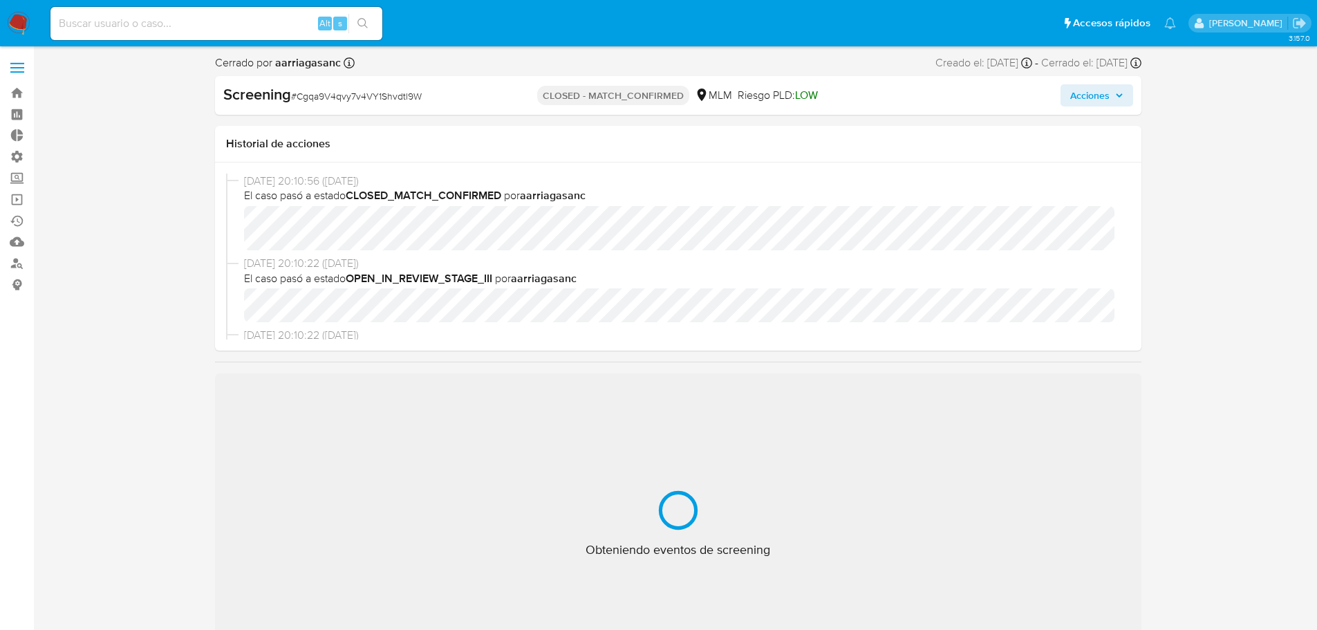
select select "10"
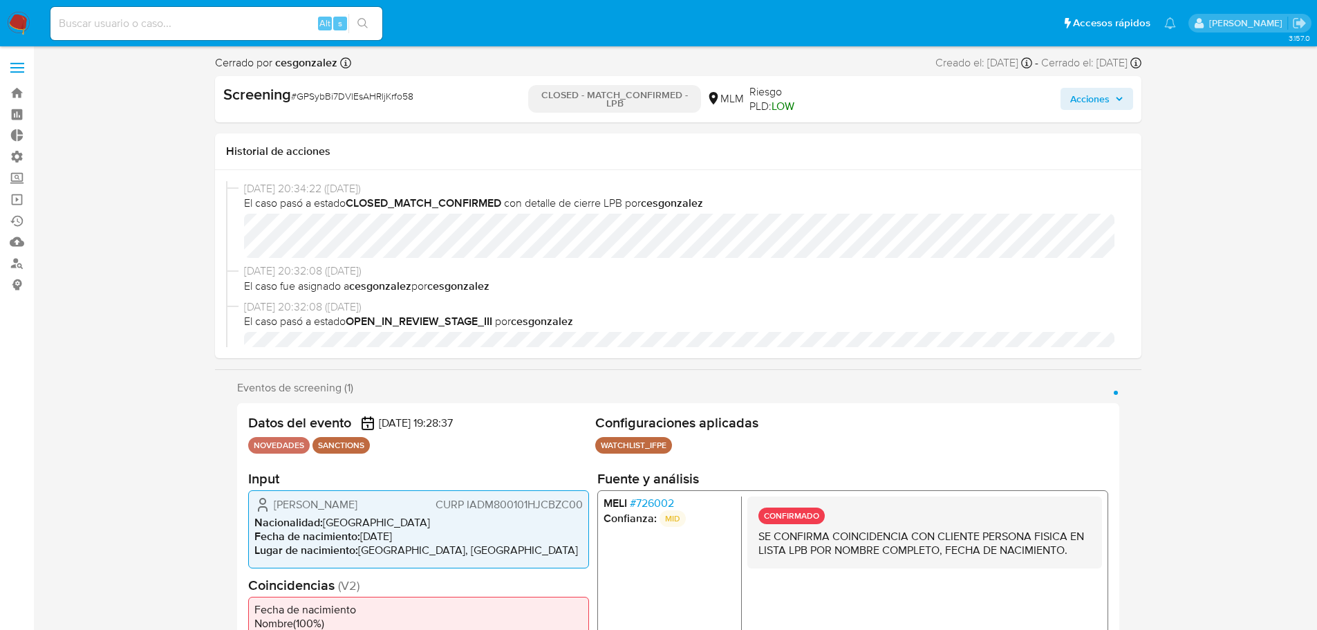
select select "10"
